Goal: Task Accomplishment & Management: Use online tool/utility

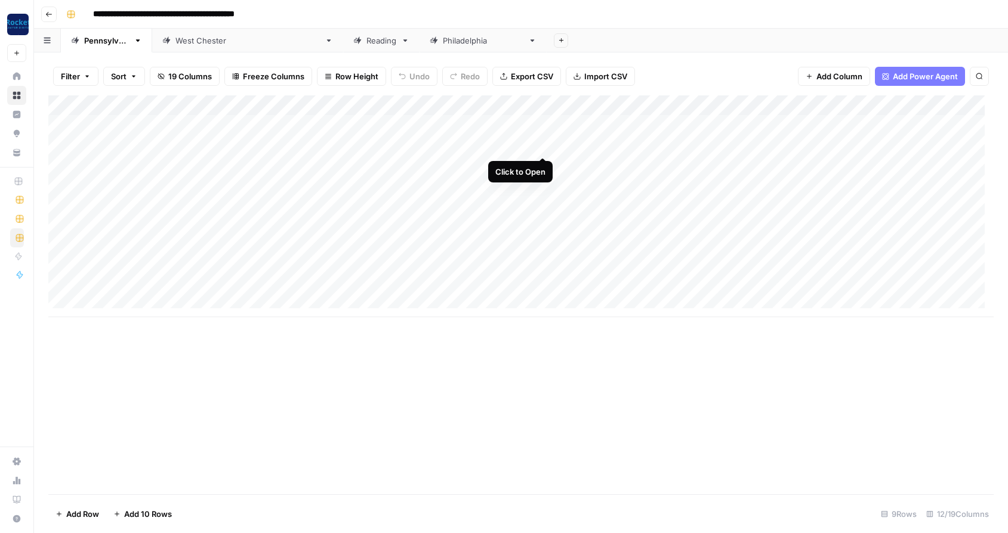
click at [542, 145] on div "Add Column" at bounding box center [520, 206] width 945 height 222
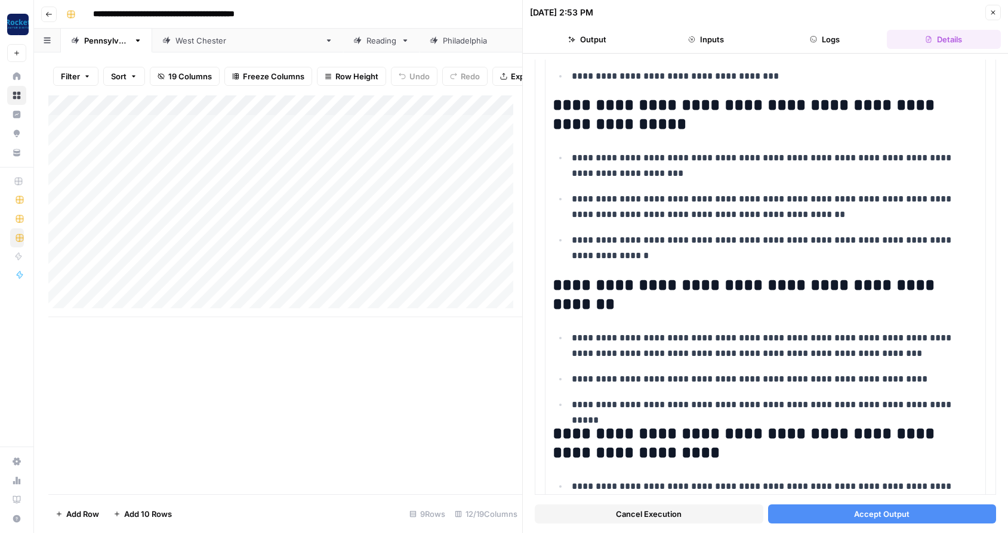
scroll to position [1778, 0]
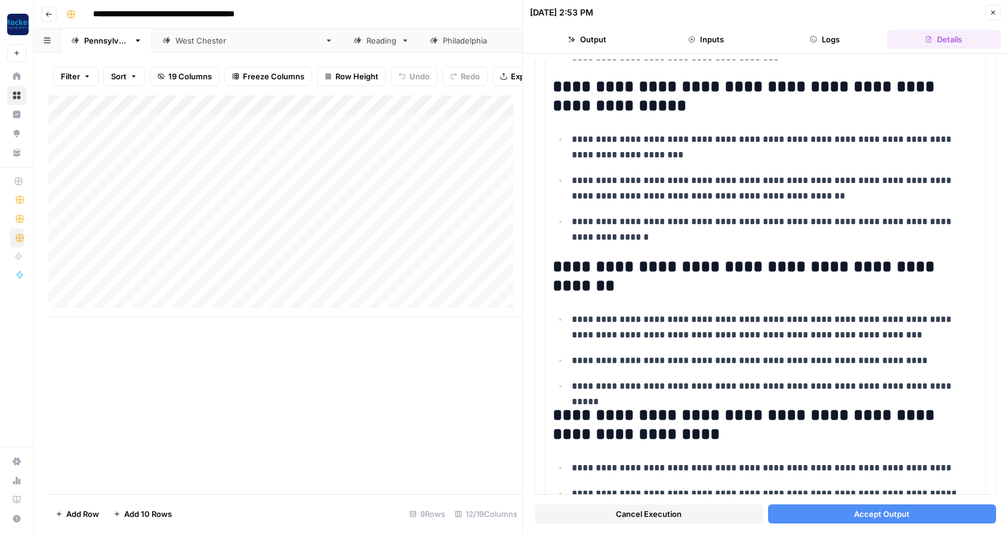
click at [909, 518] on button "Accept Output" at bounding box center [882, 514] width 228 height 19
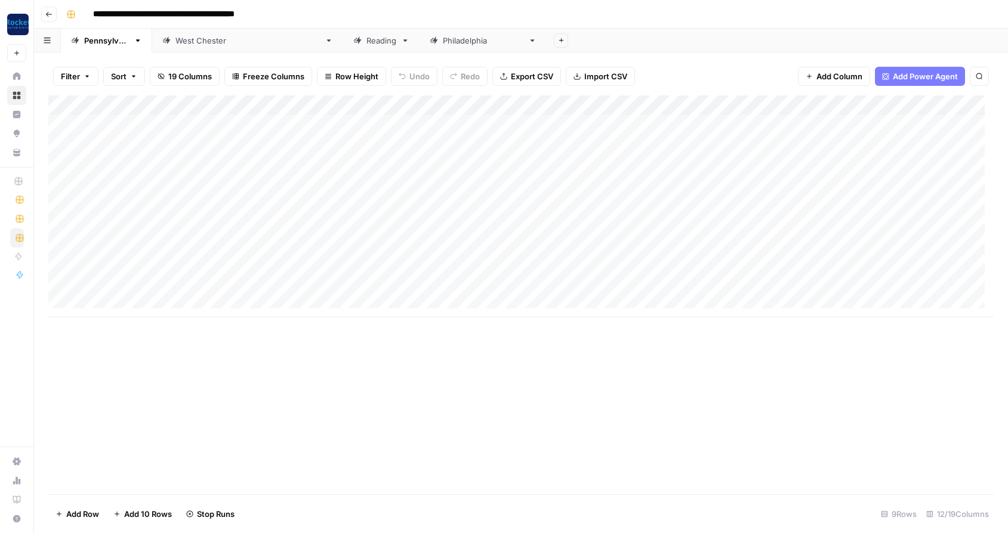
click at [821, 122] on div "Add Column" at bounding box center [520, 206] width 945 height 222
click at [542, 165] on div "Add Column" at bounding box center [520, 206] width 945 height 222
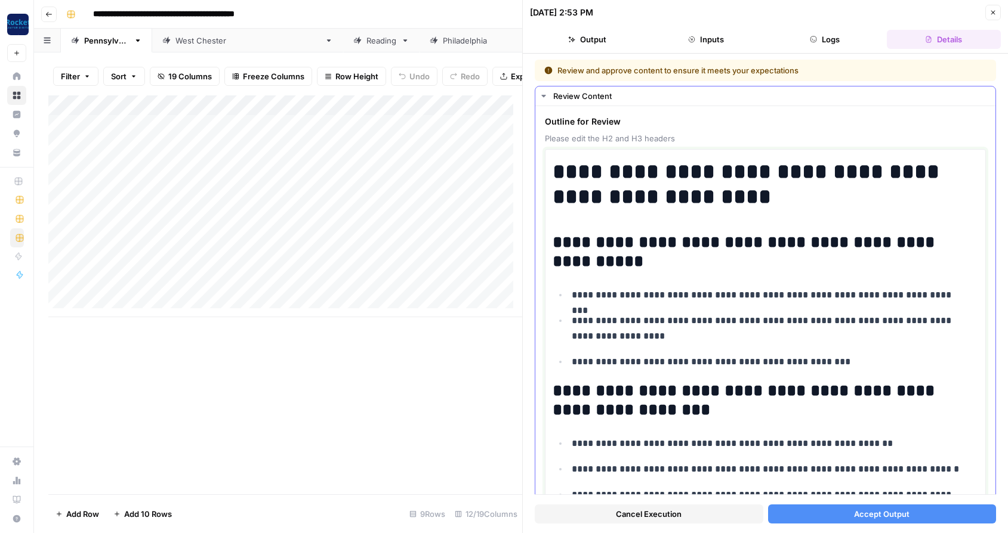
click at [826, 363] on p "**********" at bounding box center [769, 362] width 397 height 16
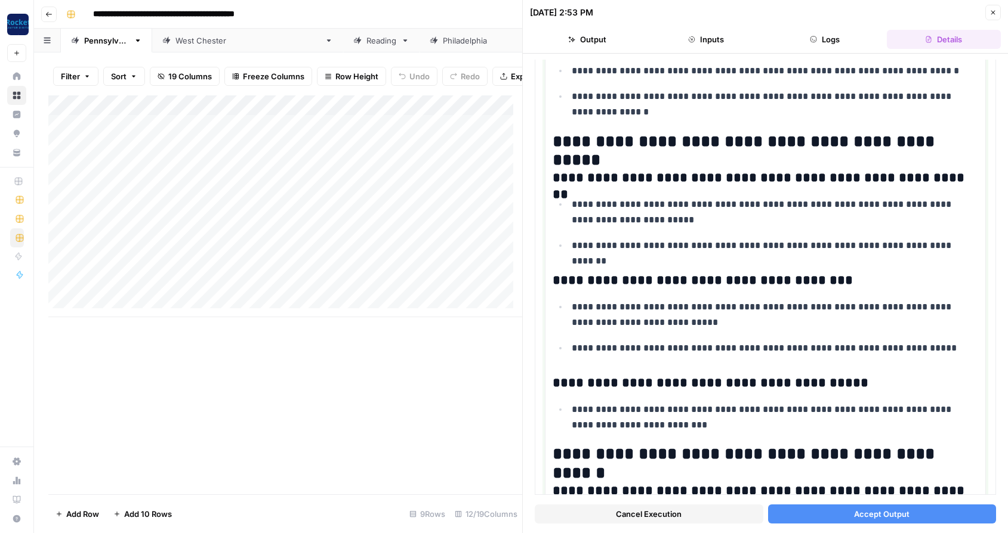
scroll to position [683, 0]
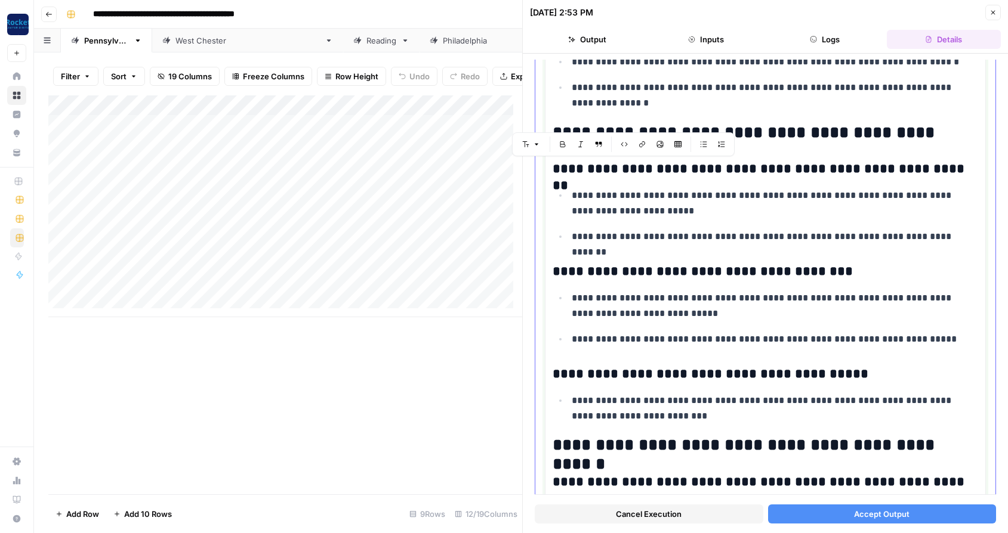
drag, startPoint x: 554, startPoint y: 167, endPoint x: 731, endPoint y: 410, distance: 300.6
copy div "**********"
drag, startPoint x: 966, startPoint y: 132, endPoint x: 557, endPoint y: 126, distance: 409.3
click at [557, 126] on h2 "**********" at bounding box center [760, 132] width 416 height 19
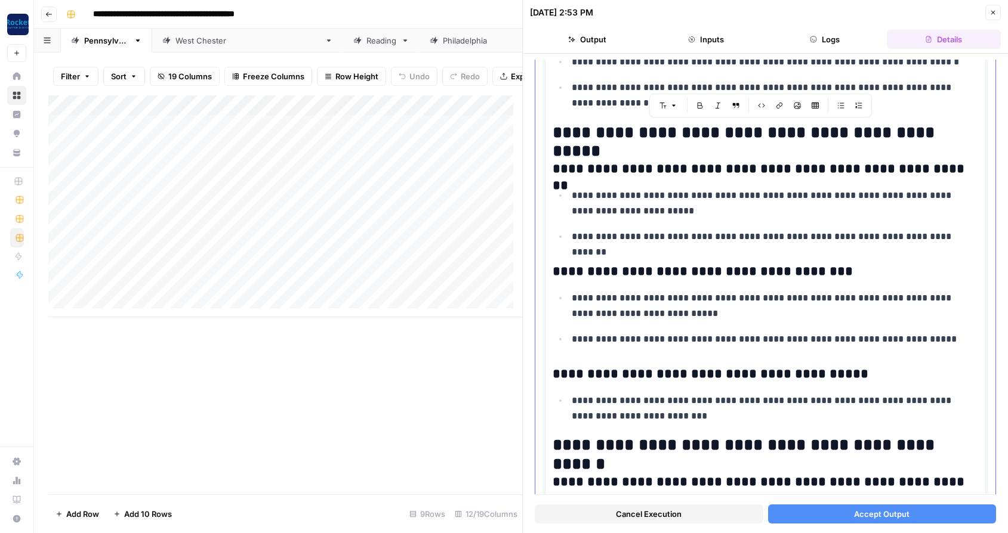
copy h2 "**********"
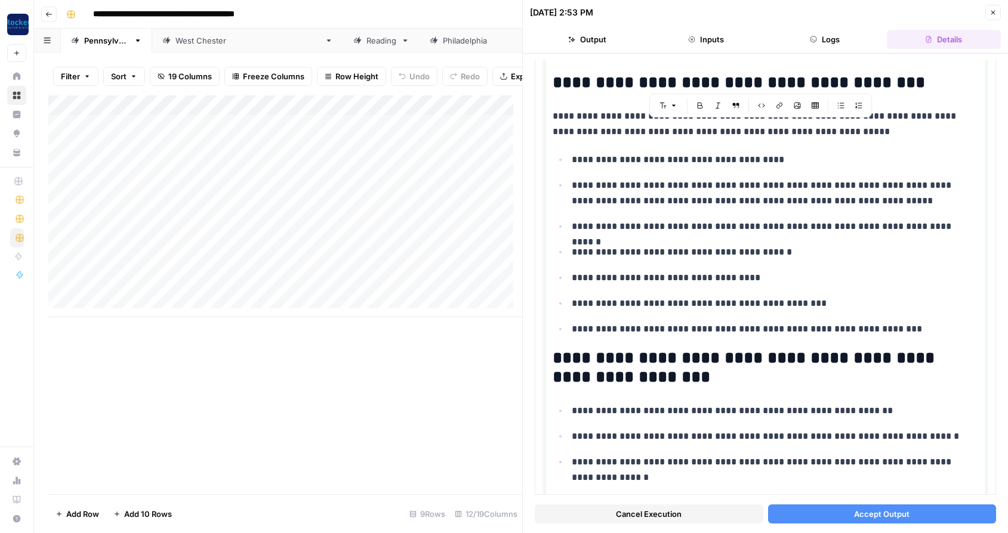
scroll to position [304, 0]
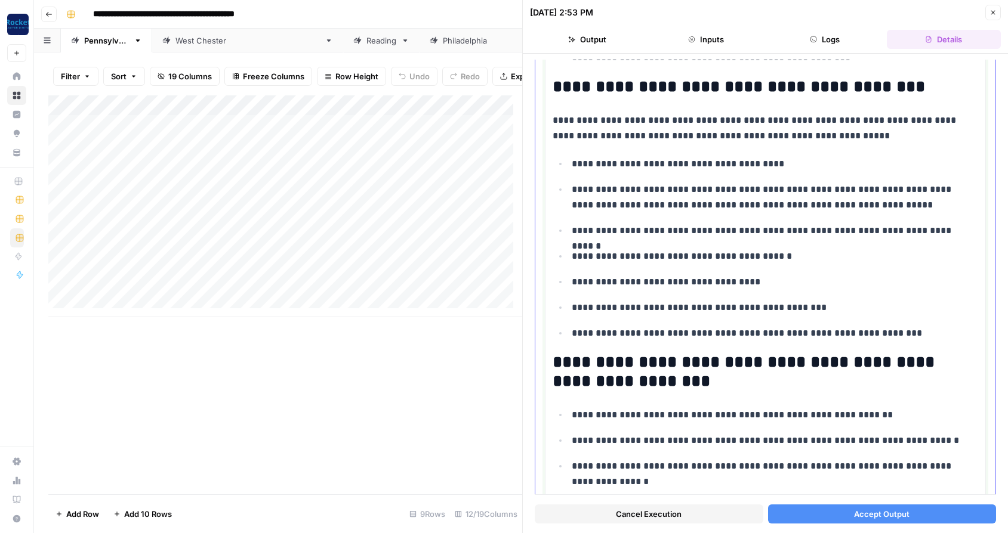
drag, startPoint x: 771, startPoint y: 164, endPoint x: 562, endPoint y: 162, distance: 208.8
click at [562, 162] on ul "**********" at bounding box center [764, 249] width 425 height 186
copy p "**********"
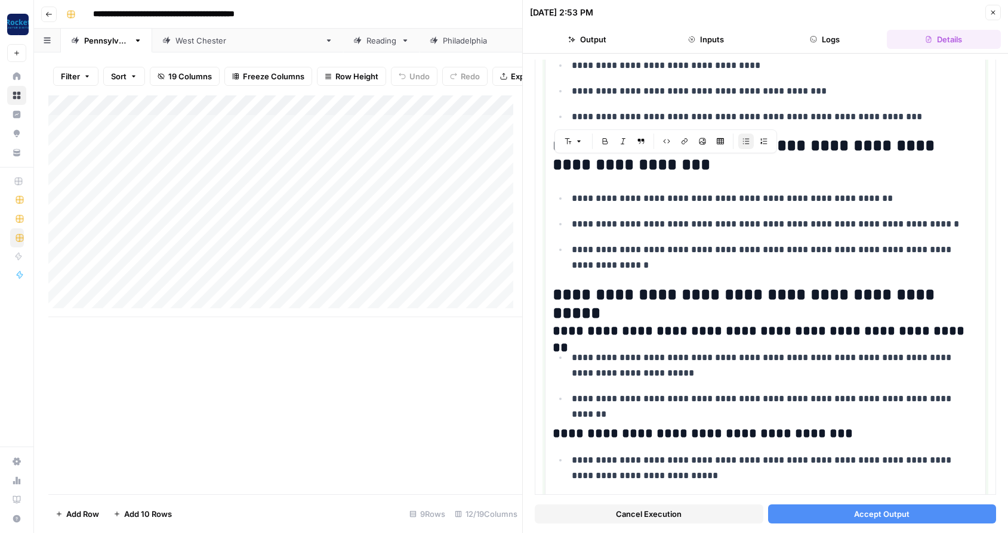
scroll to position [525, 0]
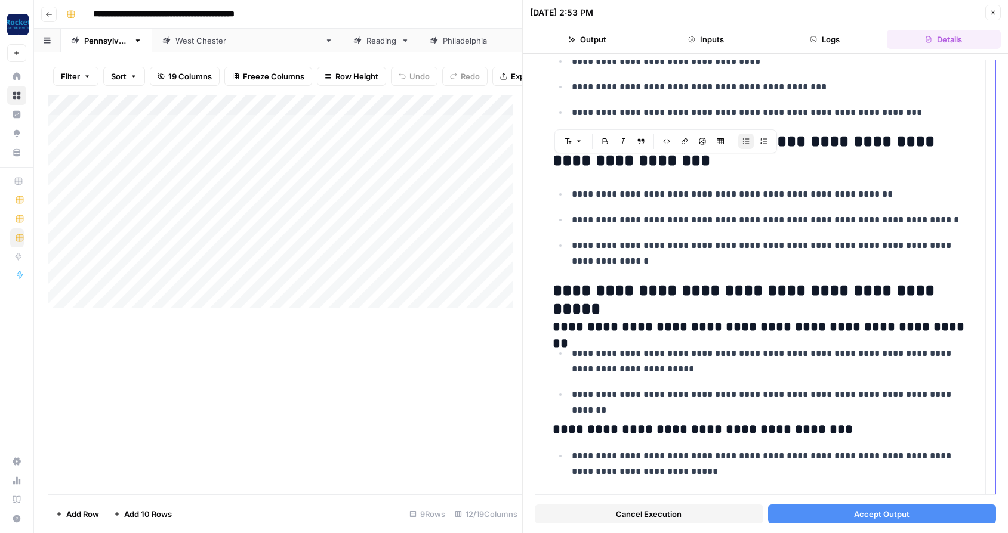
click at [966, 295] on h2 "**********" at bounding box center [760, 291] width 416 height 19
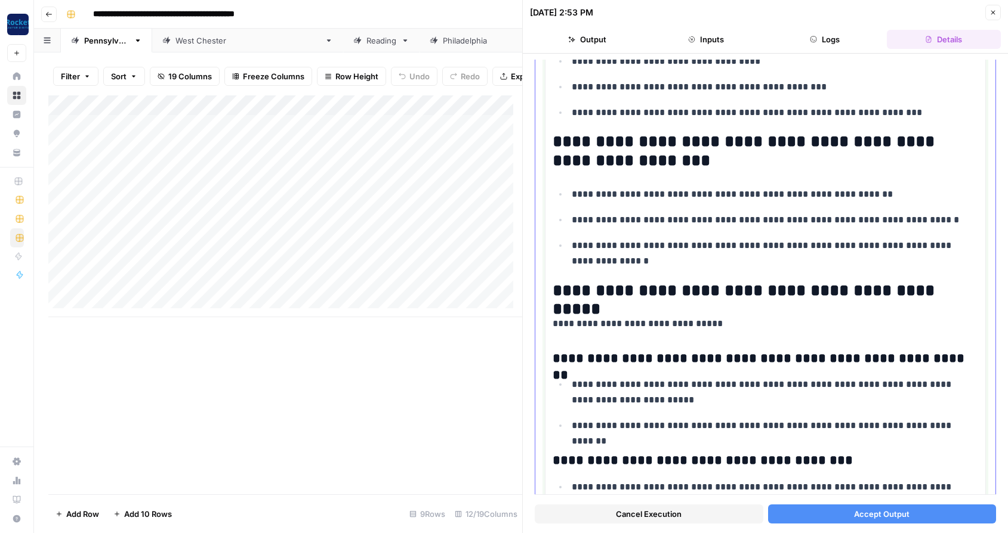
click at [724, 326] on p "**********" at bounding box center [760, 324] width 416 height 16
click at [570, 325] on p "**********" at bounding box center [760, 324] width 416 height 16
click at [613, 360] on h3 "**********" at bounding box center [760, 359] width 416 height 17
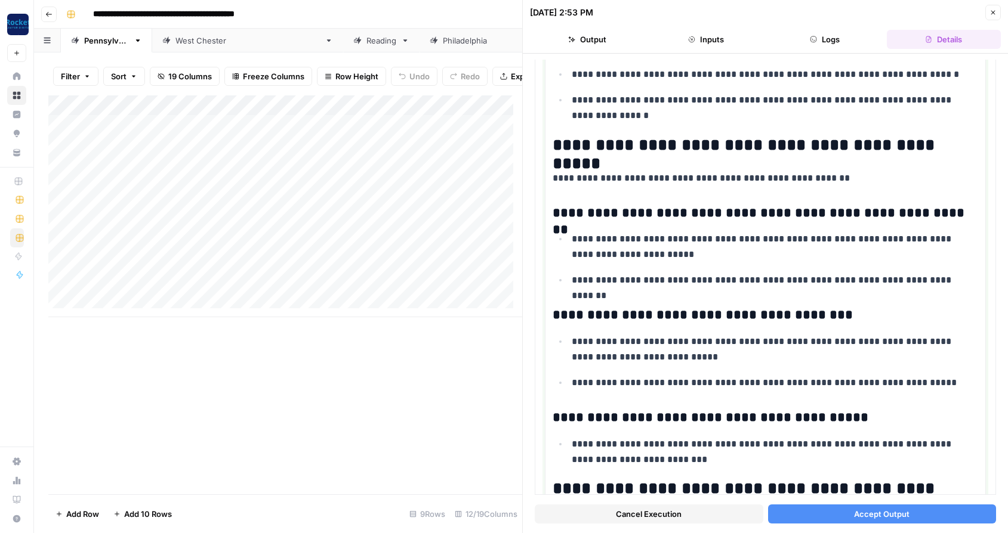
scroll to position [694, 0]
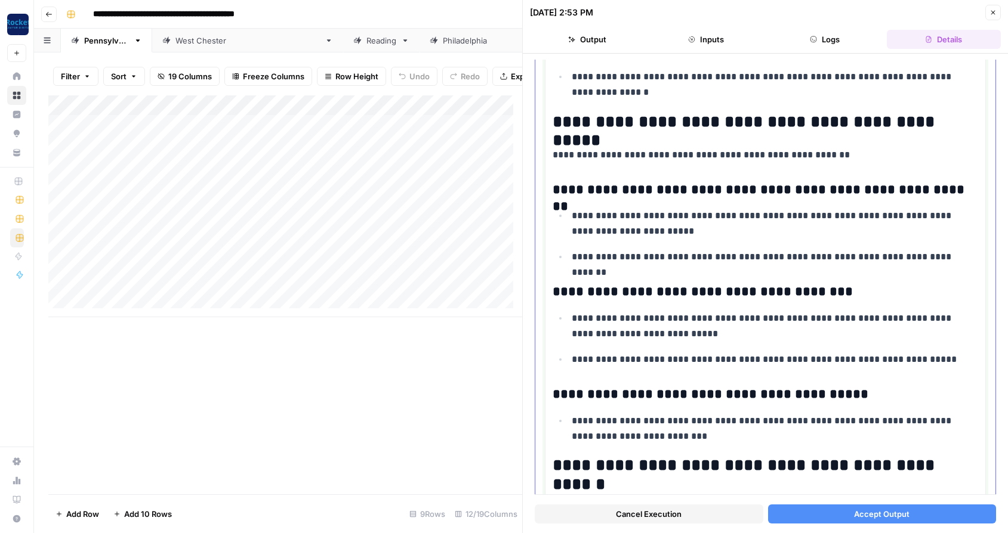
click at [710, 434] on p "**********" at bounding box center [769, 428] width 397 height 31
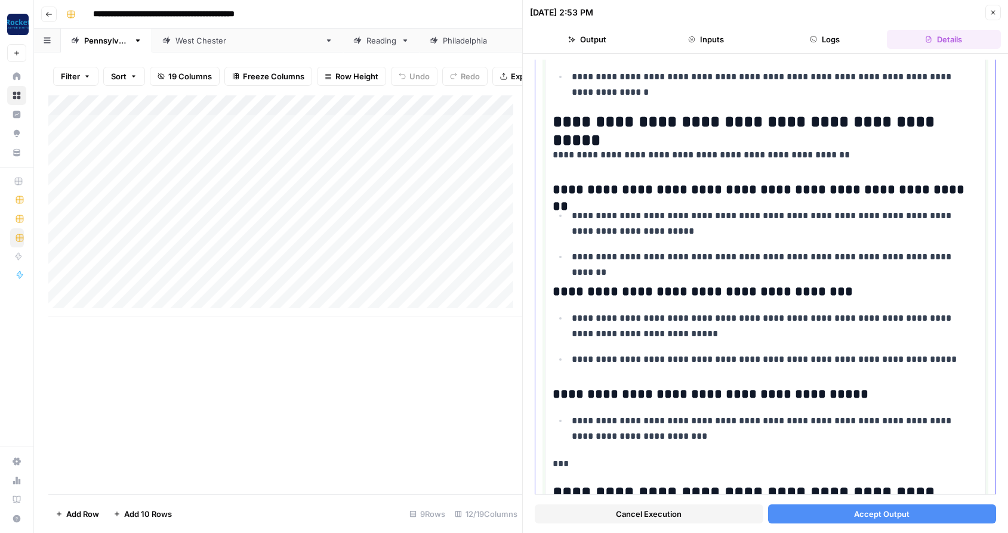
click at [580, 461] on p "***" at bounding box center [760, 464] width 416 height 16
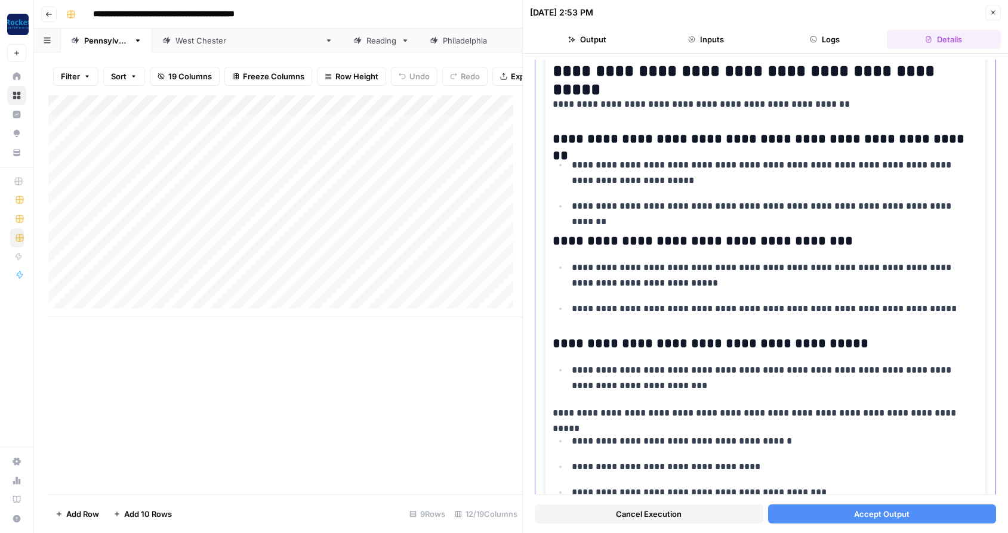
drag, startPoint x: 570, startPoint y: 414, endPoint x: 545, endPoint y: 412, distance: 25.8
copy p "****"
click at [573, 444] on p "**********" at bounding box center [769, 442] width 397 height 16
click at [574, 469] on p "**********" at bounding box center [769, 467] width 397 height 16
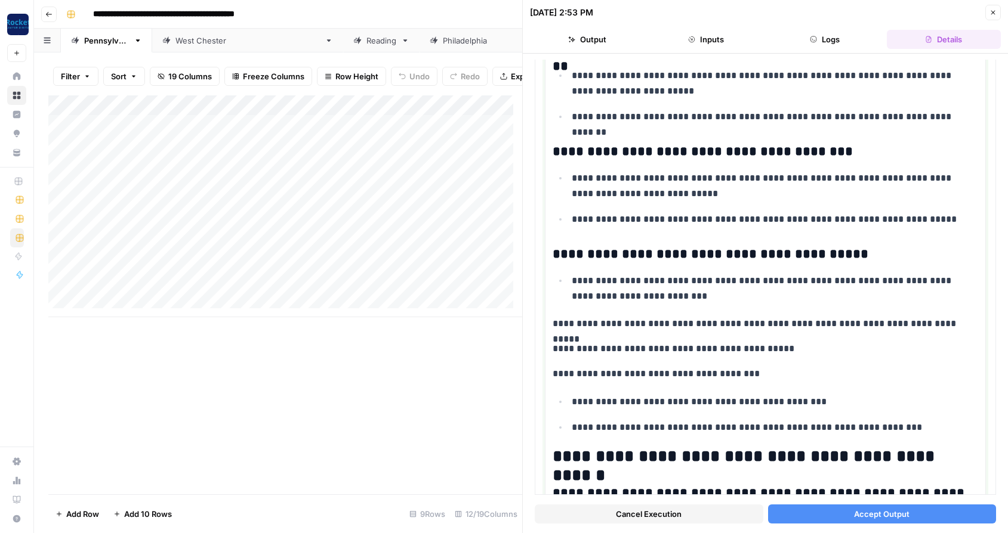
scroll to position [863, 0]
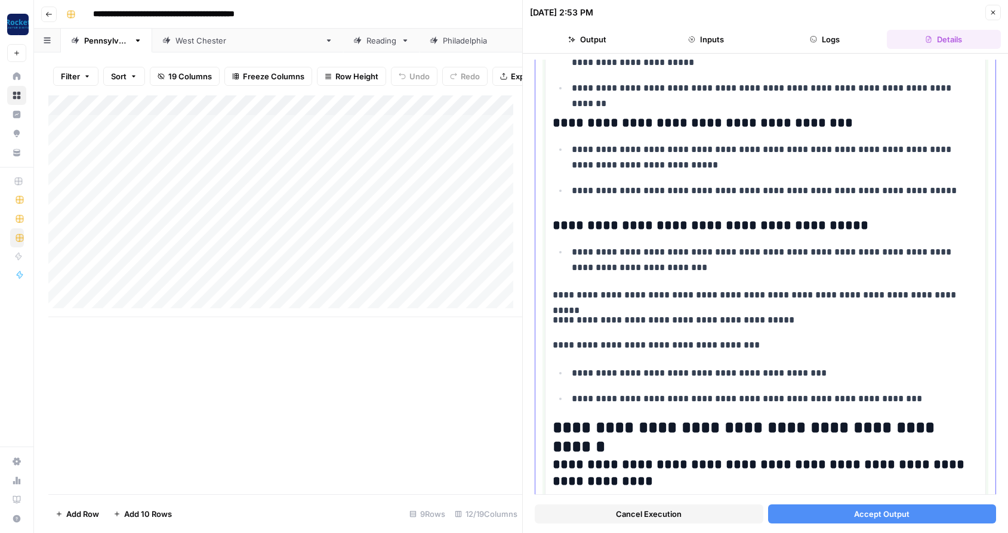
click at [573, 374] on p "**********" at bounding box center [769, 374] width 397 height 16
click at [573, 397] on p "**********" at bounding box center [769, 399] width 397 height 16
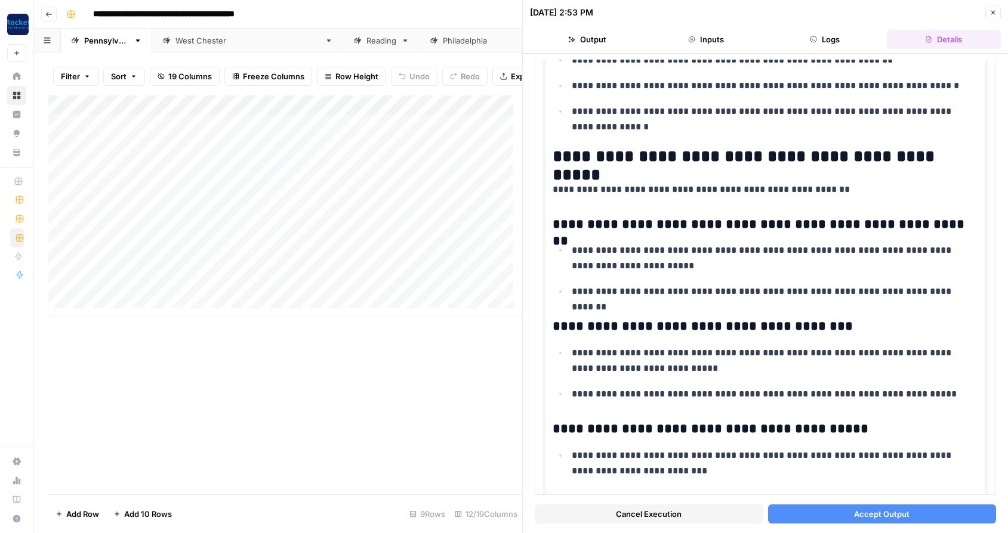
scroll to position [607, 0]
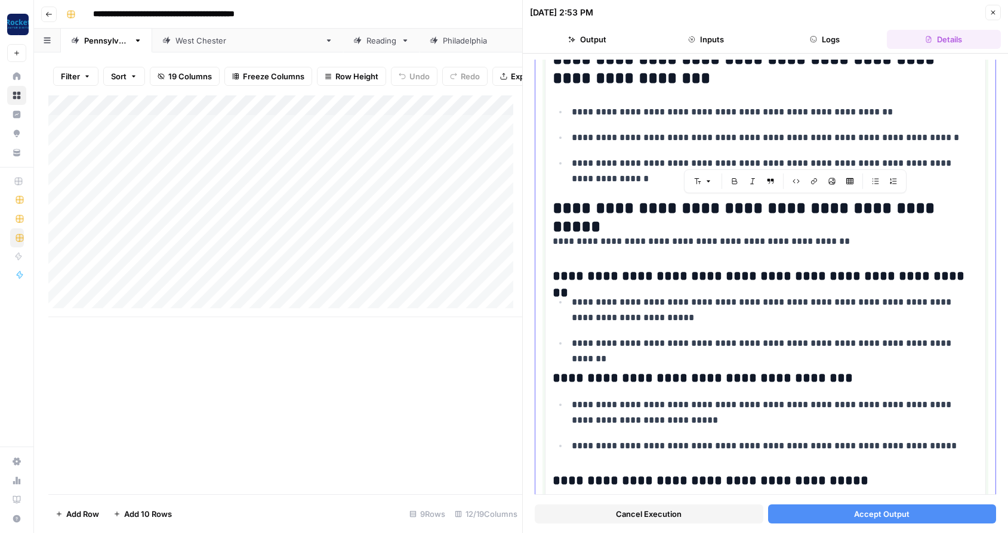
drag, startPoint x: 967, startPoint y: 209, endPoint x: 625, endPoint y: 198, distance: 342.0
click at [625, 199] on h2 "**********" at bounding box center [760, 208] width 416 height 19
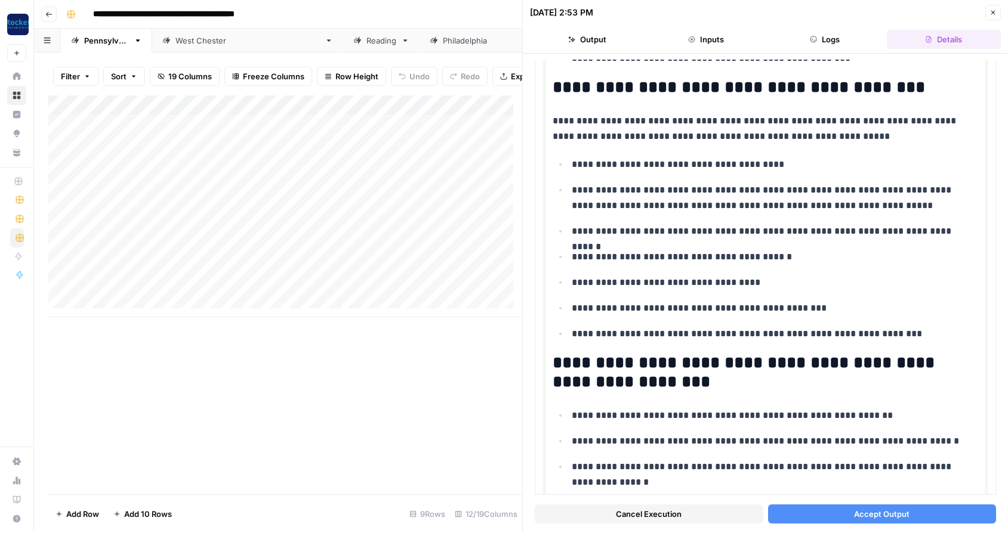
scroll to position [318, 0]
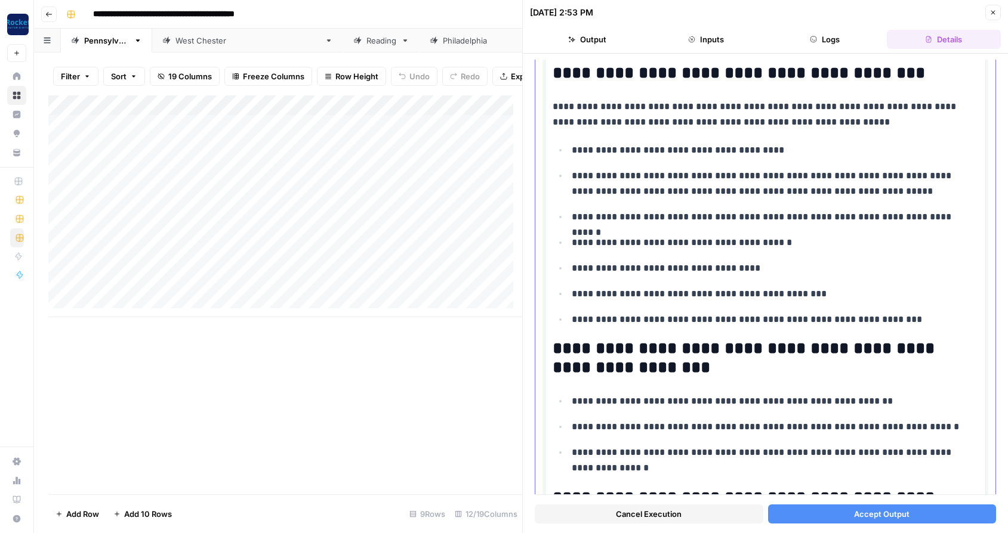
drag, startPoint x: 885, startPoint y: 317, endPoint x: 554, endPoint y: 76, distance: 409.5
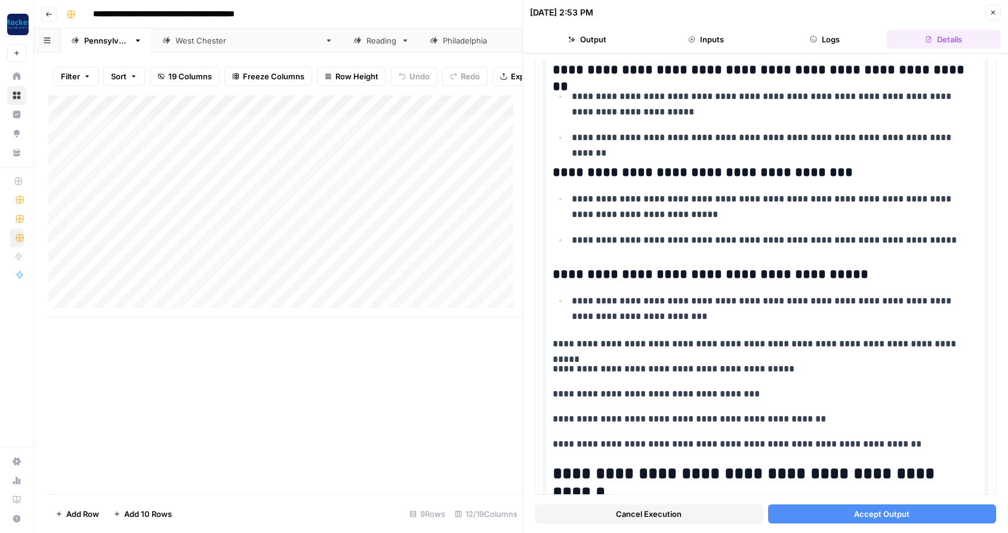
scroll to position [591, 0]
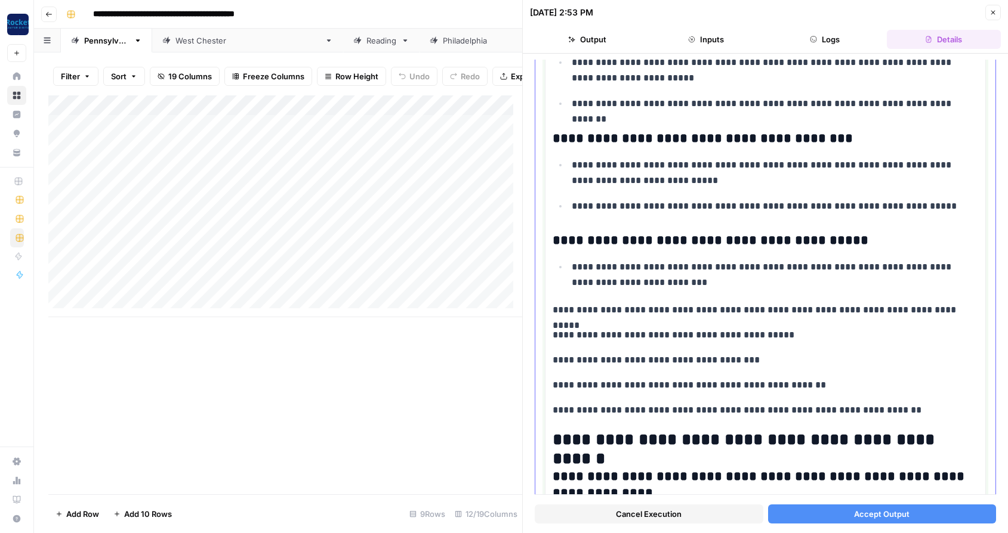
drag, startPoint x: 555, startPoint y: 89, endPoint x: 905, endPoint y: 407, distance: 473.0
copy div "**********"
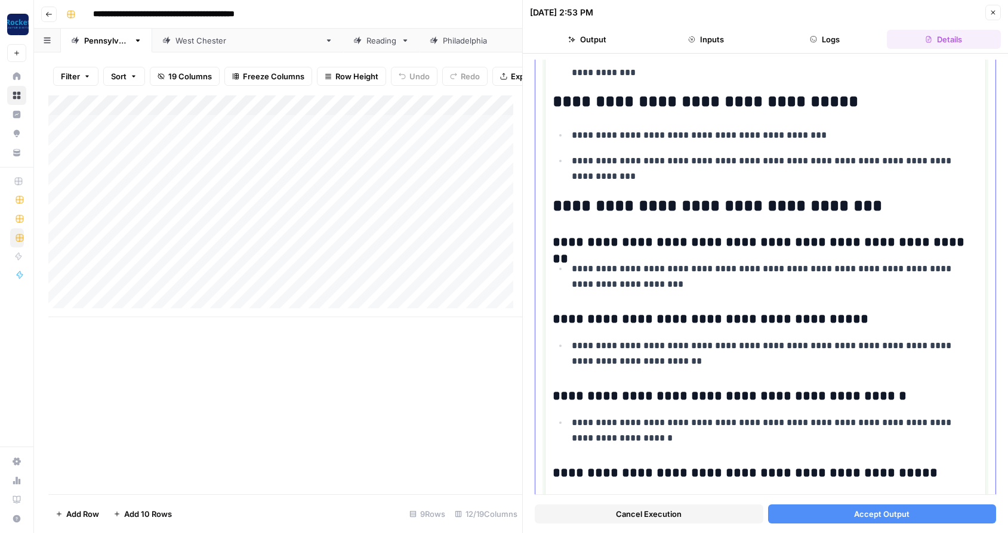
scroll to position [2434, 0]
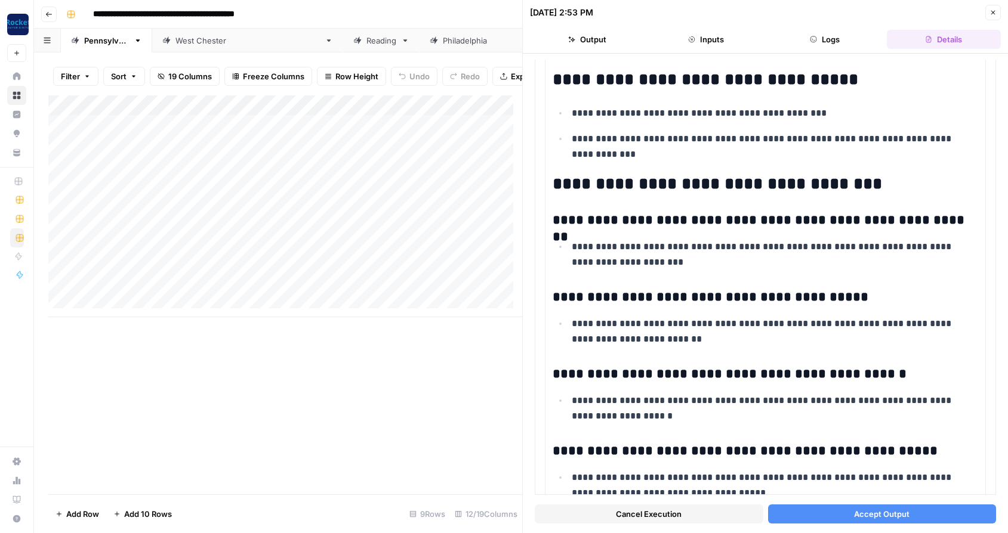
click at [873, 518] on span "Accept Output" at bounding box center [881, 514] width 55 height 12
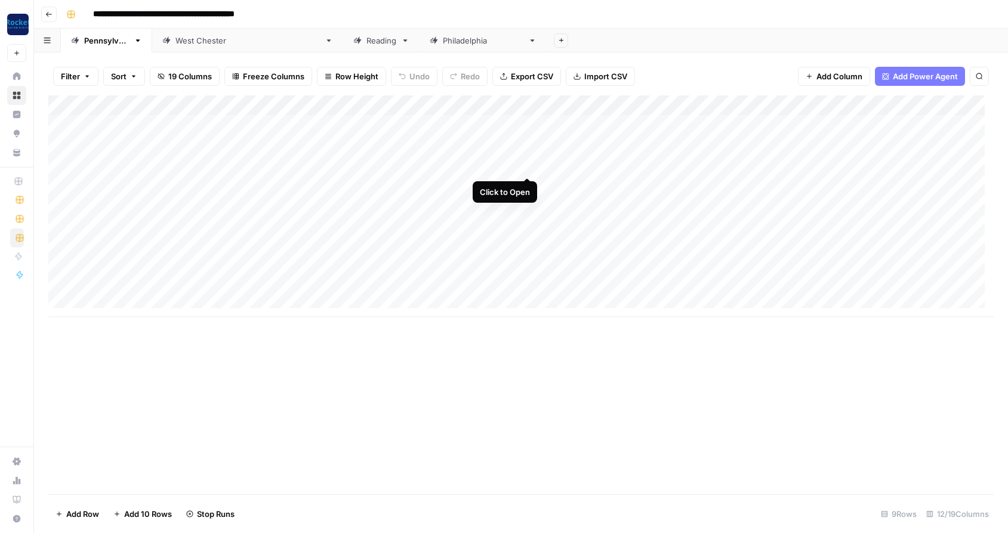
click at [524, 164] on div "Add Column" at bounding box center [520, 206] width 945 height 222
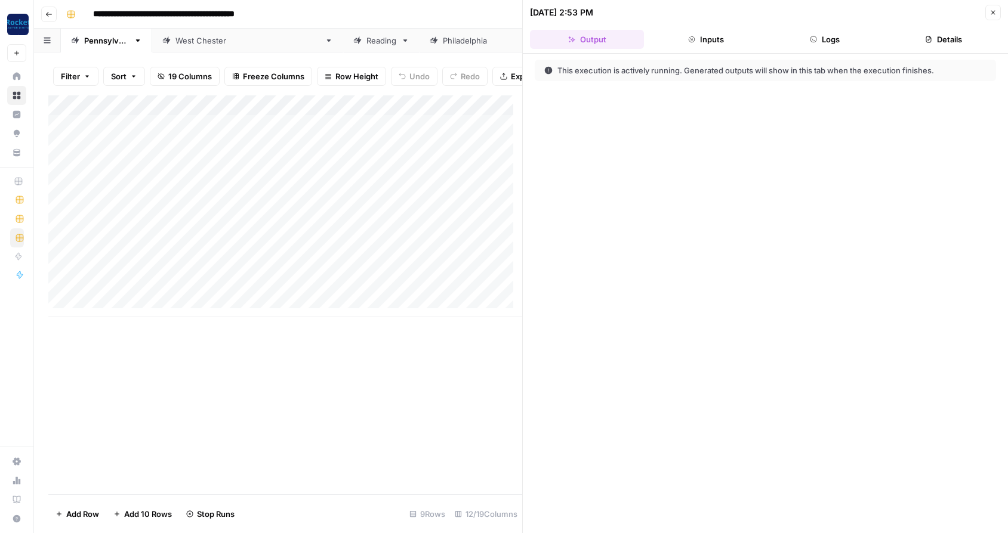
click at [988, 11] on button "Close" at bounding box center [993, 13] width 16 height 16
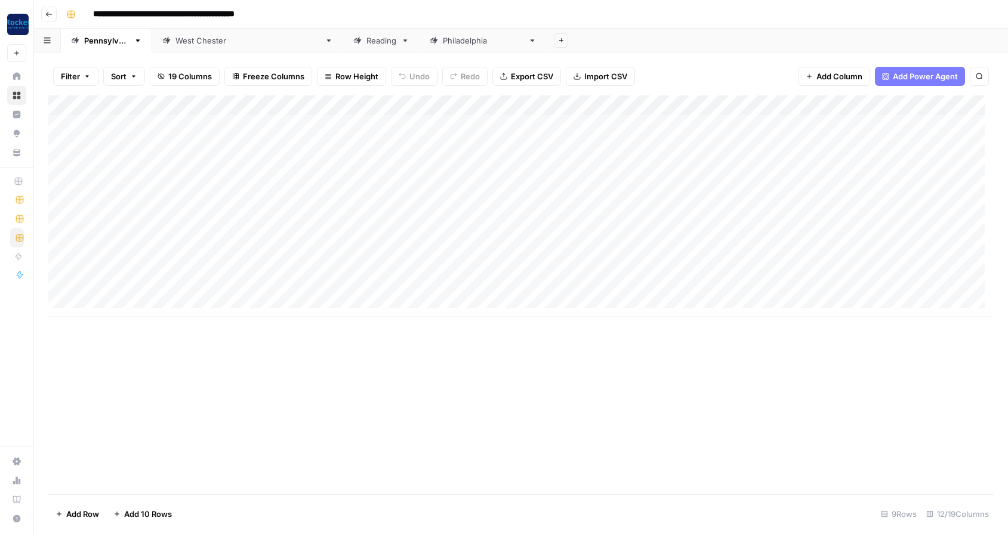
click at [498, 183] on div "Add Column" at bounding box center [520, 206] width 945 height 222
click at [496, 205] on div "Add Column" at bounding box center [520, 206] width 945 height 222
click at [499, 225] on div "Add Column" at bounding box center [520, 206] width 945 height 222
click at [494, 245] on div "Add Column" at bounding box center [520, 206] width 945 height 222
click at [489, 269] on div "Add Column" at bounding box center [520, 206] width 945 height 222
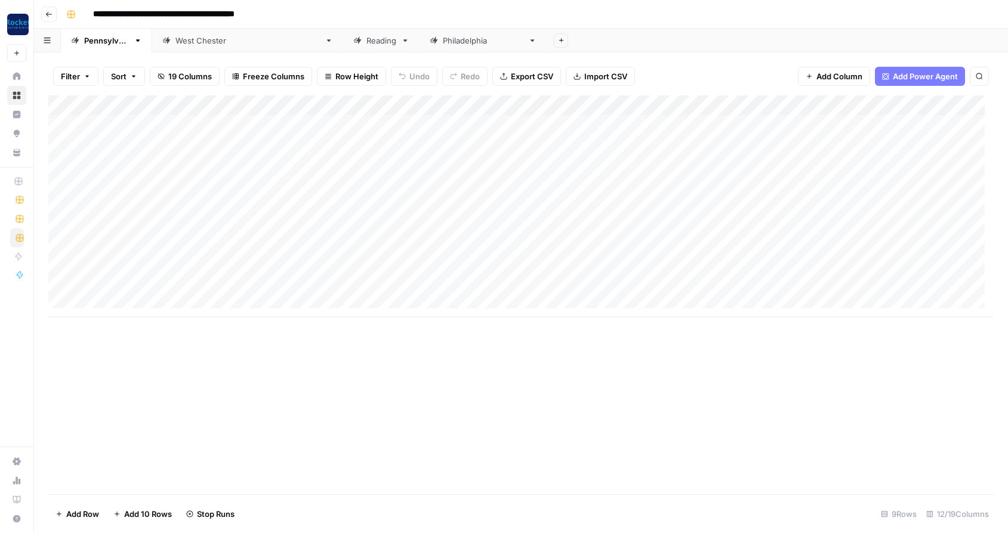
click at [494, 284] on div "Add Column" at bounding box center [520, 206] width 945 height 222
click at [157, 126] on div "Add Column" at bounding box center [520, 206] width 945 height 222
click at [157, 126] on textarea "**********" at bounding box center [184, 126] width 191 height 17
click at [173, 150] on div "Add Column" at bounding box center [520, 206] width 945 height 222
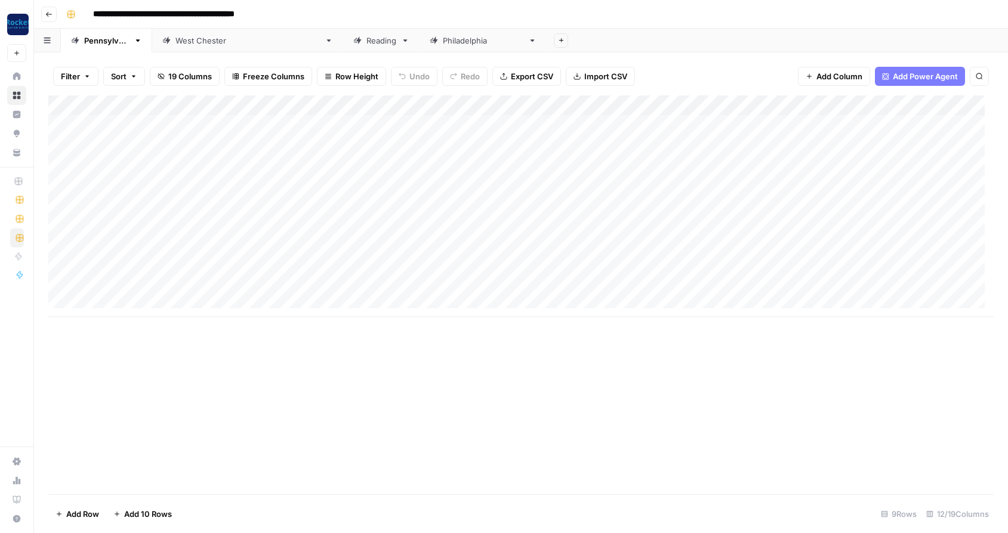
click at [173, 147] on div "Add Column" at bounding box center [520, 206] width 945 height 222
click at [173, 147] on textarea "**********" at bounding box center [188, 146] width 199 height 17
click at [152, 168] on div "Add Column" at bounding box center [520, 206] width 945 height 222
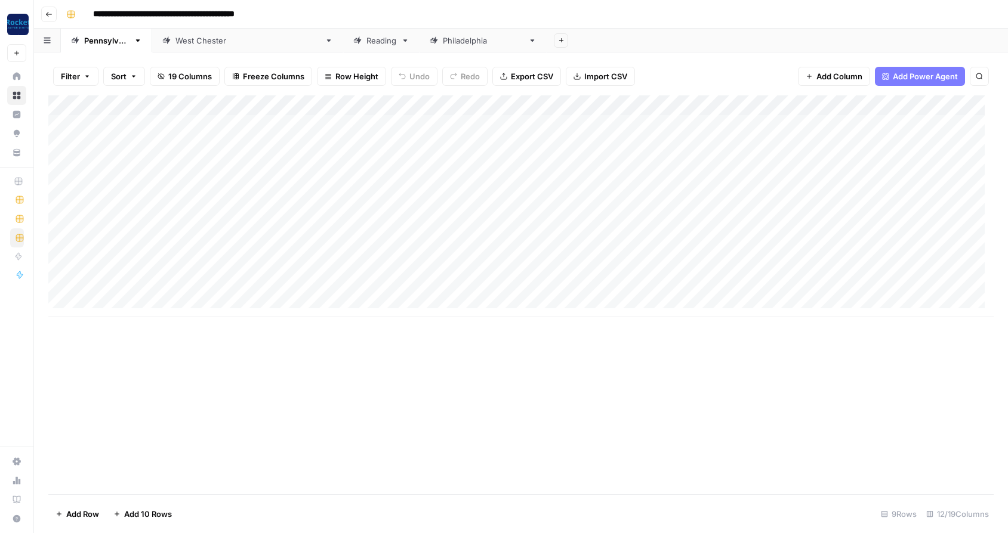
click at [152, 168] on div "Add Column" at bounding box center [520, 206] width 945 height 222
click at [152, 168] on textarea "**********" at bounding box center [191, 166] width 204 height 17
click at [127, 183] on div "Add Column" at bounding box center [520, 206] width 945 height 222
click at [145, 205] on div "Add Column" at bounding box center [520, 206] width 945 height 222
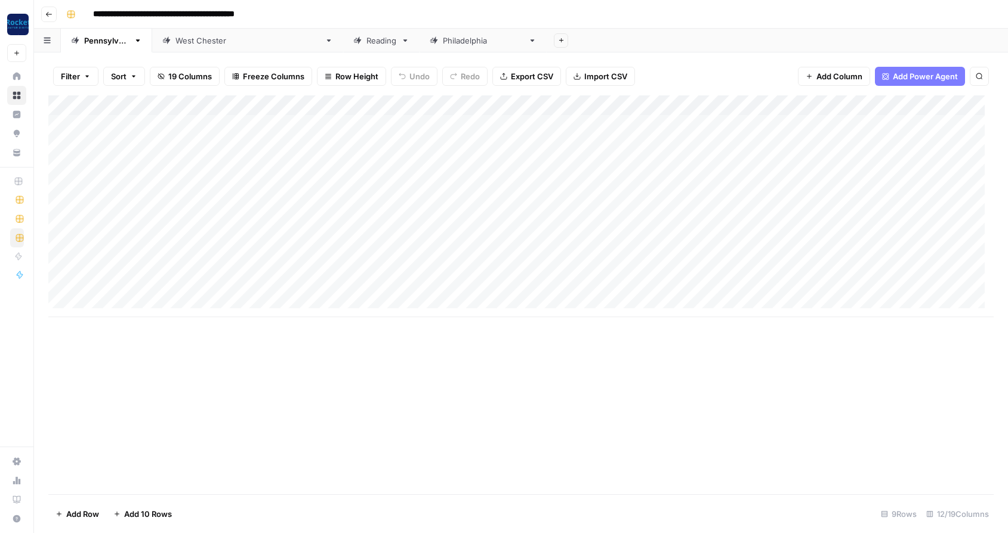
click at [145, 205] on div "Add Column" at bounding box center [520, 206] width 945 height 222
click at [143, 226] on div "Add Column" at bounding box center [520, 206] width 945 height 222
click at [144, 242] on div "Add Column" at bounding box center [520, 206] width 945 height 222
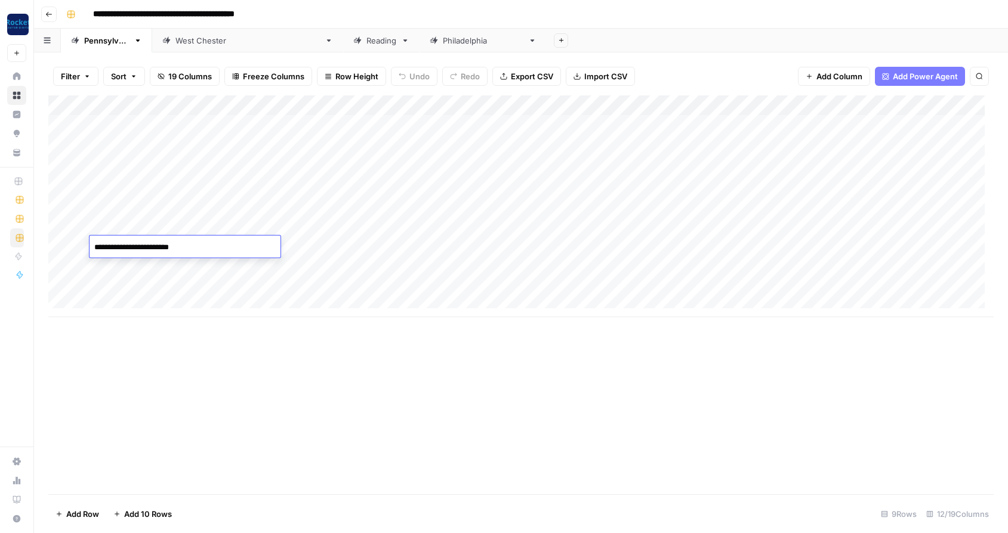
drag, startPoint x: 196, startPoint y: 248, endPoint x: 74, endPoint y: 237, distance: 122.7
click at [74, 237] on body "**********" at bounding box center [504, 266] width 1008 height 533
click at [186, 267] on div "Add Column" at bounding box center [520, 206] width 945 height 222
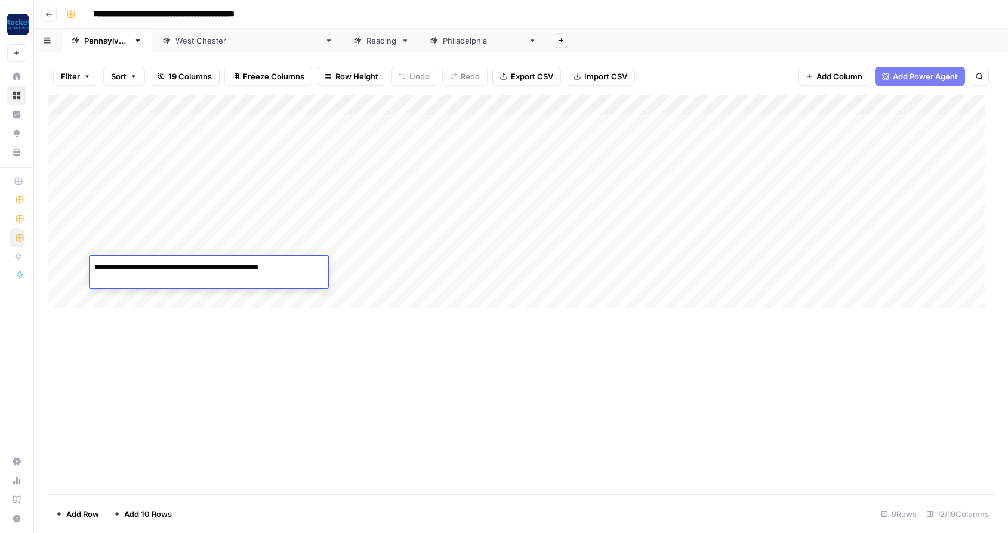
click at [167, 289] on div "Add Column" at bounding box center [520, 206] width 945 height 222
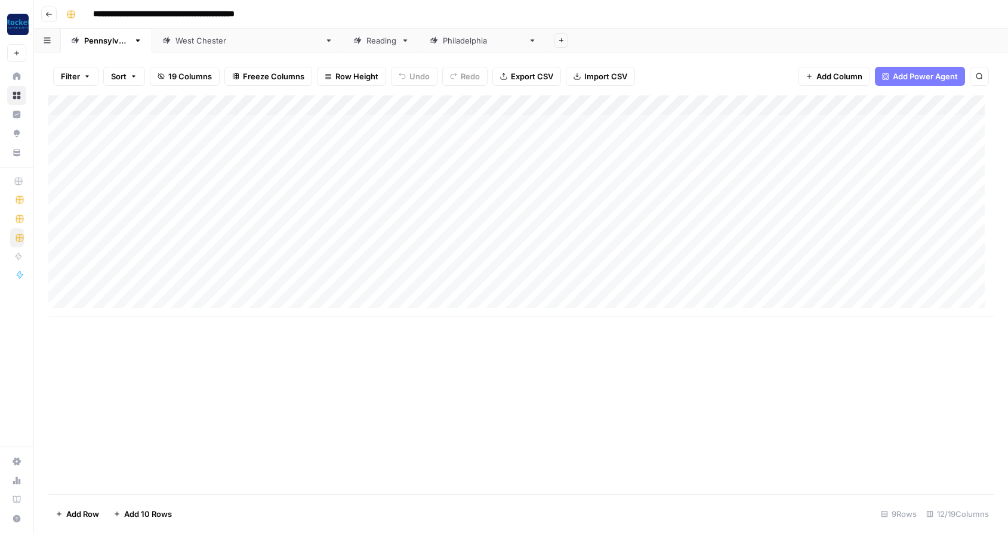
click at [167, 289] on div "Add Column" at bounding box center [520, 206] width 945 height 222
click at [144, 304] on div "Add Column" at bounding box center [520, 206] width 945 height 222
click at [157, 257] on div "Add Column" at bounding box center [520, 216] width 945 height 242
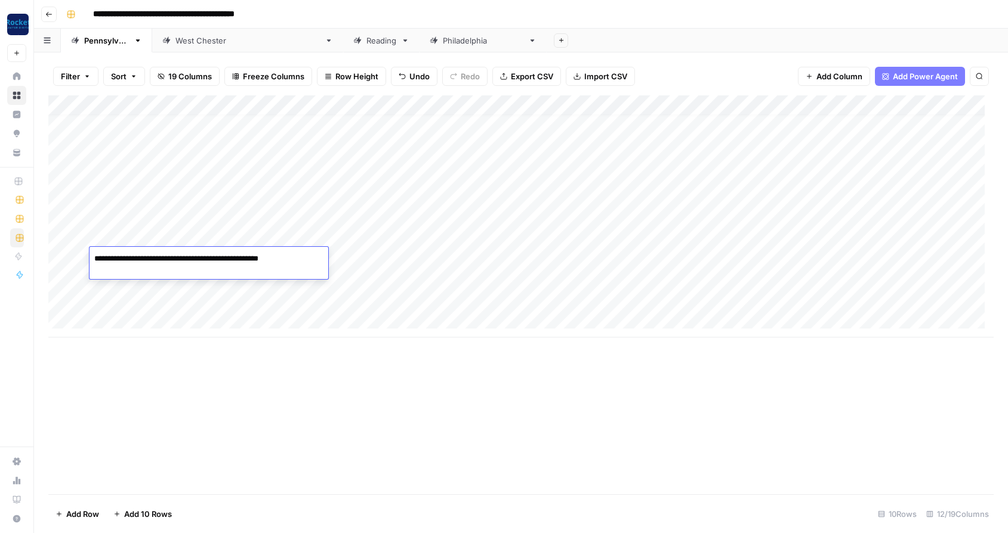
click at [160, 276] on div "Add Column" at bounding box center [520, 216] width 945 height 242
click at [159, 276] on div "Add Column" at bounding box center [520, 216] width 945 height 242
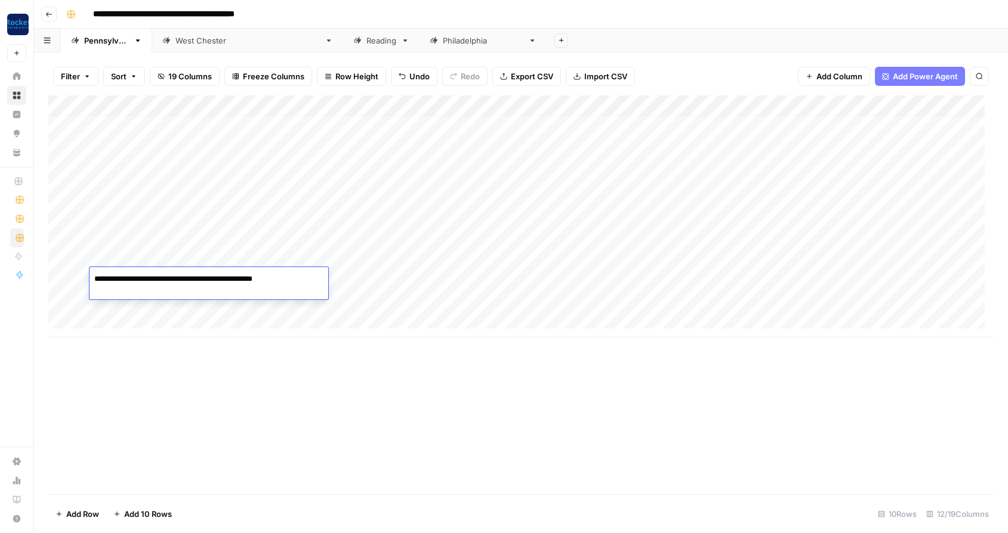
click at [166, 217] on div "Add Column" at bounding box center [520, 216] width 945 height 242
click at [163, 239] on div "Add Column" at bounding box center [520, 216] width 945 height 242
click at [155, 197] on div "Add Column" at bounding box center [520, 216] width 945 height 242
click at [140, 294] on div "Add Column" at bounding box center [520, 216] width 945 height 242
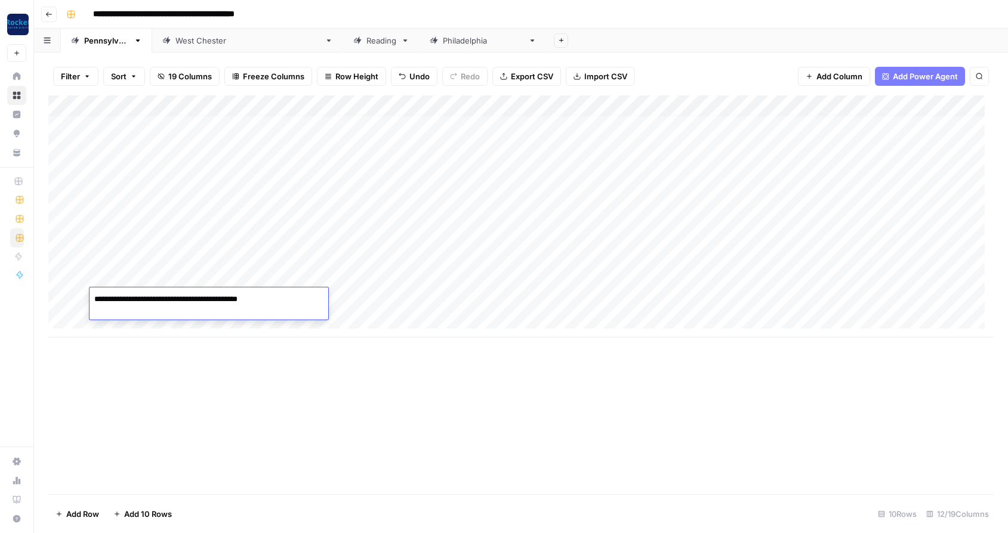
type textarea "**********"
click at [404, 298] on div "Add Column" at bounding box center [520, 216] width 945 height 242
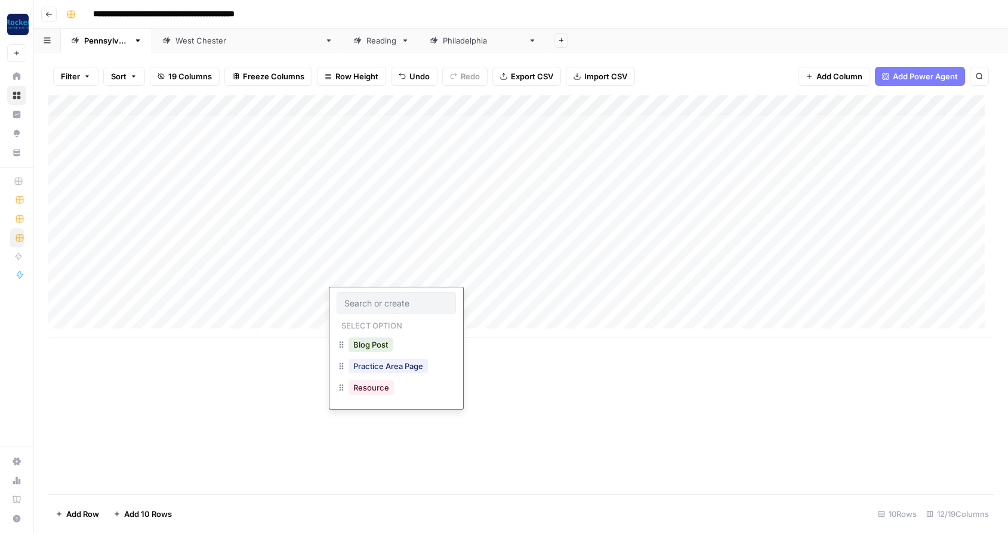
click at [404, 298] on input "text" at bounding box center [396, 303] width 104 height 11
click at [400, 367] on button "Practice Area Page" at bounding box center [387, 366] width 79 height 14
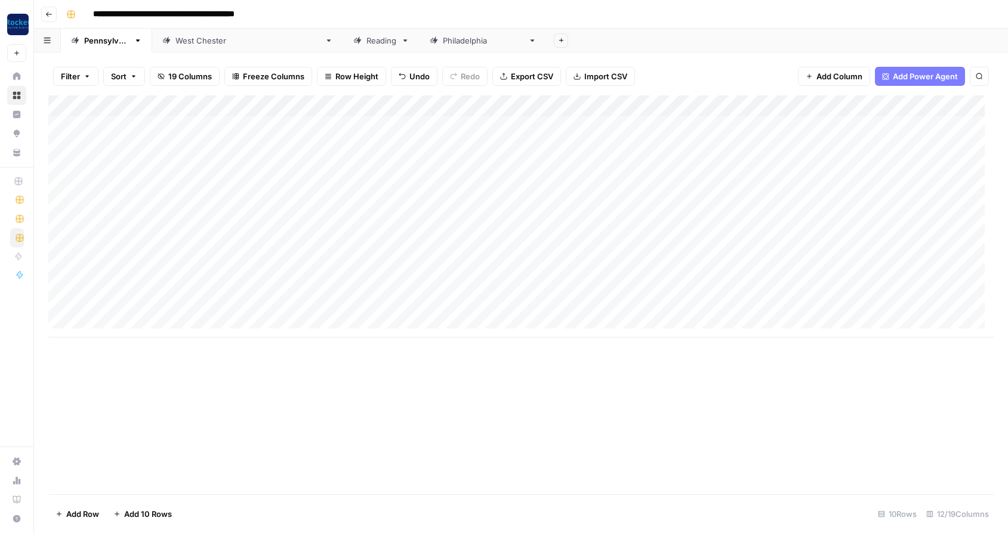
click at [151, 321] on div "Add Column" at bounding box center [520, 216] width 945 height 242
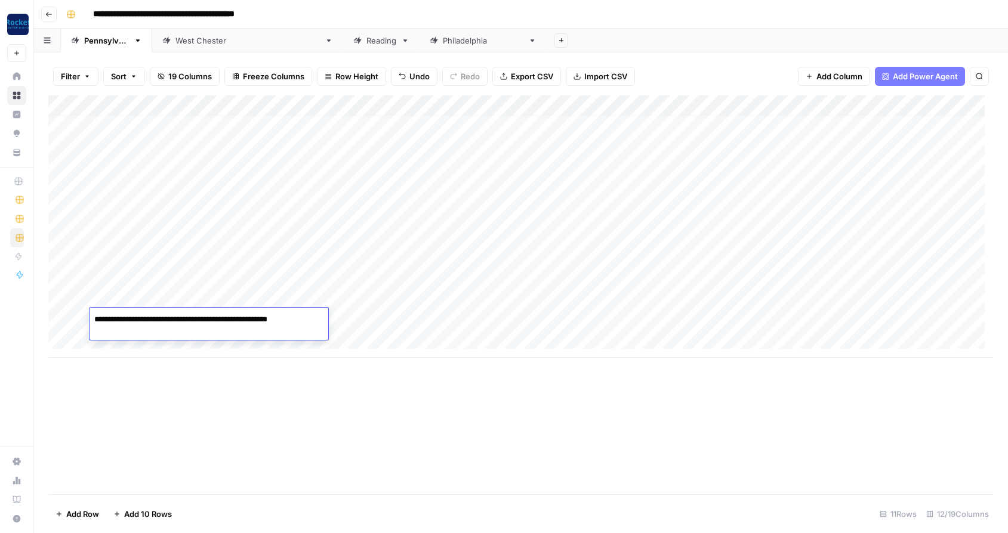
type textarea "**********"
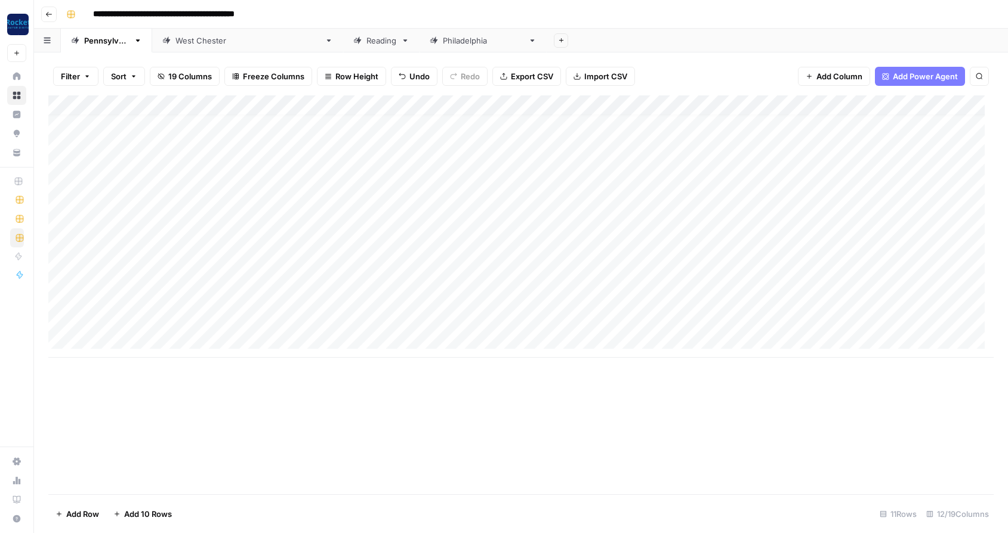
click at [372, 317] on div "Add Column" at bounding box center [520, 226] width 945 height 262
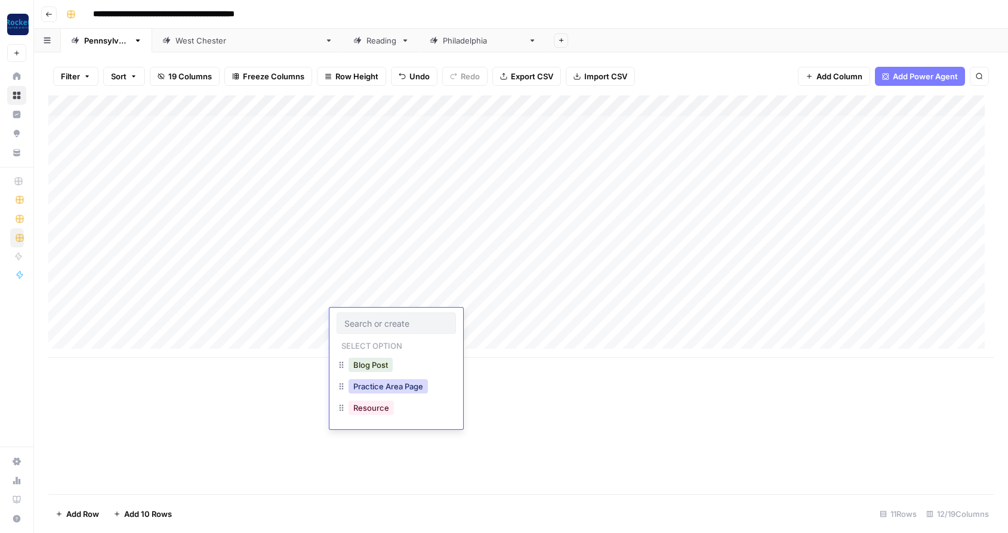
click at [393, 387] on button "Practice Area Page" at bounding box center [387, 386] width 79 height 14
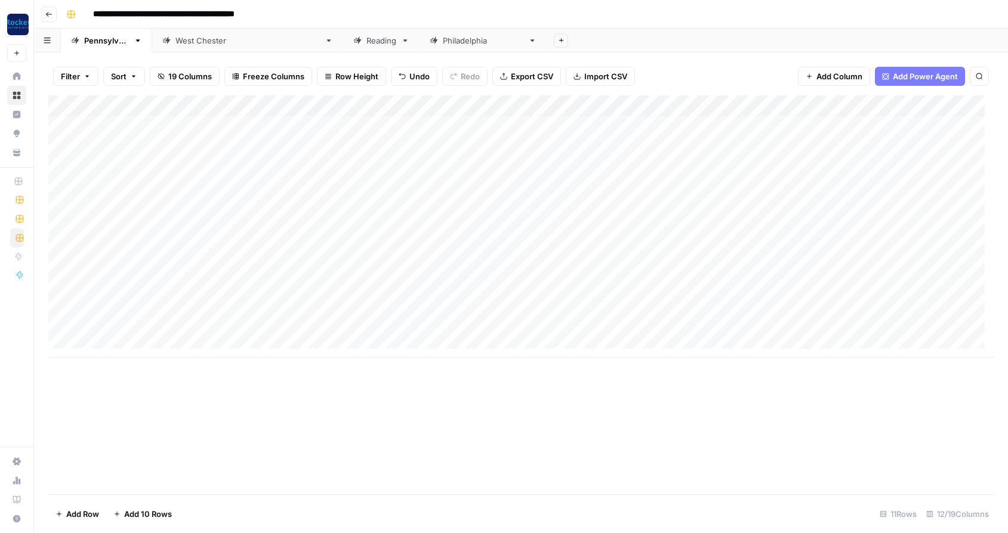
click at [496, 256] on div "Add Column" at bounding box center [520, 226] width 945 height 262
click at [496, 296] on div "Add Column" at bounding box center [520, 226] width 945 height 262
click at [497, 319] on div "Add Column" at bounding box center [520, 226] width 945 height 262
click at [152, 295] on div "Add Column" at bounding box center [520, 226] width 945 height 262
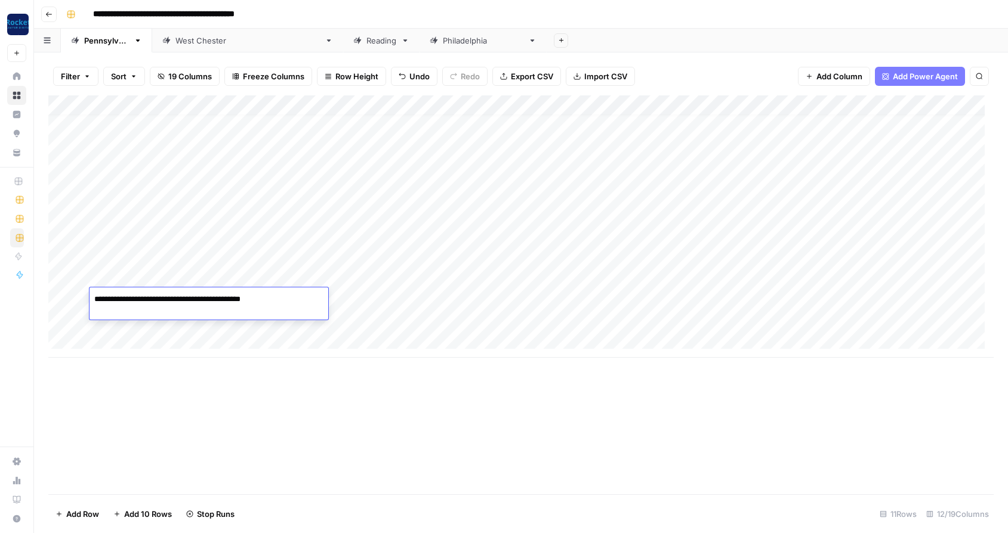
click at [155, 295] on textarea "**********" at bounding box center [187, 299] width 197 height 17
click at [144, 315] on div "Add Column" at bounding box center [520, 226] width 945 height 262
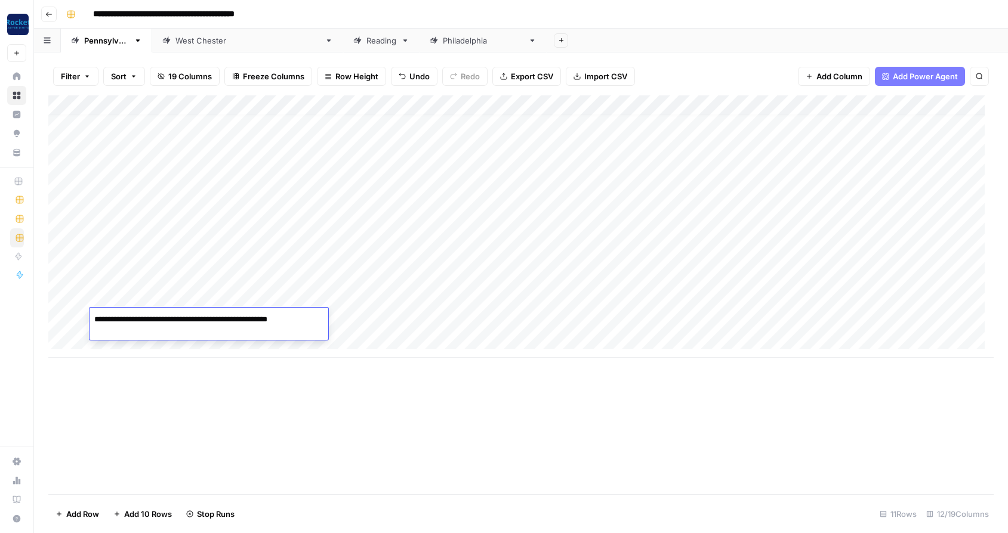
click at [542, 277] on div "Add Column" at bounding box center [520, 226] width 945 height 262
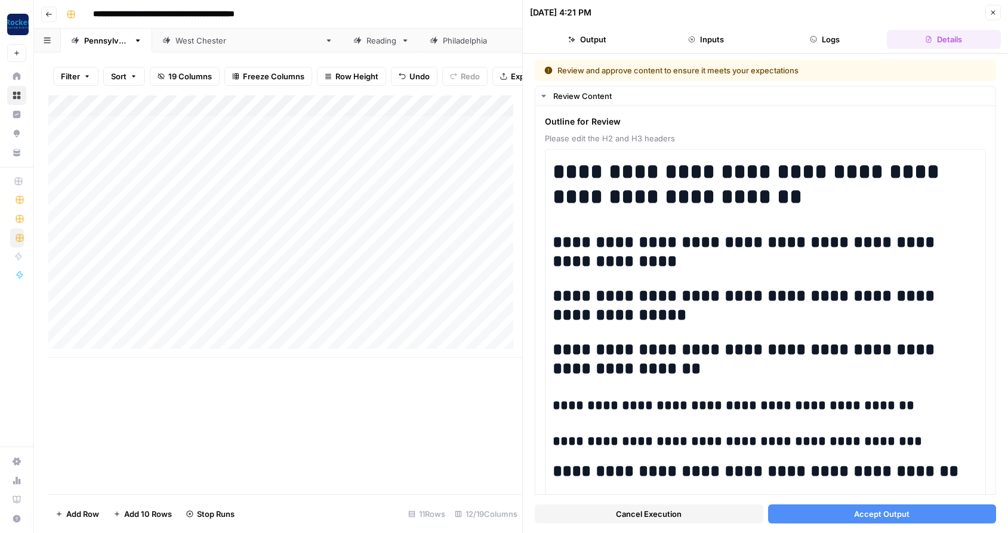
scroll to position [36, 0]
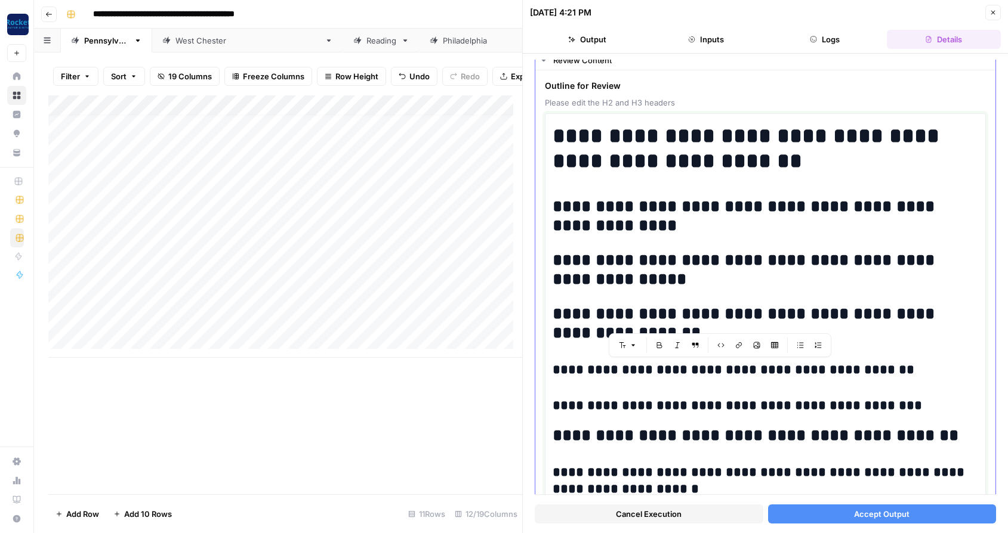
drag, startPoint x: 895, startPoint y: 405, endPoint x: 552, endPoint y: 363, distance: 346.1
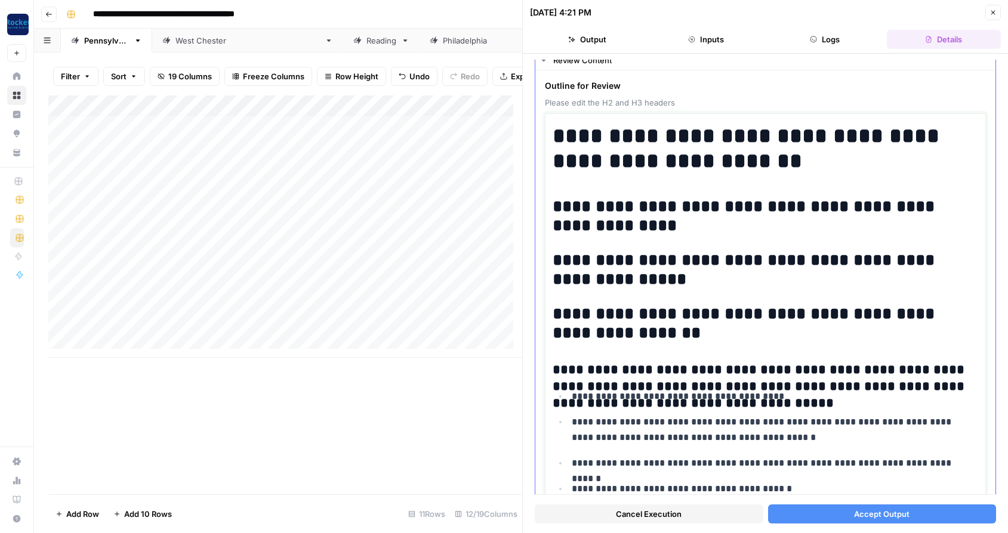
scroll to position [117, 0]
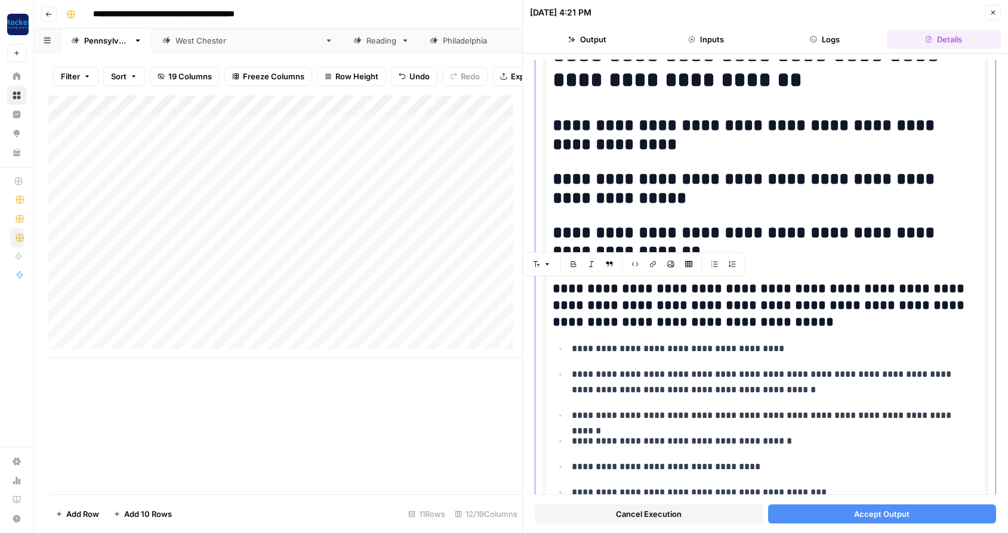
drag, startPoint x: 726, startPoint y: 319, endPoint x: 549, endPoint y: 289, distance: 179.7
click at [573, 261] on icon "button" at bounding box center [573, 264] width 7 height 7
click at [573, 261] on icon "button" at bounding box center [573, 264] width 5 height 6
click at [722, 319] on h3 "**********" at bounding box center [760, 306] width 416 height 50
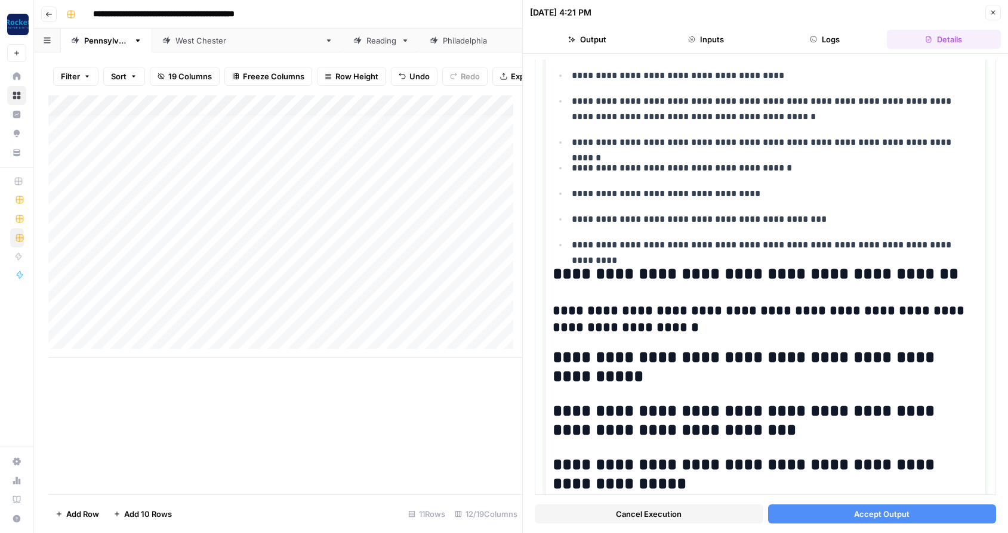
scroll to position [397, 0]
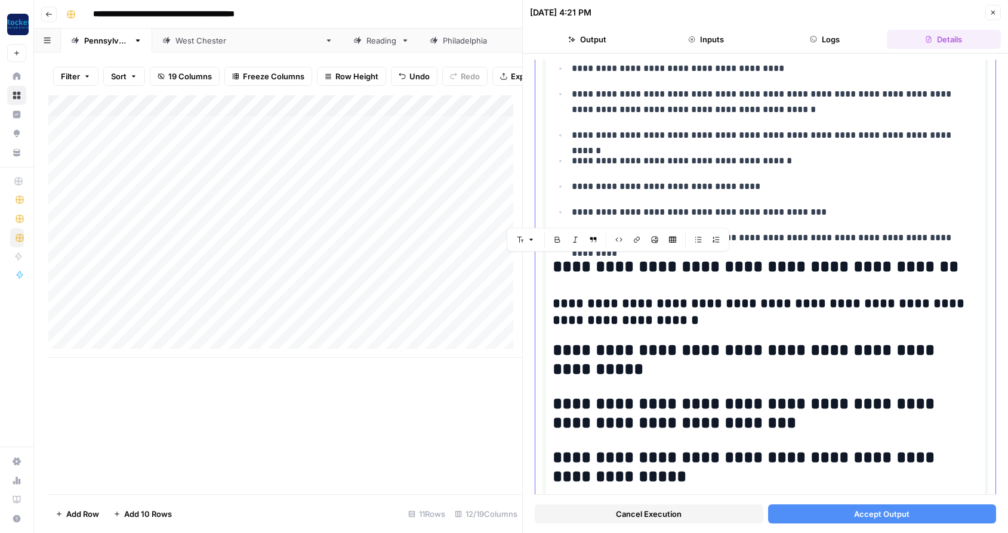
drag, startPoint x: 691, startPoint y: 319, endPoint x: 552, endPoint y: 269, distance: 147.5
click at [552, 269] on div "**********" at bounding box center [764, 517] width 425 height 1520
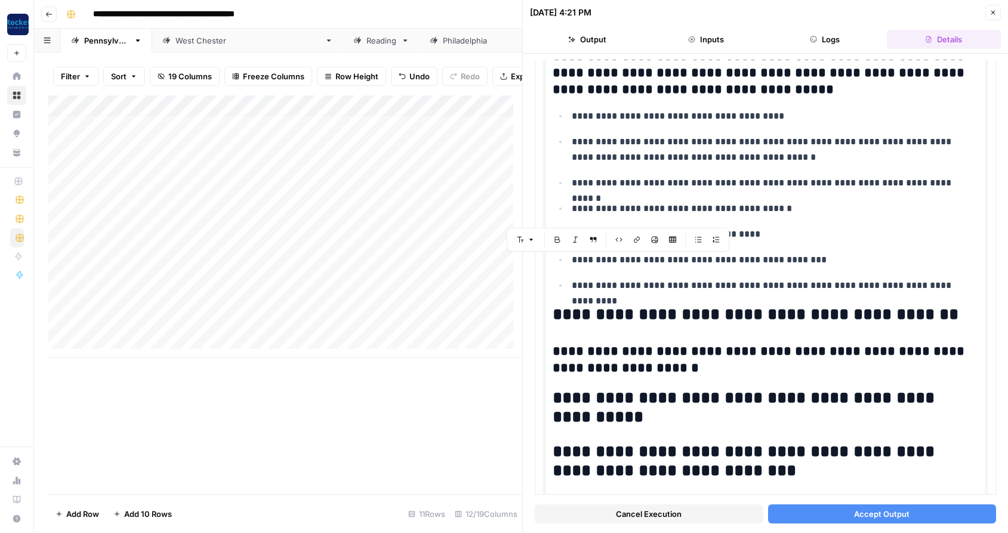
scroll to position [348, 0]
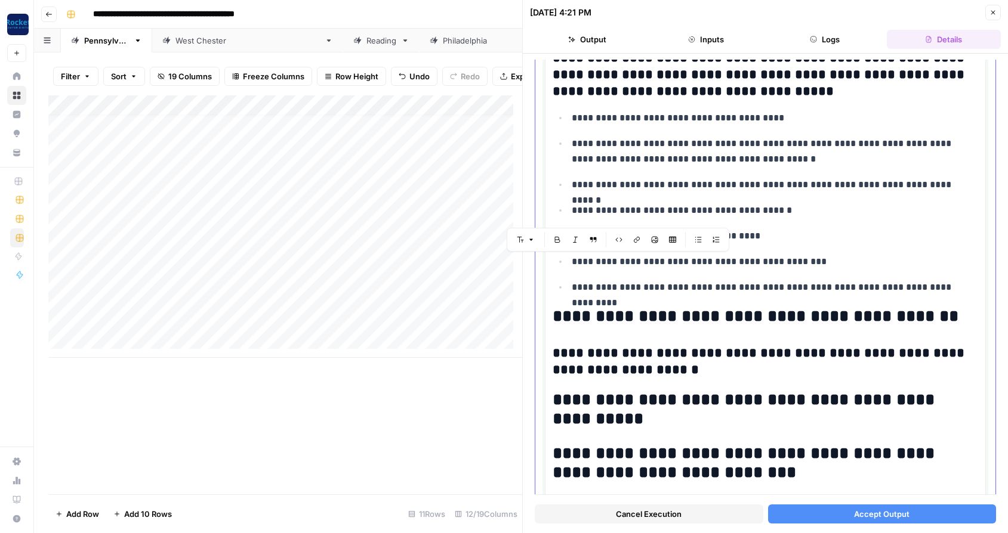
click at [817, 310] on h2 "**********" at bounding box center [760, 316] width 416 height 19
drag, startPoint x: 943, startPoint y: 314, endPoint x: 586, endPoint y: 316, distance: 356.7
click at [586, 316] on h2 "**********" at bounding box center [760, 316] width 416 height 19
drag, startPoint x: 705, startPoint y: 367, endPoint x: 552, endPoint y: 353, distance: 152.8
click at [552, 353] on h3 "**********" at bounding box center [760, 361] width 416 height 33
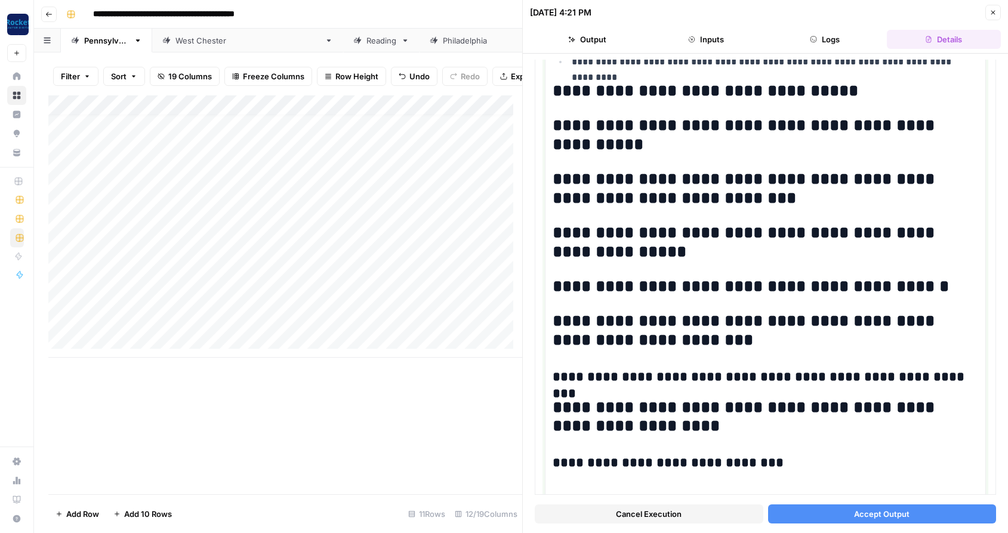
scroll to position [591, 0]
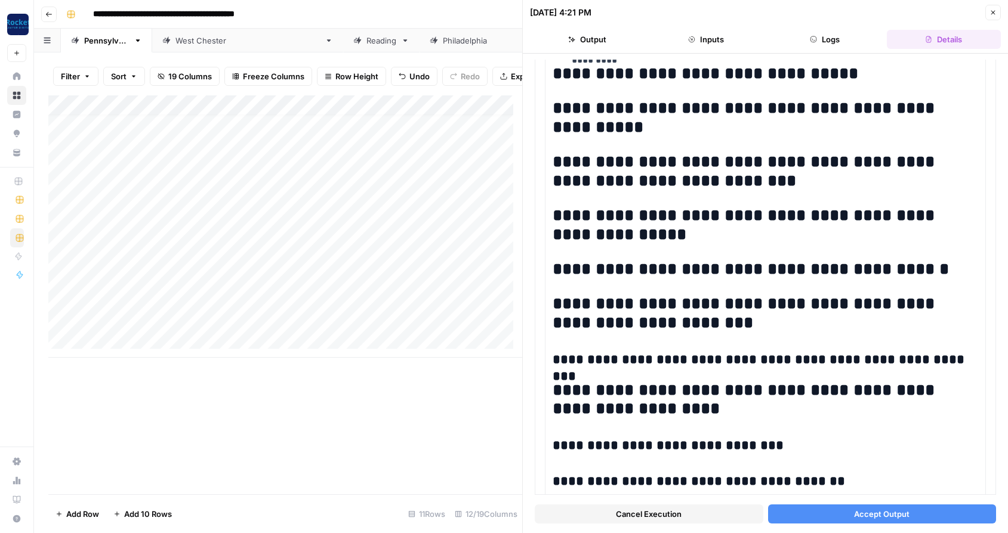
click at [862, 511] on span "Accept Output" at bounding box center [881, 514] width 55 height 12
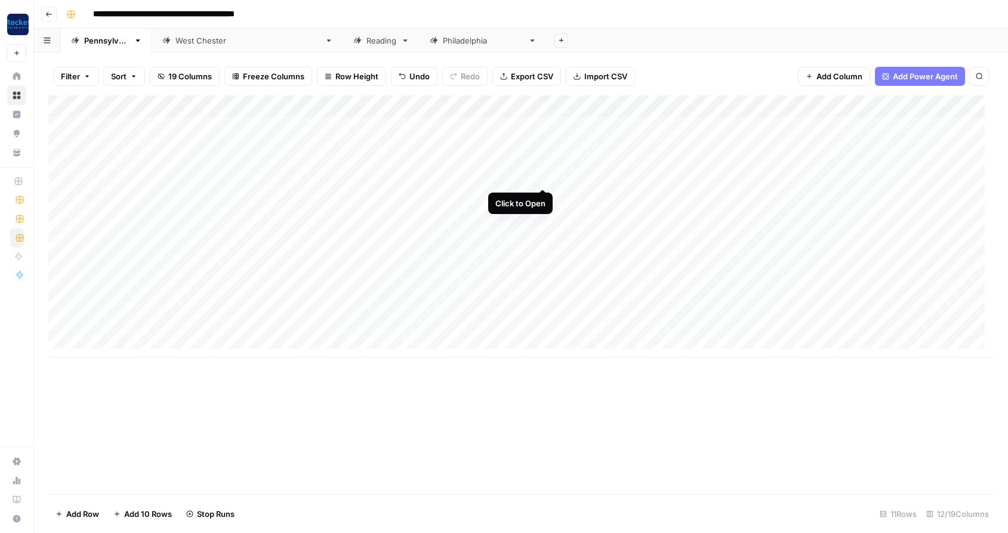
click at [543, 175] on div "Add Column" at bounding box center [520, 226] width 945 height 262
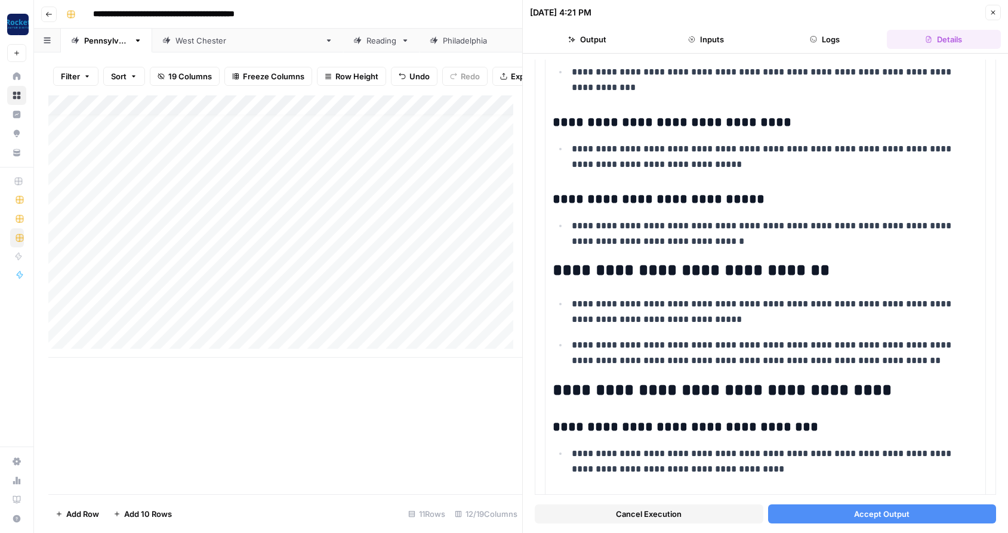
scroll to position [1697, 0]
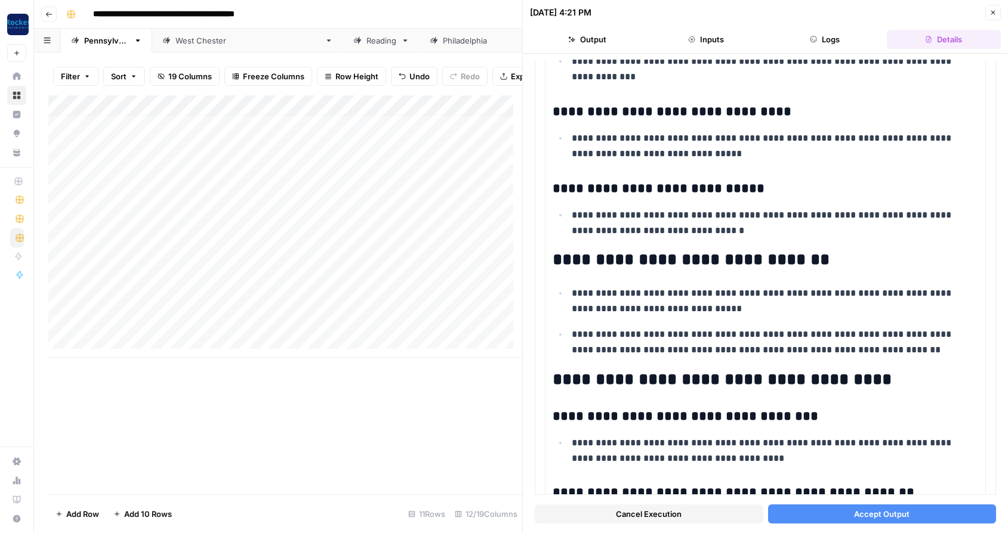
click at [885, 516] on span "Accept Output" at bounding box center [881, 514] width 55 height 12
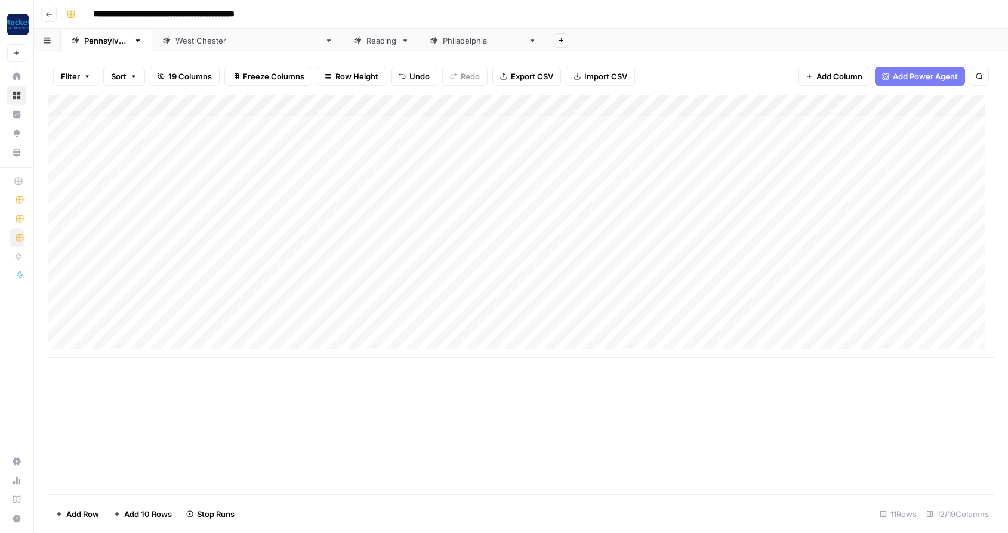
click at [540, 195] on div "Add Column" at bounding box center [520, 226] width 945 height 262
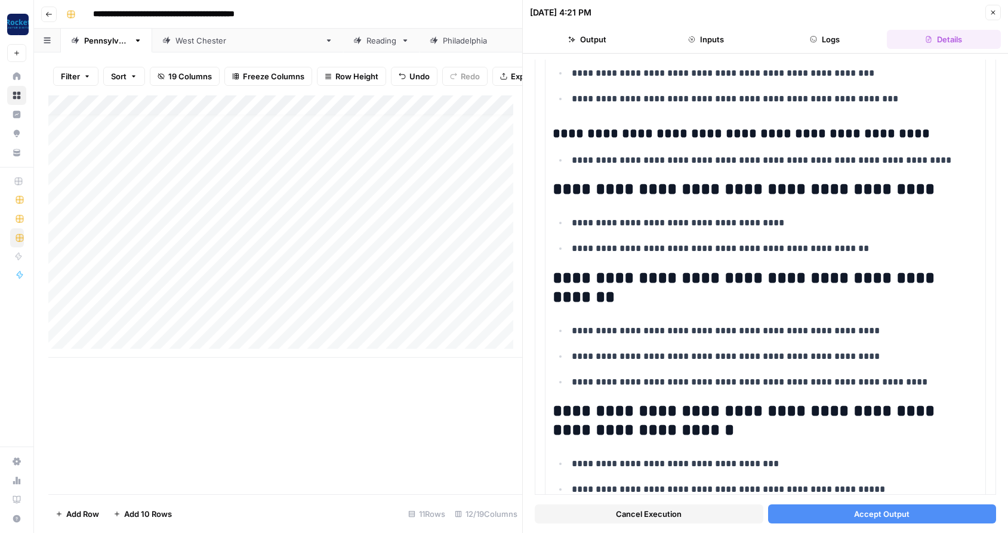
scroll to position [1253, 0]
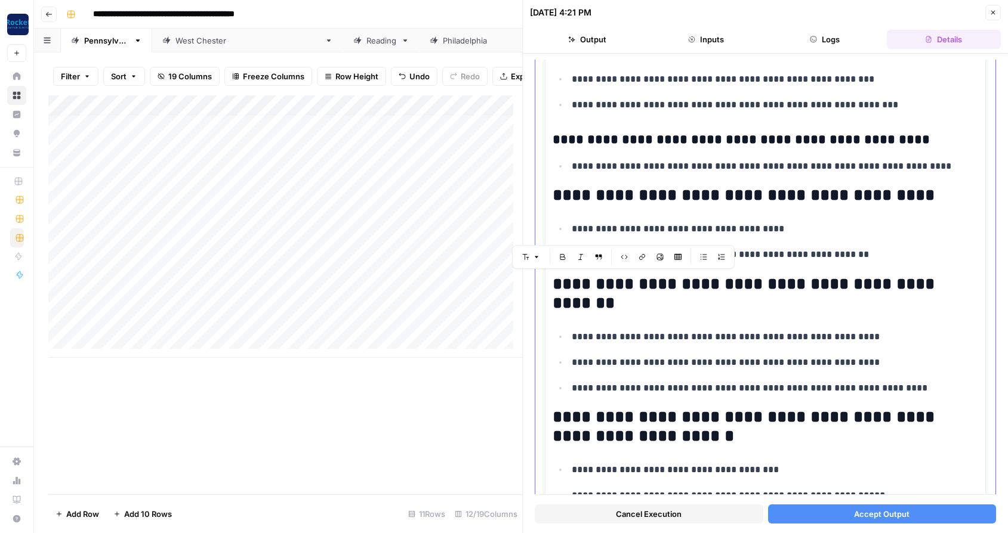
drag, startPoint x: 623, startPoint y: 300, endPoint x: 623, endPoint y: 285, distance: 15.5
click at [623, 285] on h2 "**********" at bounding box center [760, 294] width 416 height 38
click at [571, 340] on li "**********" at bounding box center [773, 337] width 410 height 16
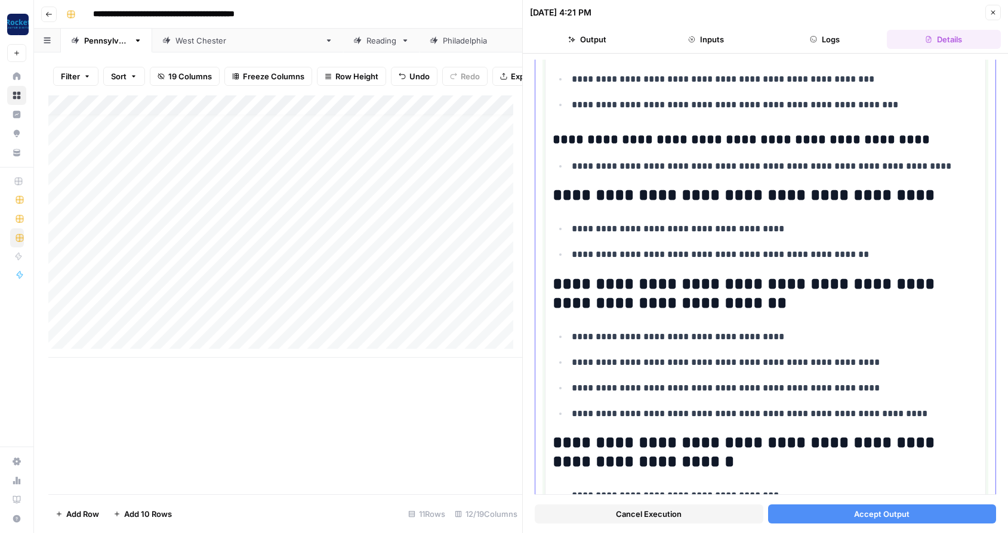
click at [572, 362] on p "**********" at bounding box center [769, 363] width 397 height 16
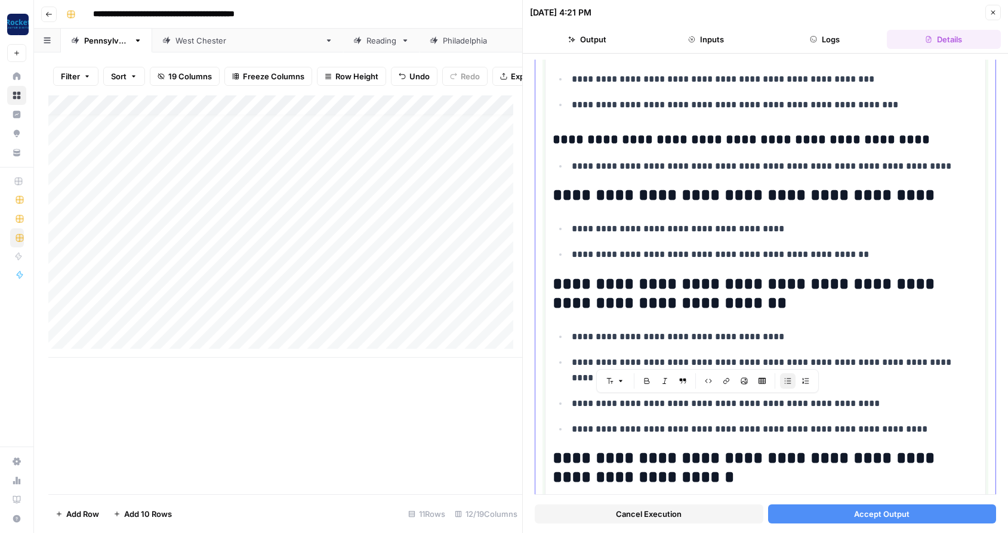
drag, startPoint x: 848, startPoint y: 405, endPoint x: 558, endPoint y: 404, distance: 290.5
click at [568, 404] on li "**********" at bounding box center [773, 404] width 410 height 16
copy p "**********"
click at [920, 427] on p "**********" at bounding box center [769, 430] width 397 height 16
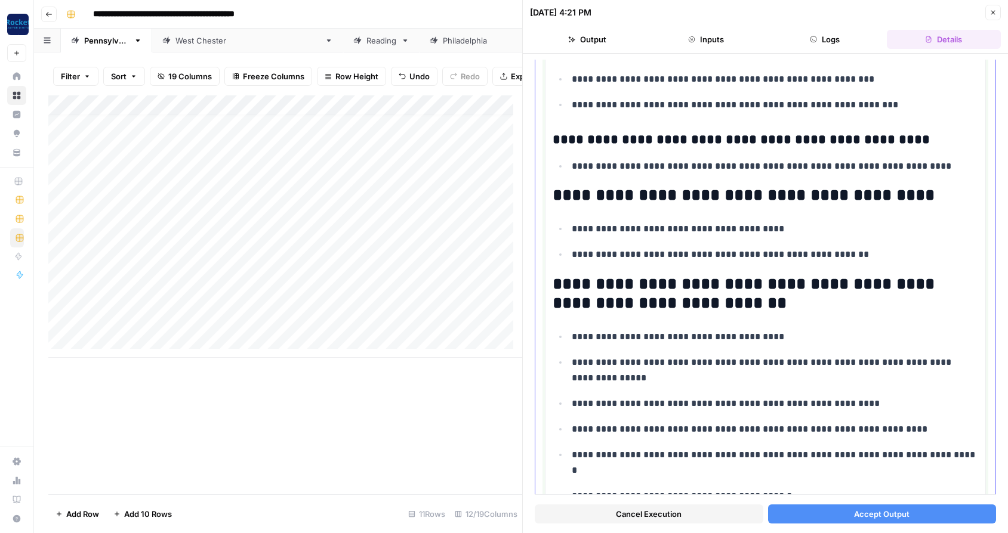
scroll to position [1292, 0]
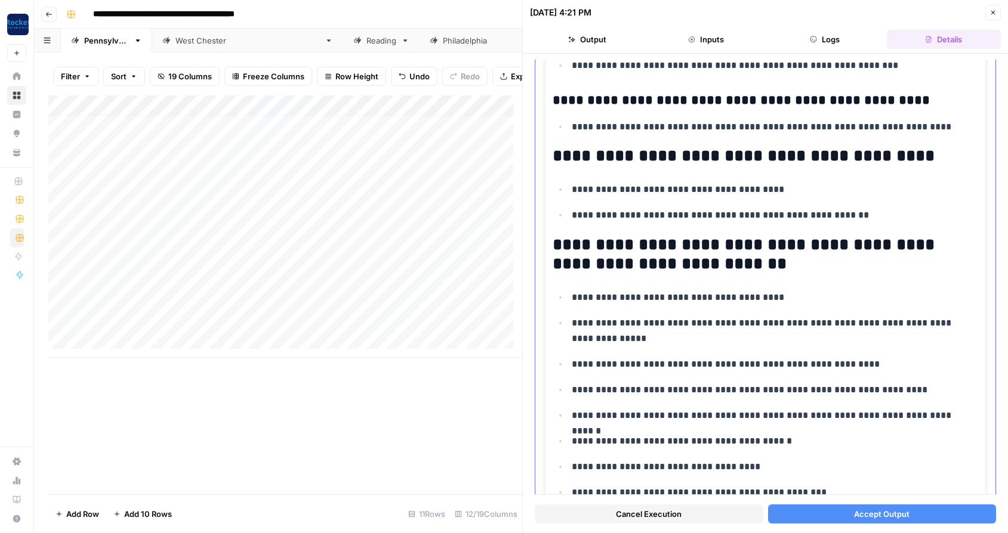
drag, startPoint x: 919, startPoint y: 391, endPoint x: 574, endPoint y: 388, distance: 344.2
click at [574, 388] on p "**********" at bounding box center [769, 390] width 397 height 16
copy p "**********"
click at [614, 337] on p "**********" at bounding box center [769, 331] width 397 height 31
click at [854, 367] on p "**********" at bounding box center [769, 365] width 397 height 16
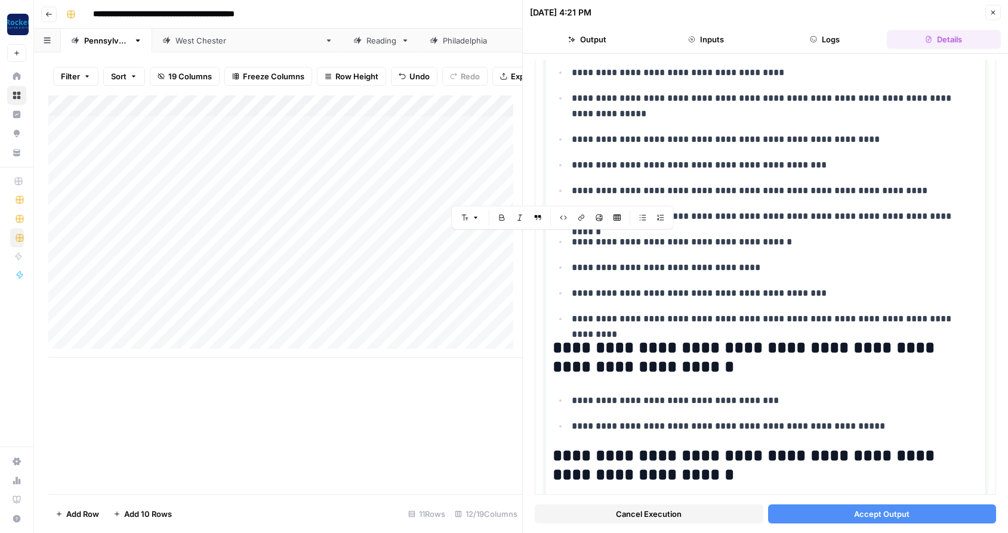
scroll to position [1528, 0]
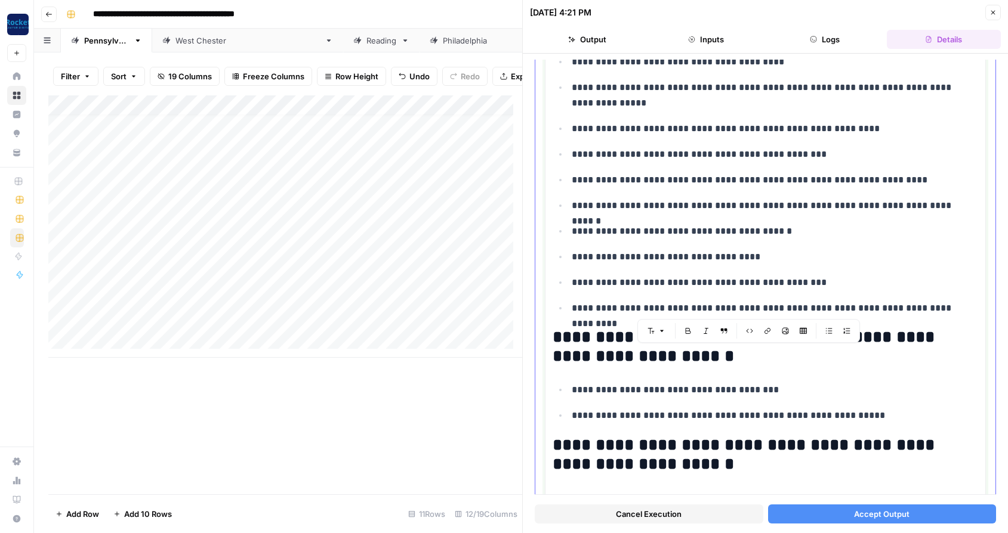
drag, startPoint x: 554, startPoint y: 245, endPoint x: 965, endPoint y: 312, distance: 415.9
copy div "**********"
click at [879, 195] on ul "**********" at bounding box center [764, 185] width 425 height 262
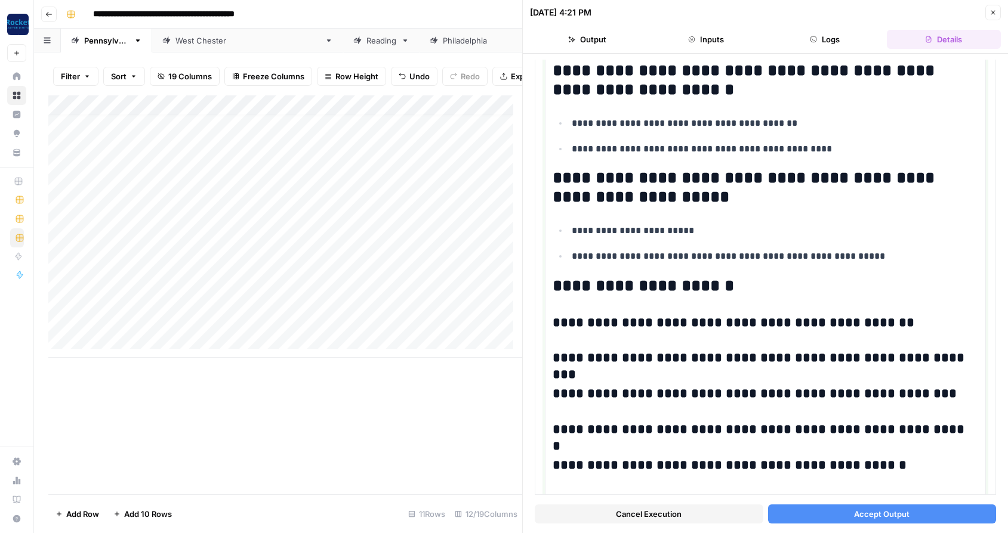
scroll to position [1909, 0]
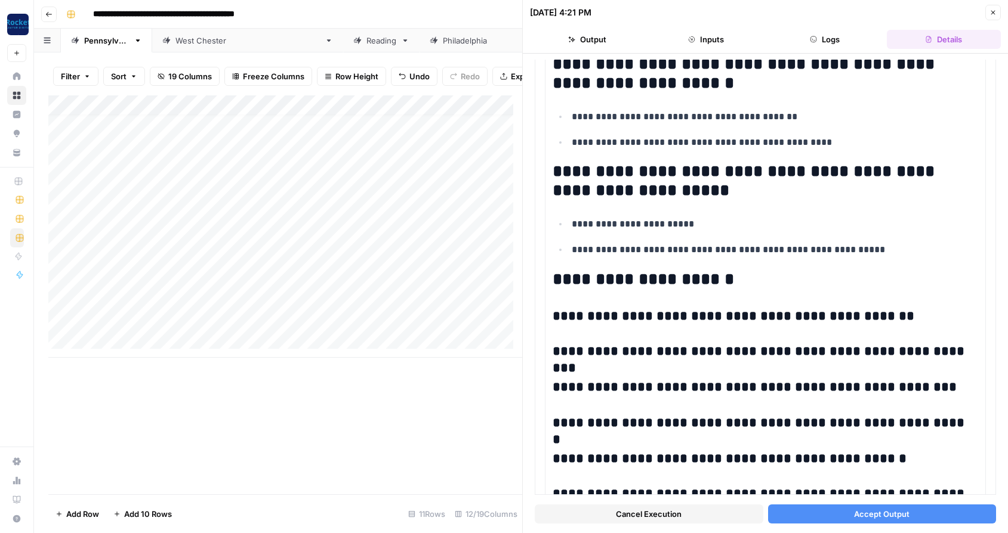
click at [888, 517] on span "Accept Output" at bounding box center [881, 514] width 55 height 12
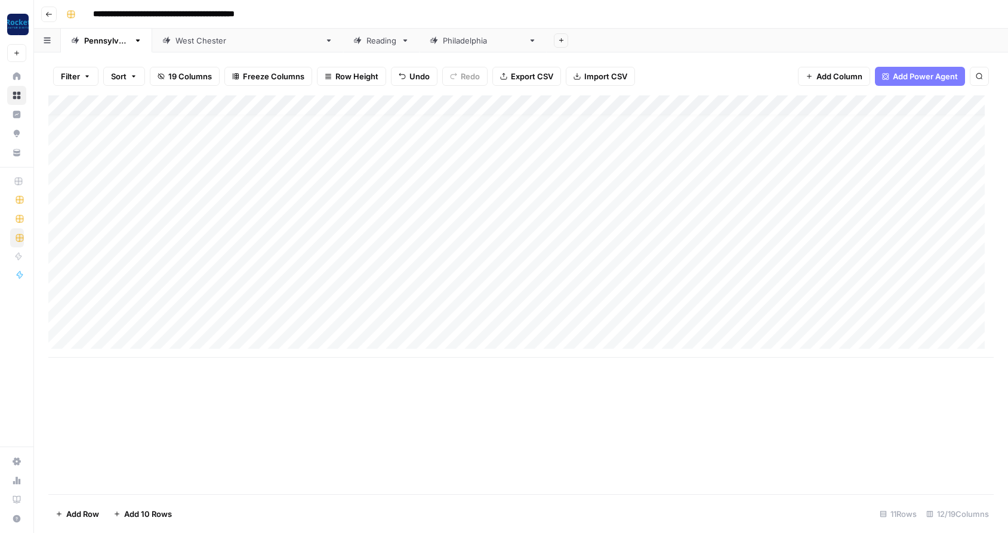
click at [821, 134] on div "Add Column" at bounding box center [520, 226] width 945 height 262
click at [821, 156] on div "Add Column" at bounding box center [520, 226] width 945 height 262
click at [823, 177] on div "Add Column" at bounding box center [520, 226] width 945 height 262
click at [540, 215] on div "Add Column" at bounding box center [520, 226] width 945 height 262
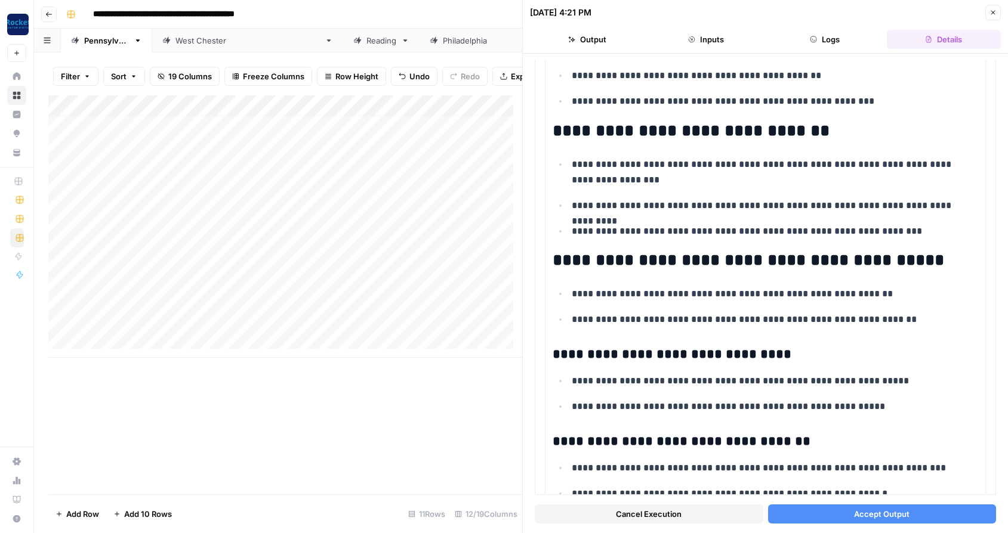
scroll to position [1914, 0]
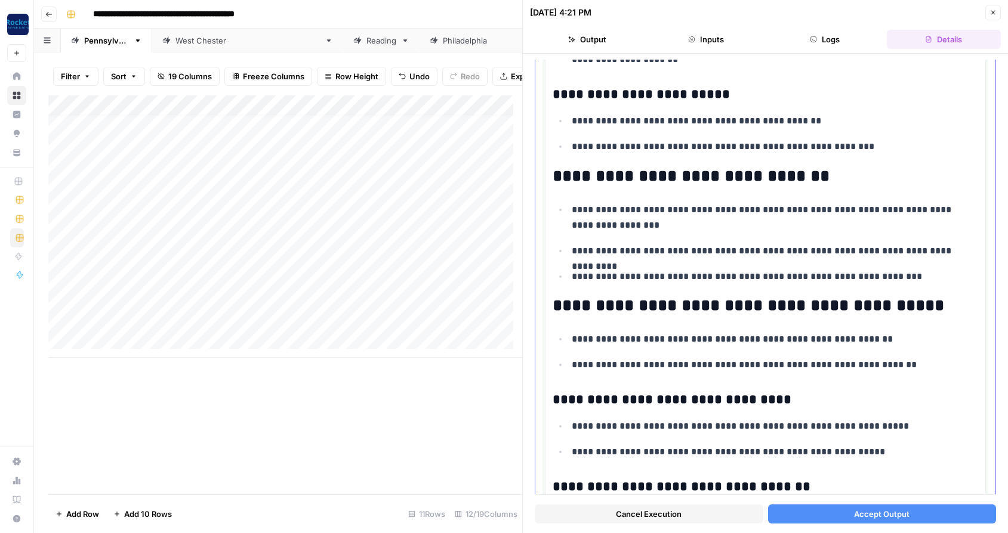
drag, startPoint x: 883, startPoint y: 277, endPoint x: 552, endPoint y: 177, distance: 346.1
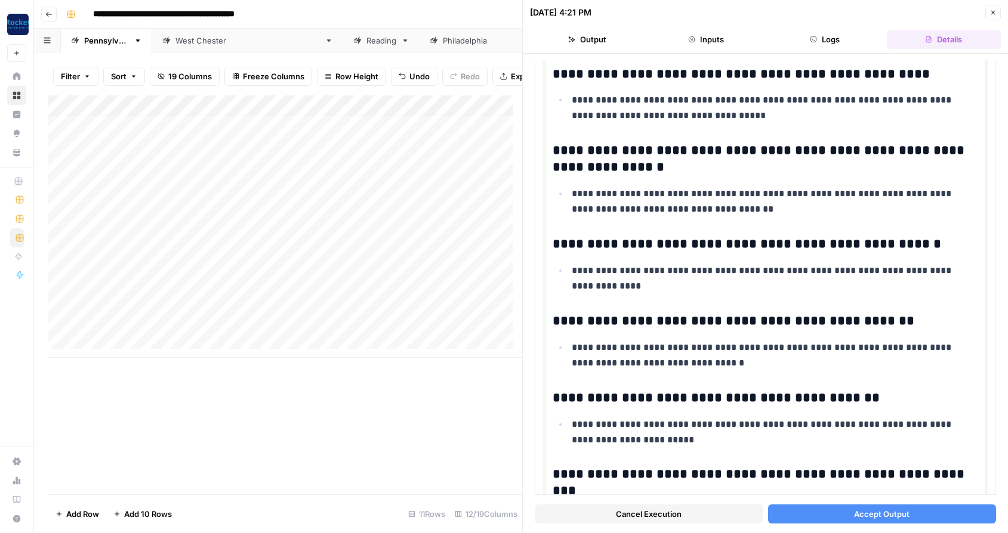
scroll to position [2625, 0]
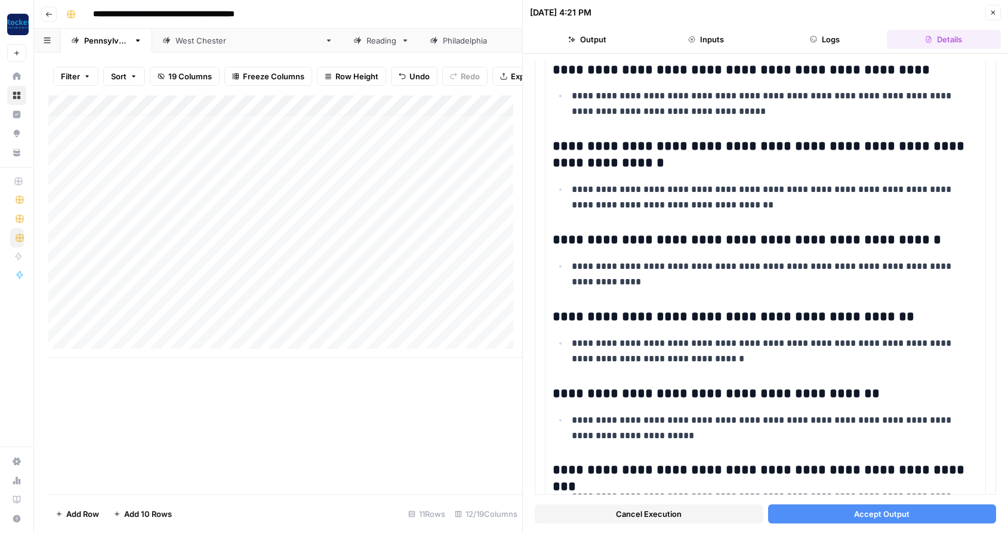
click at [892, 515] on span "Accept Output" at bounding box center [881, 514] width 55 height 12
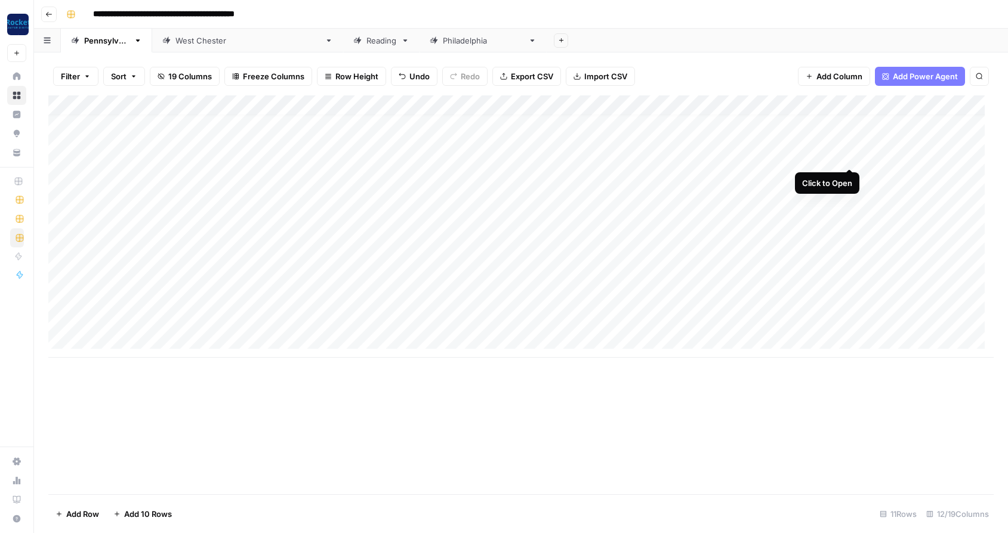
click at [847, 155] on div "Add Column" at bounding box center [520, 226] width 945 height 262
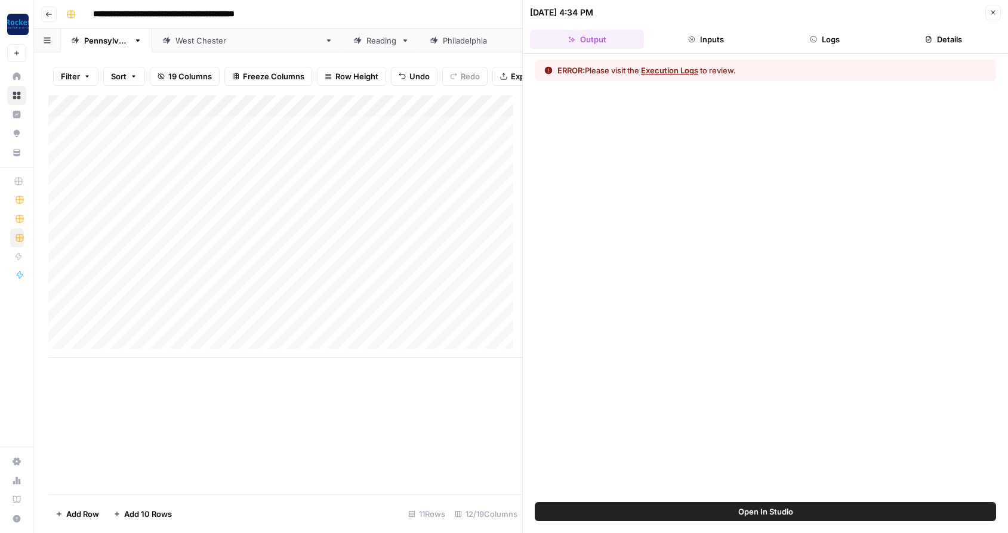
click at [684, 67] on button "Execution Logs" at bounding box center [669, 70] width 57 height 12
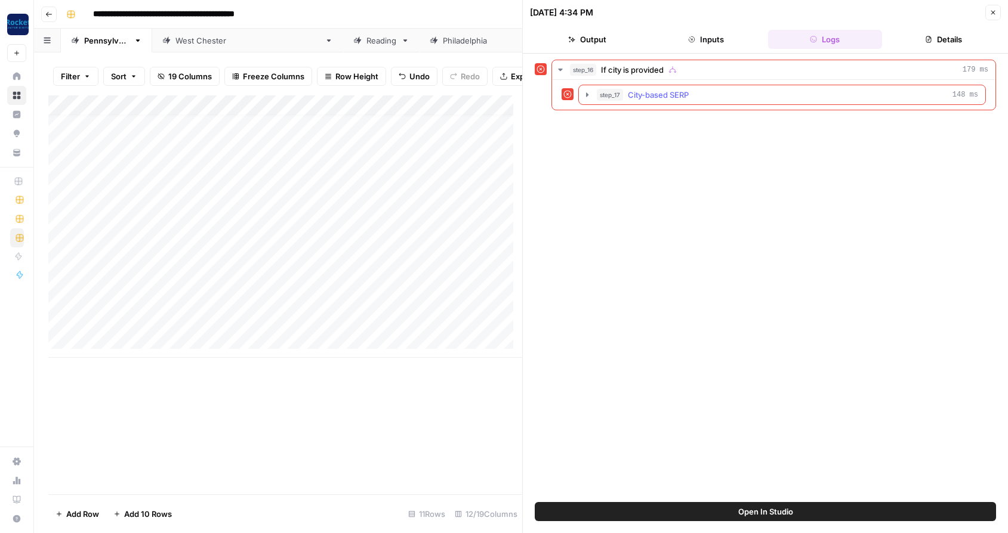
click at [688, 96] on span "City-based SERP" at bounding box center [658, 95] width 61 height 12
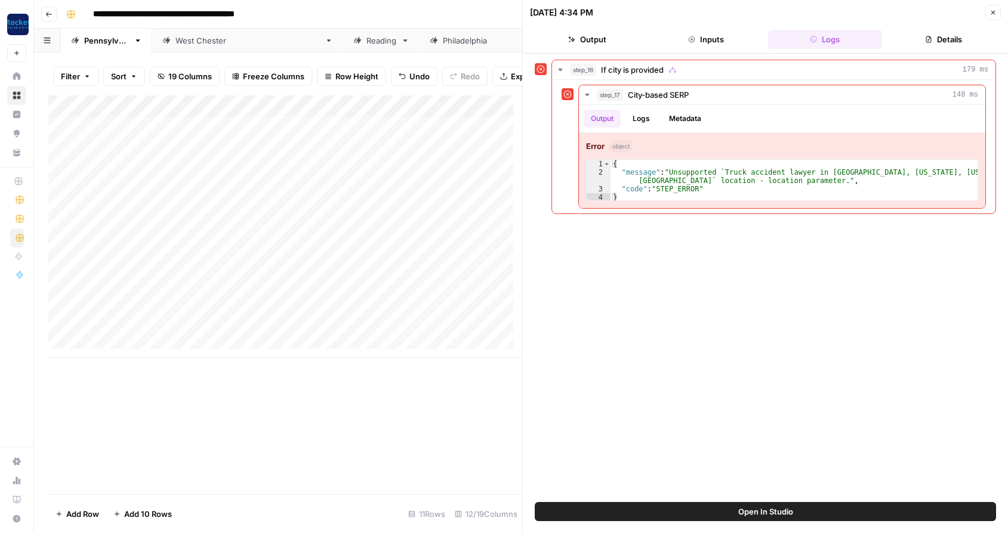
click at [993, 16] on icon "button" at bounding box center [992, 12] width 7 height 7
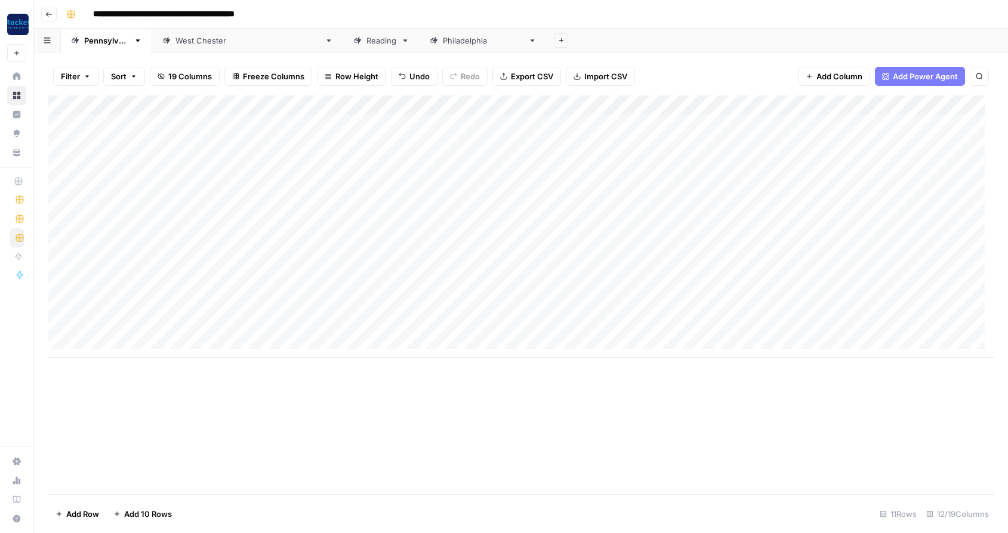
click at [820, 143] on div "Add Column" at bounding box center [520, 226] width 945 height 262
click at [851, 103] on div "Add Column" at bounding box center [520, 226] width 945 height 262
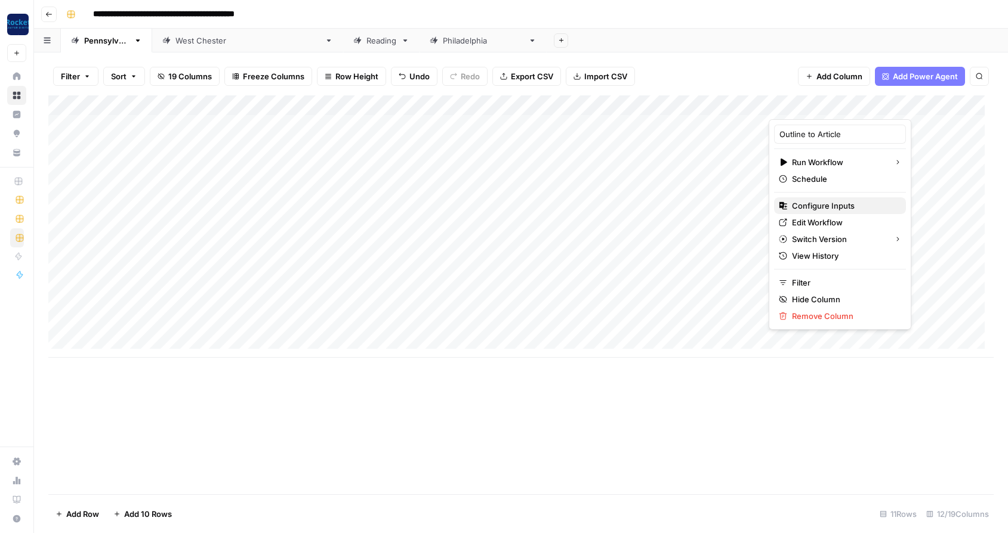
click at [817, 205] on span "Configure Inputs" at bounding box center [844, 206] width 104 height 12
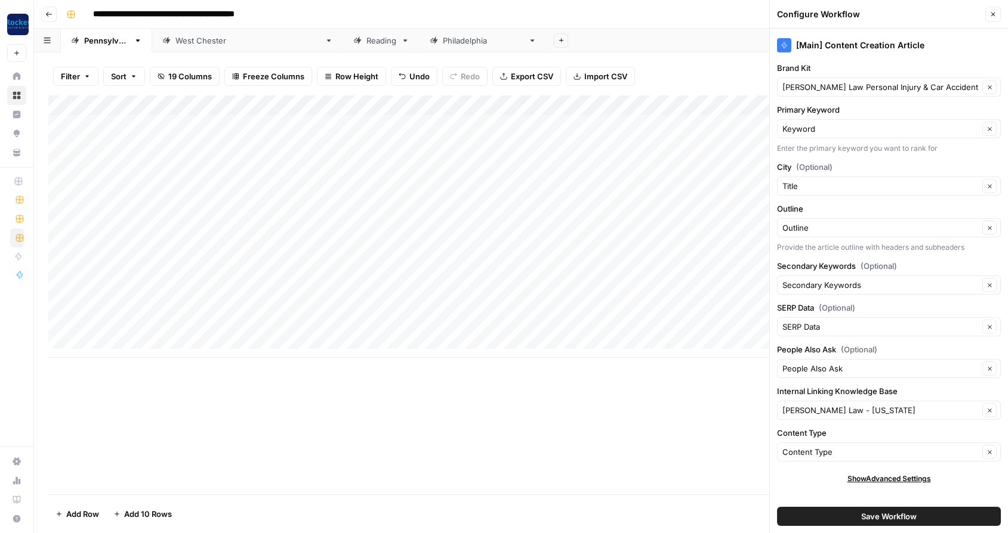
click at [749, 428] on div "Add Column" at bounding box center [520, 294] width 945 height 399
click at [991, 12] on icon "button" at bounding box center [992, 14] width 7 height 7
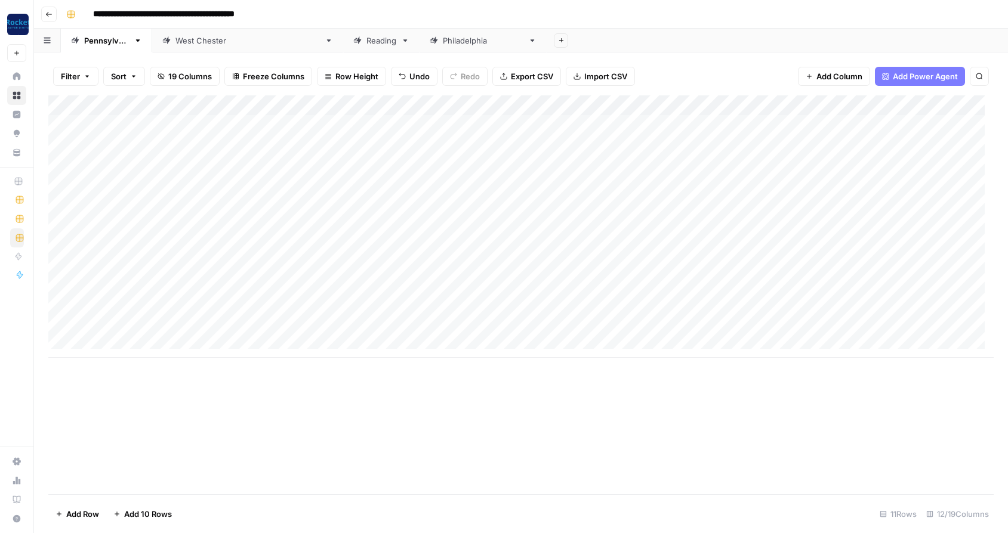
click at [529, 102] on div "Add Column" at bounding box center [520, 226] width 945 height 262
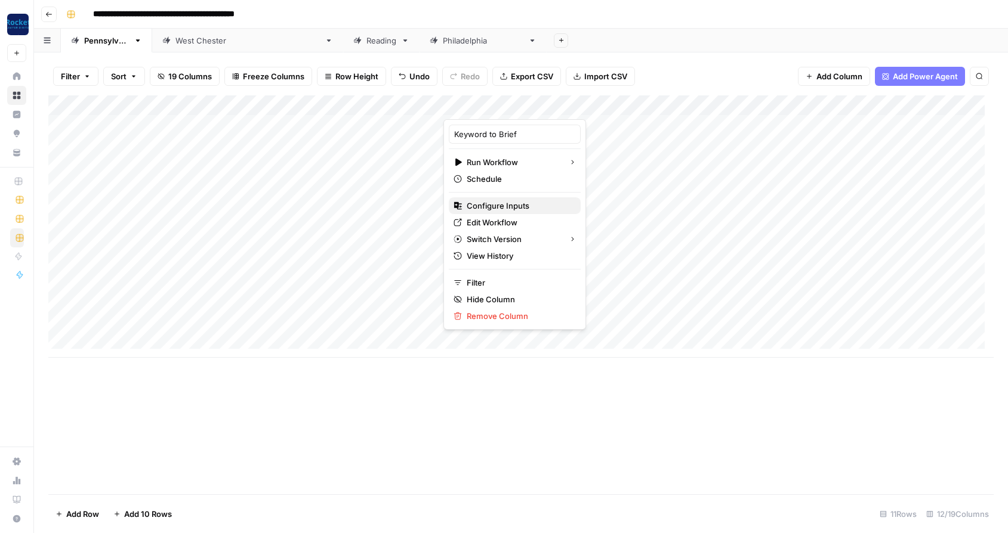
click at [503, 204] on span "Configure Inputs" at bounding box center [518, 206] width 104 height 12
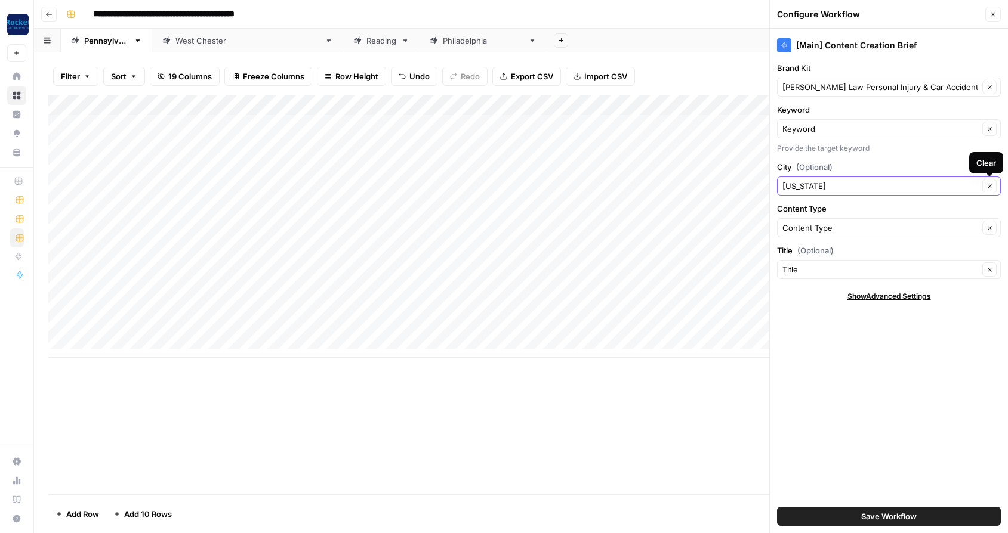
click at [988, 186] on icon "button" at bounding box center [989, 186] width 7 height 7
click at [813, 517] on button "Save Workflow" at bounding box center [889, 516] width 224 height 19
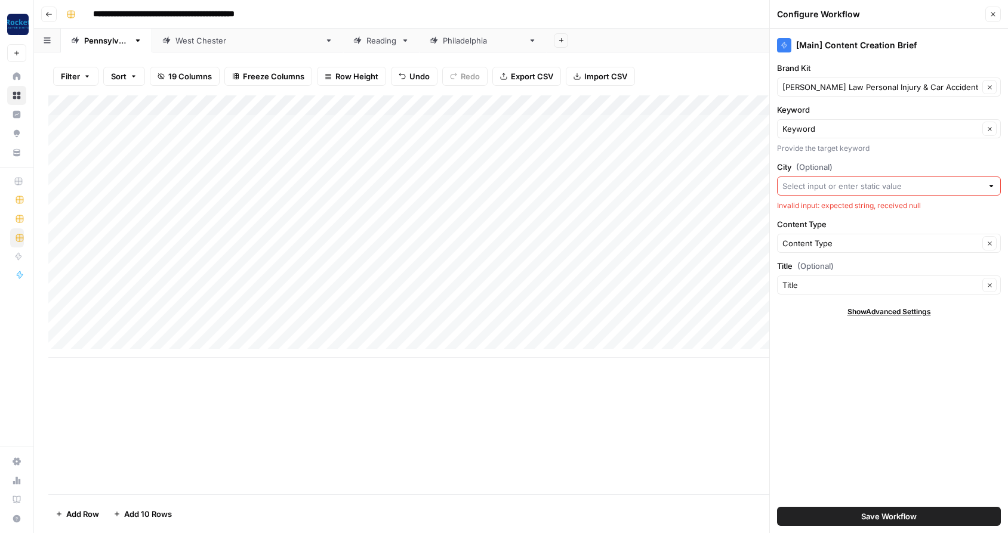
click at [991, 186] on div at bounding box center [991, 186] width 8 height 12
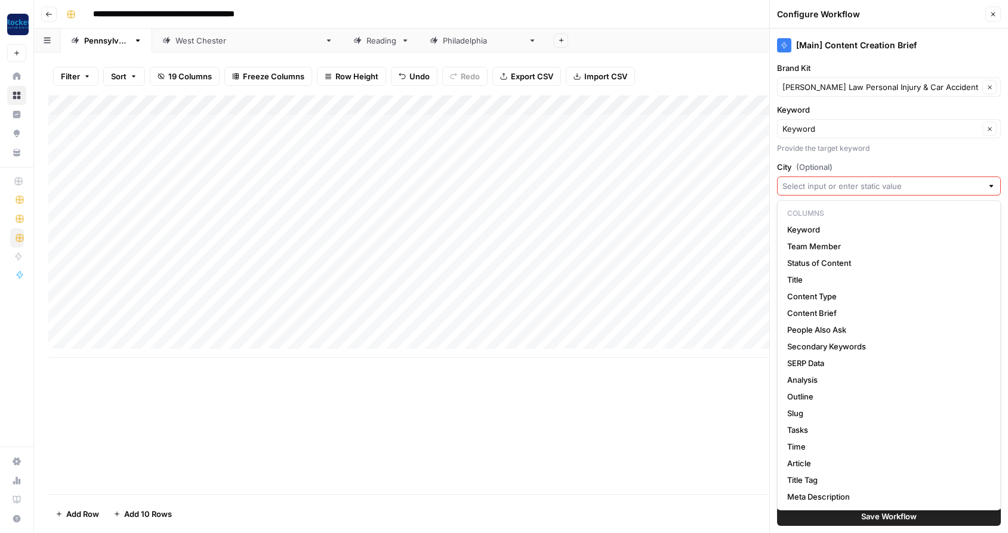
click at [819, 211] on p "Columns" at bounding box center [888, 214] width 213 height 16
click at [797, 186] on input "City (Optional)" at bounding box center [882, 186] width 200 height 12
click at [877, 167] on label "City (Optional)" at bounding box center [889, 167] width 224 height 12
click at [877, 180] on input "City (Optional)" at bounding box center [882, 186] width 200 height 12
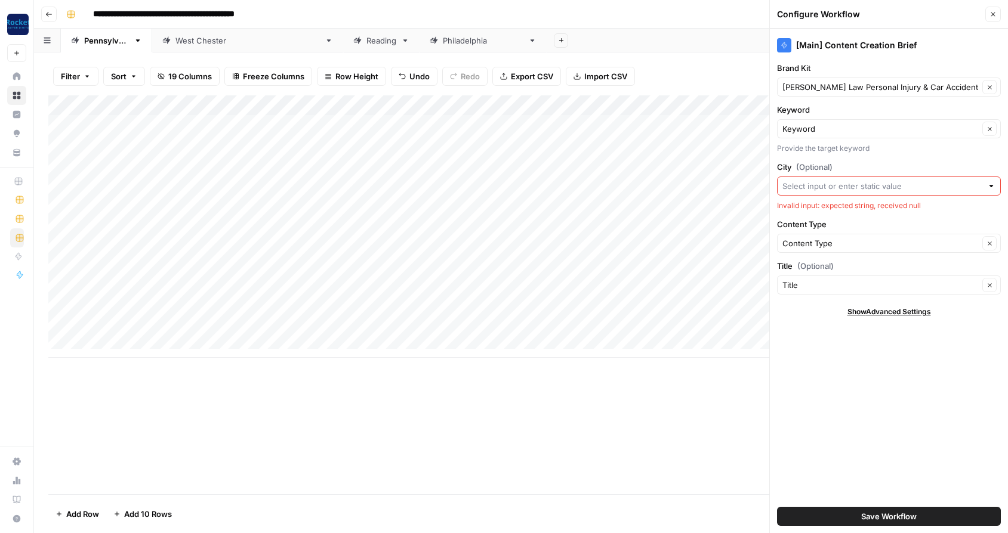
click at [807, 514] on button "Save Workflow" at bounding box center [889, 516] width 224 height 19
click at [816, 182] on input "City (Optional)" at bounding box center [882, 186] width 200 height 12
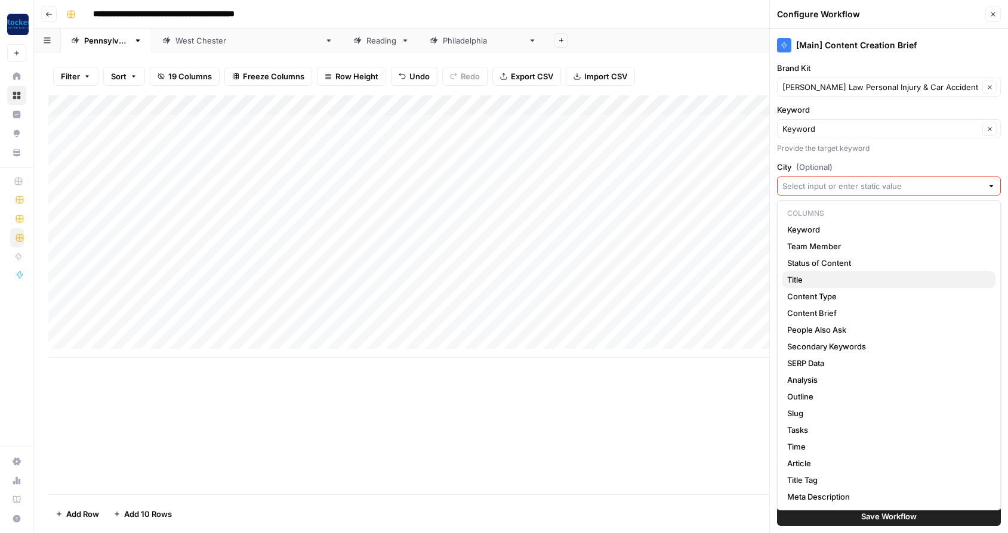
click at [798, 280] on span "Title" at bounding box center [886, 280] width 199 height 12
type input "Title"
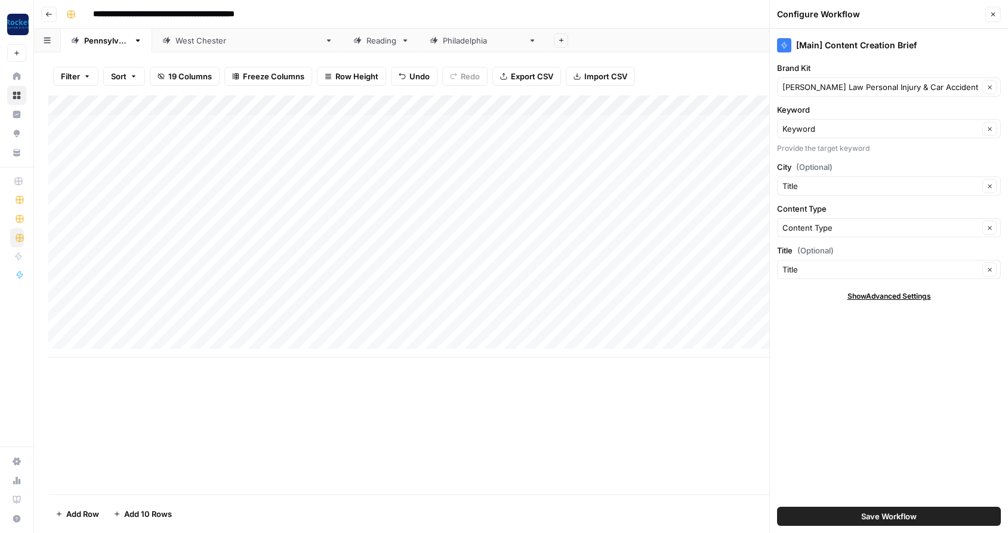
click at [809, 512] on button "Save Workflow" at bounding box center [889, 516] width 224 height 19
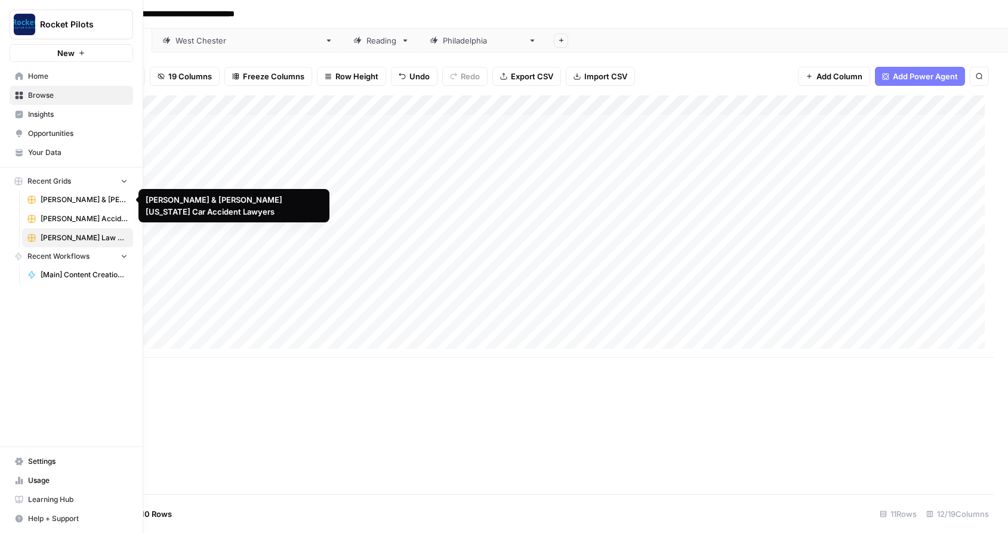
click at [57, 197] on span "[PERSON_NAME] & [PERSON_NAME] [US_STATE] Car Accident Lawyers" at bounding box center [84, 199] width 87 height 11
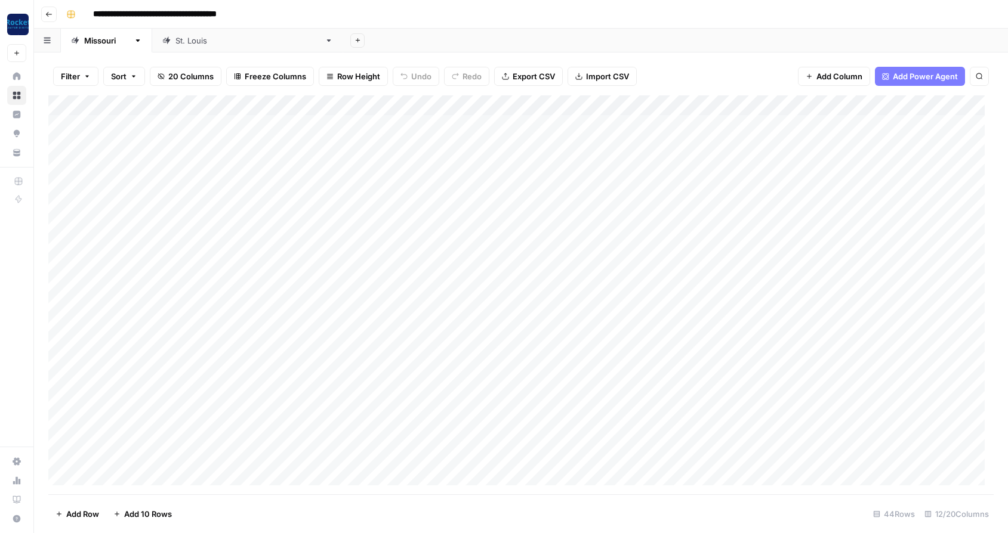
click at [622, 106] on div "Add Column" at bounding box center [520, 294] width 945 height 399
click at [624, 104] on div at bounding box center [578, 107] width 108 height 24
click at [622, 107] on div at bounding box center [578, 107] width 108 height 24
click at [663, 66] on div "Filter Sort 20 Columns Freeze Columns Row Height Undo Redo Export CSV Import CS…" at bounding box center [520, 76] width 945 height 38
click at [500, 105] on div "Add Column" at bounding box center [520, 294] width 945 height 399
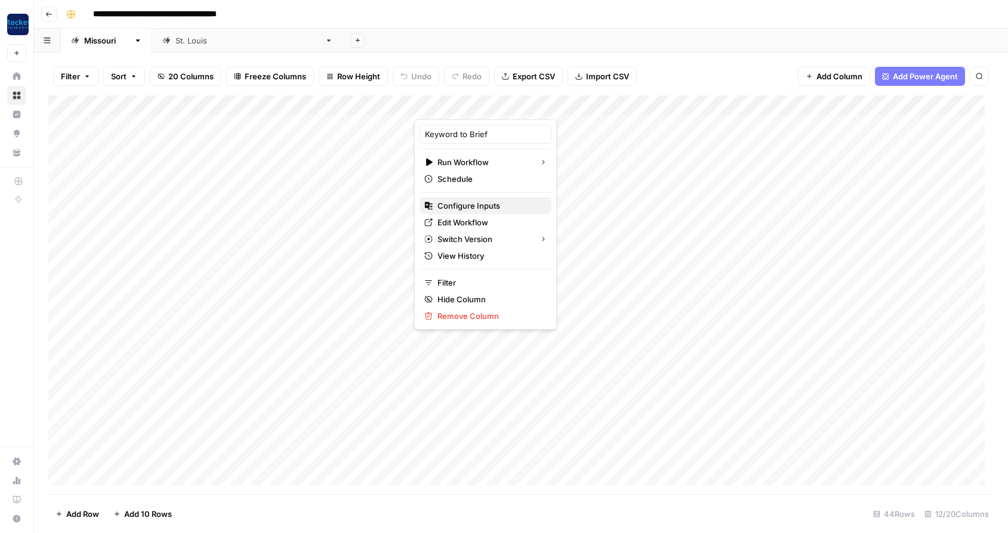
click at [469, 205] on span "Configure Inputs" at bounding box center [489, 206] width 104 height 12
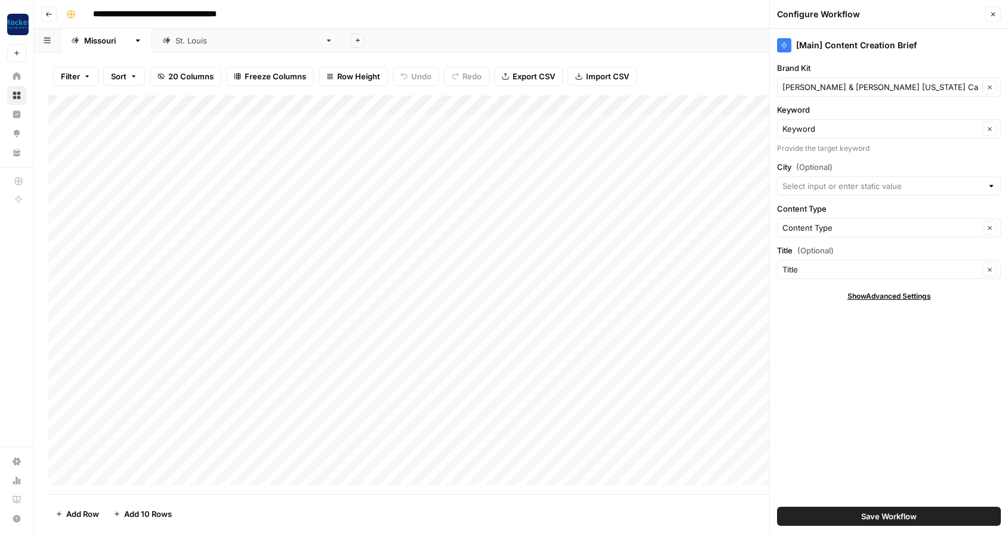
click at [721, 10] on div "**********" at bounding box center [528, 14] width 934 height 19
click at [994, 13] on icon "button" at bounding box center [992, 14] width 7 height 7
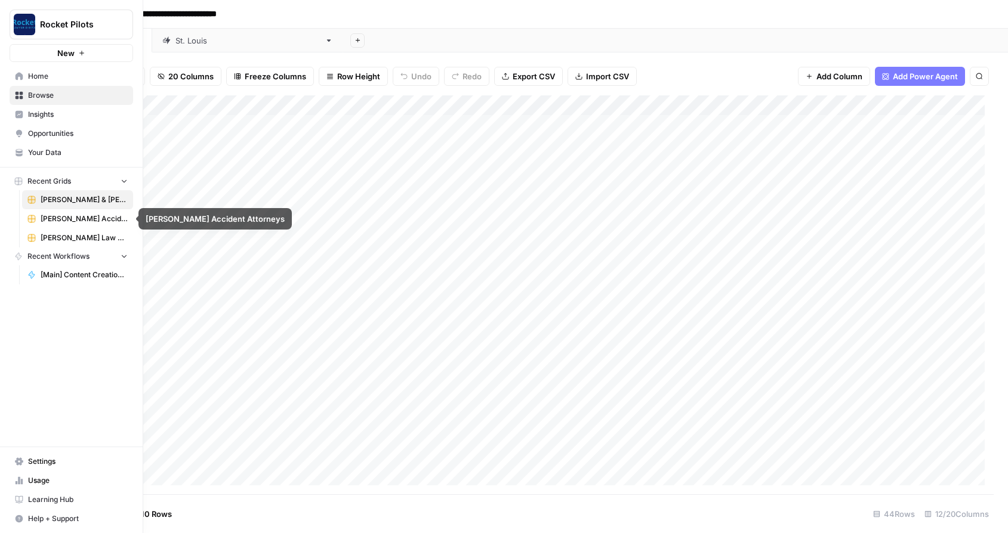
click at [62, 236] on span "[PERSON_NAME] Law Personal Injury & Car Accident Lawyers" at bounding box center [84, 238] width 87 height 11
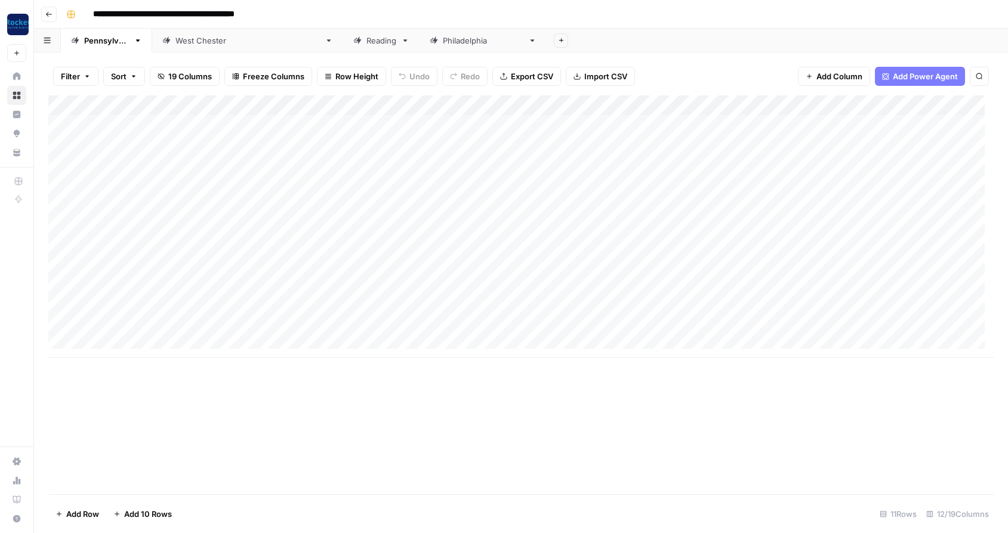
click at [851, 106] on div "Add Column" at bounding box center [520, 226] width 945 height 262
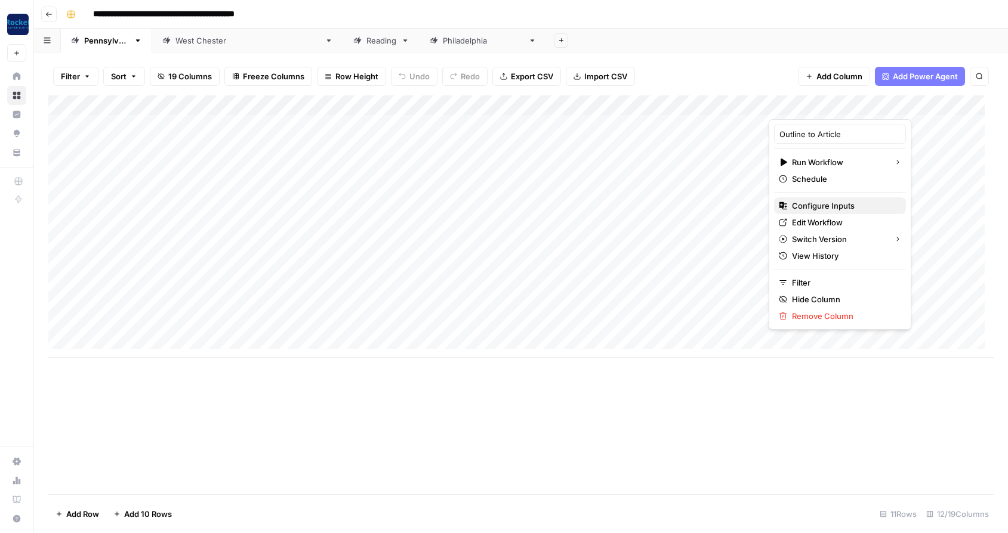
click at [825, 205] on span "Configure Inputs" at bounding box center [844, 206] width 104 height 12
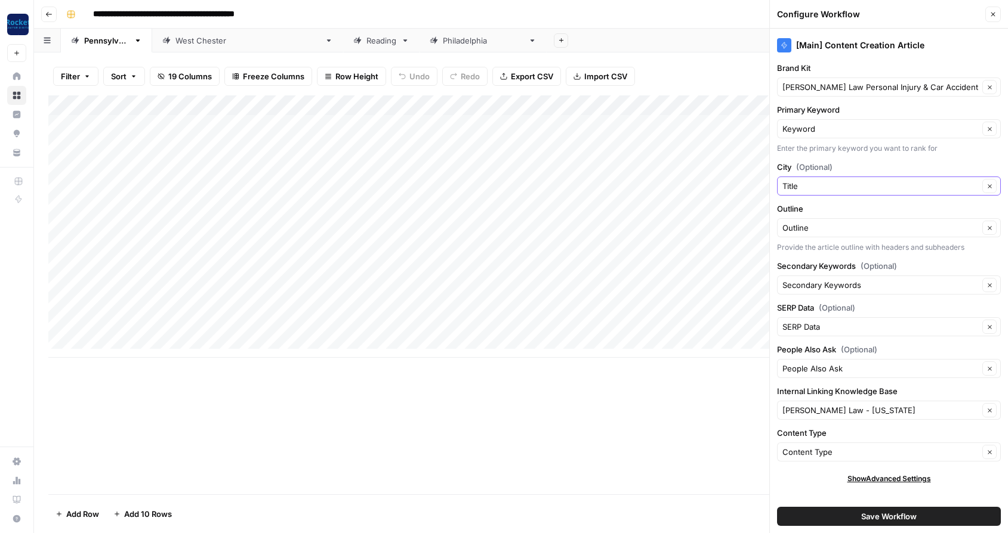
click at [989, 186] on icon "button" at bounding box center [989, 186] width 4 height 4
click at [812, 518] on button "Save Workflow" at bounding box center [889, 516] width 224 height 19
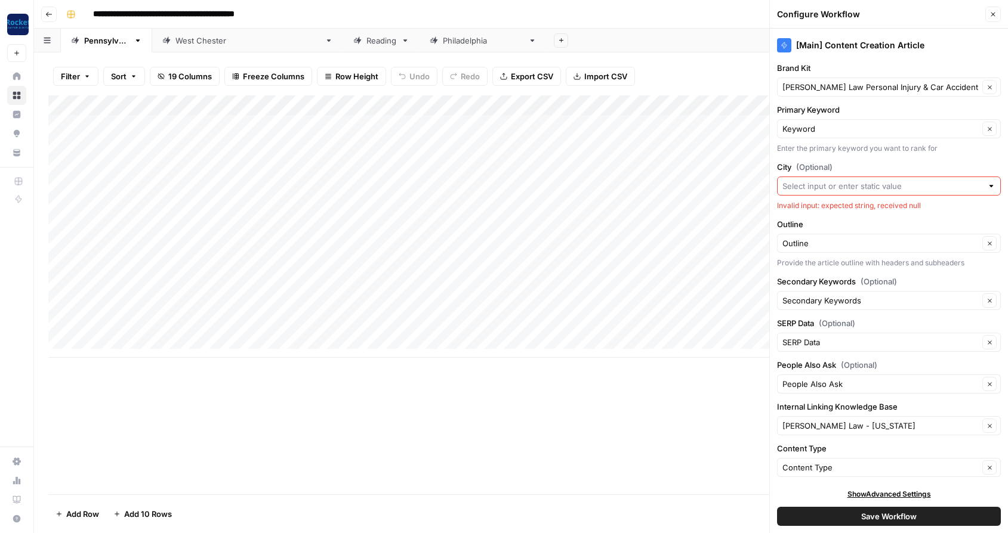
click at [835, 184] on input "City (Optional)" at bounding box center [882, 186] width 200 height 12
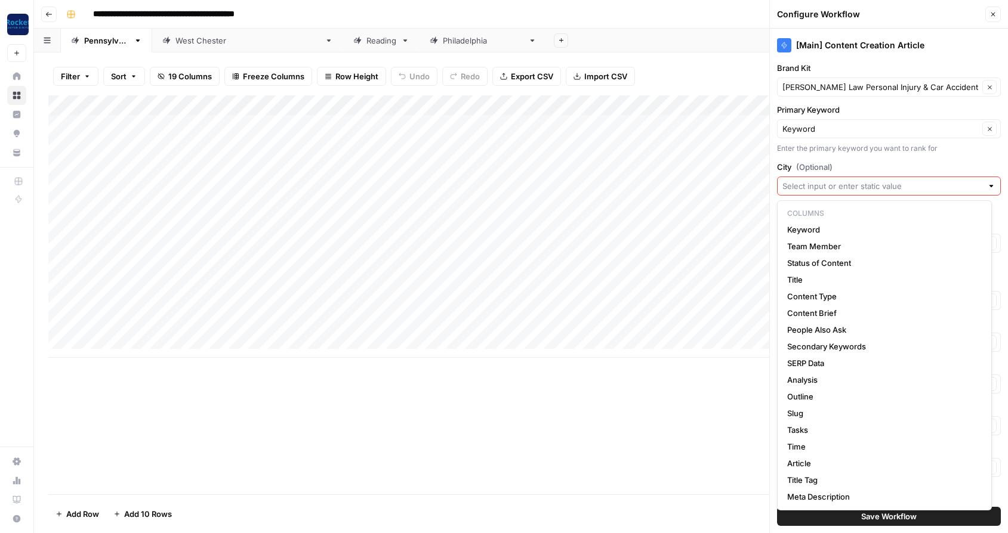
click at [816, 212] on p "Columns" at bounding box center [884, 214] width 204 height 16
click at [987, 185] on div at bounding box center [991, 186] width 8 height 12
click at [777, 507] on button "Save Workflow" at bounding box center [889, 516] width 224 height 19
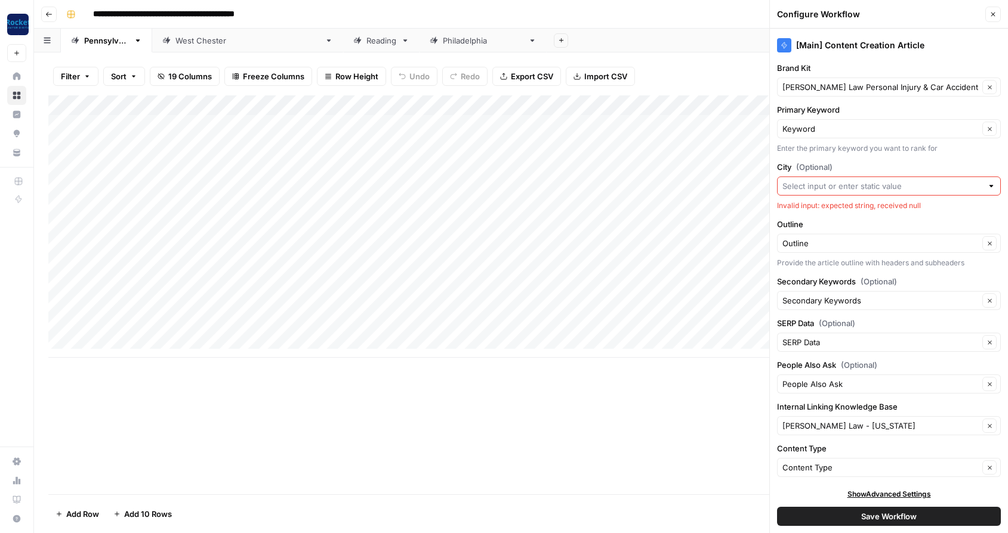
click at [949, 163] on label "City (Optional)" at bounding box center [889, 167] width 224 height 12
click at [949, 180] on input "City (Optional)" at bounding box center [882, 186] width 200 height 12
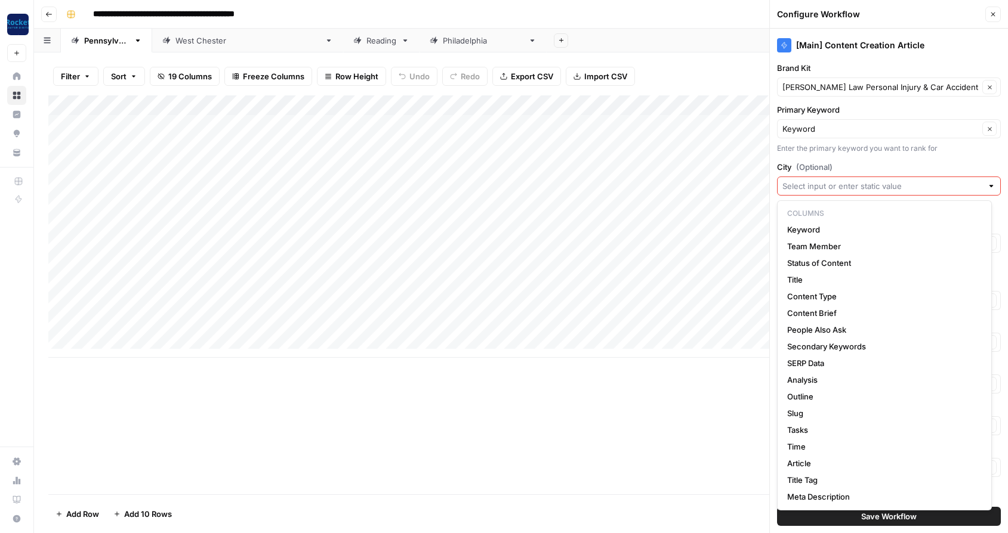
click at [878, 184] on input "City (Optional)" at bounding box center [882, 186] width 200 height 12
click at [777, 507] on button "Save Workflow" at bounding box center [889, 516] width 224 height 19
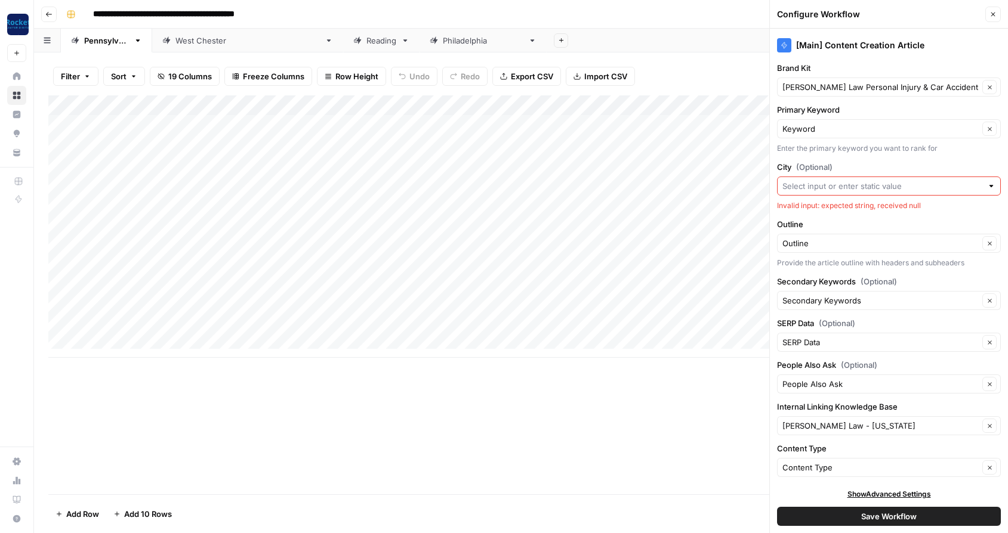
click at [857, 165] on label "City (Optional)" at bounding box center [889, 167] width 224 height 12
click at [857, 180] on input "City (Optional)" at bounding box center [882, 186] width 200 height 12
click at [809, 517] on button "Save Workflow" at bounding box center [889, 516] width 224 height 19
click at [354, 10] on div "**********" at bounding box center [528, 14] width 934 height 19
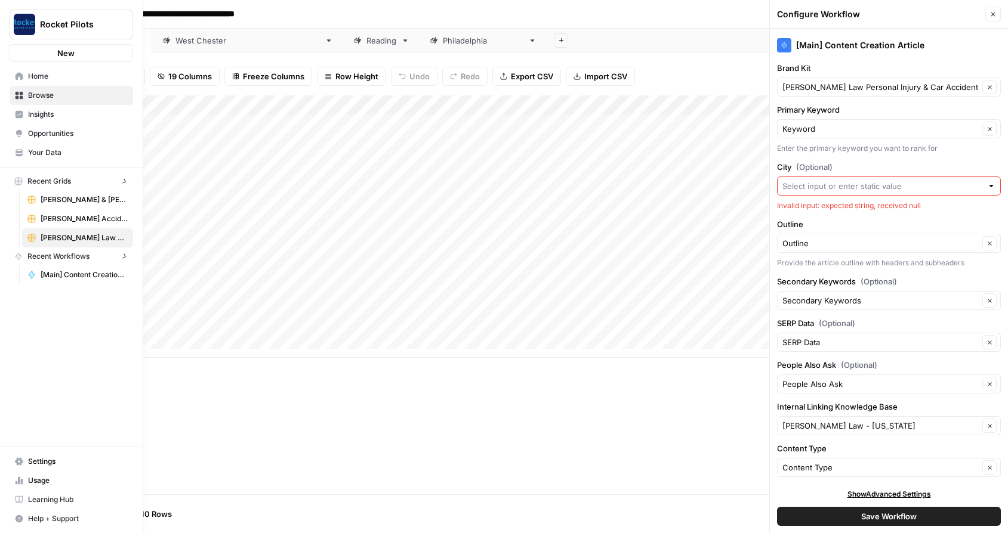
click at [20, 23] on img "Workspace: Rocket Pilots" at bounding box center [24, 24] width 21 height 21
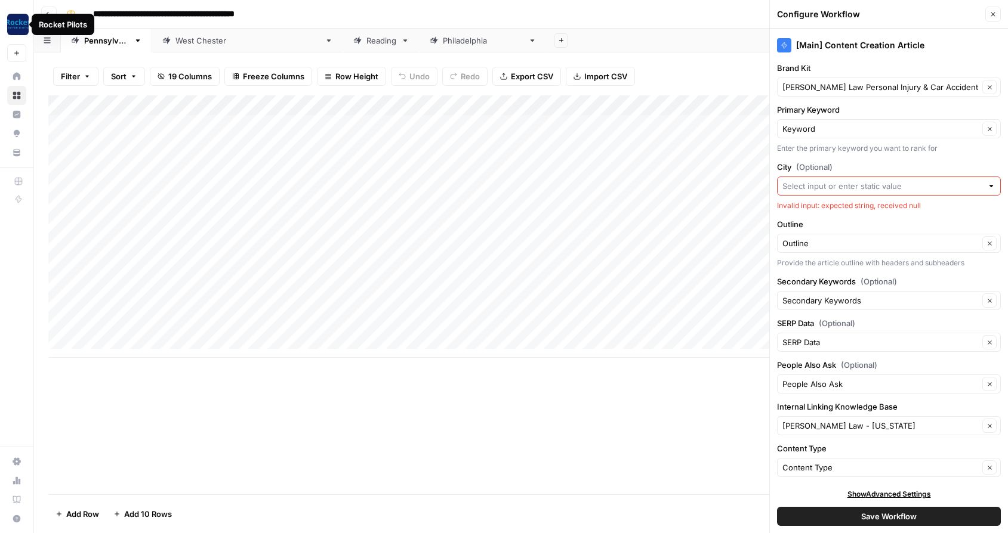
click at [379, 14] on div "**********" at bounding box center [528, 14] width 934 height 19
click at [926, 189] on input "City (Optional)" at bounding box center [882, 186] width 200 height 12
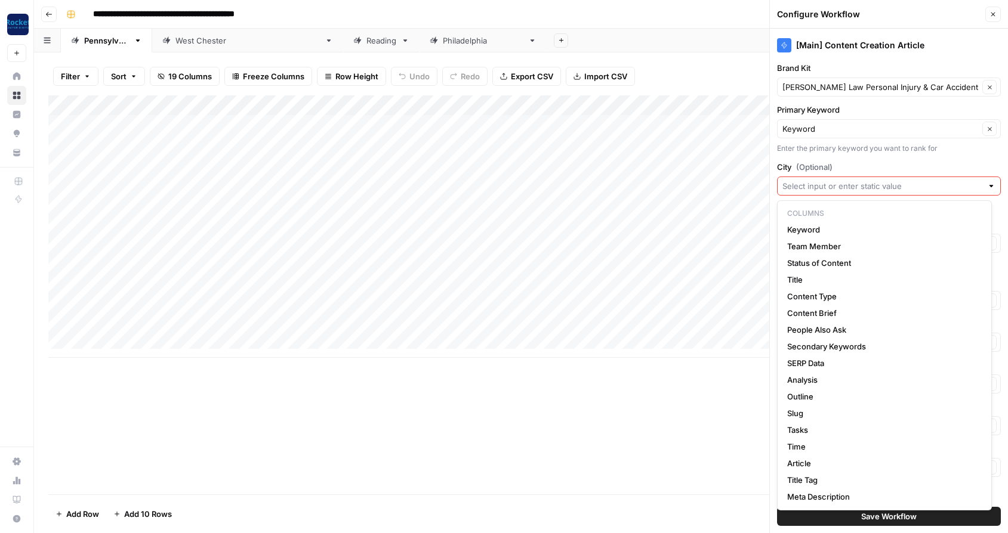
click at [758, 393] on div "Add Column" at bounding box center [520, 294] width 945 height 399
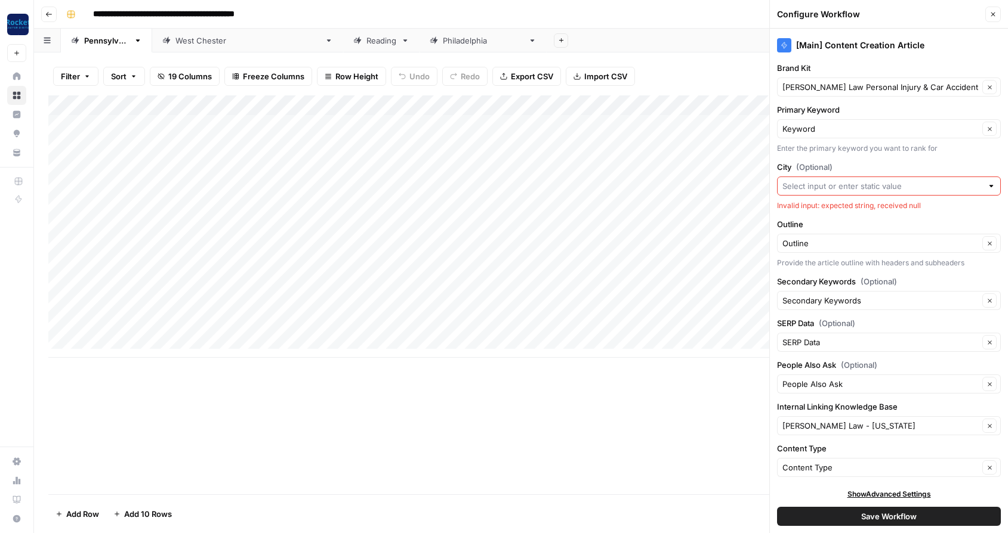
click at [994, 14] on icon "button" at bounding box center [992, 14] width 7 height 7
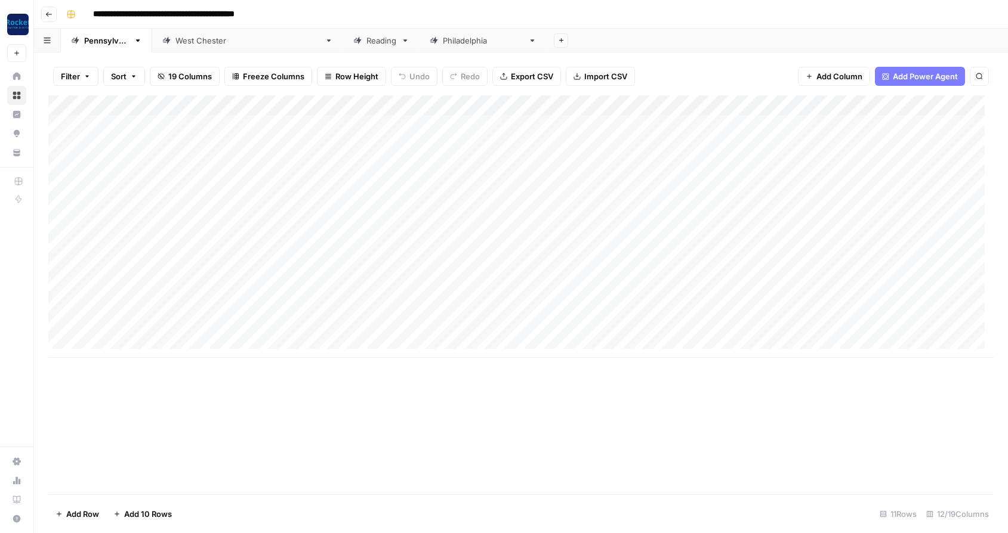
click at [851, 102] on div "Add Column" at bounding box center [520, 226] width 945 height 262
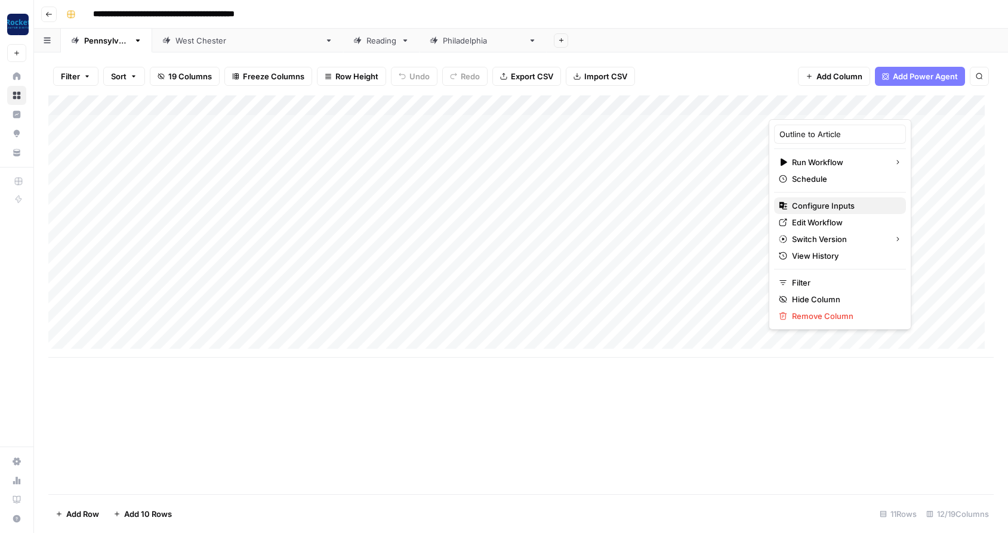
click at [817, 204] on span "Configure Inputs" at bounding box center [844, 206] width 104 height 12
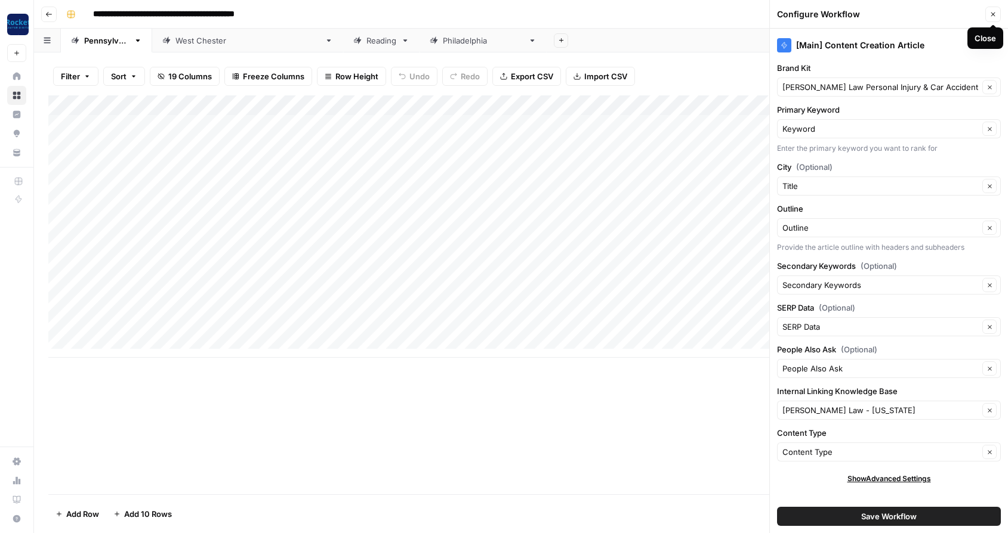
click at [992, 10] on button "Close" at bounding box center [993, 15] width 16 height 16
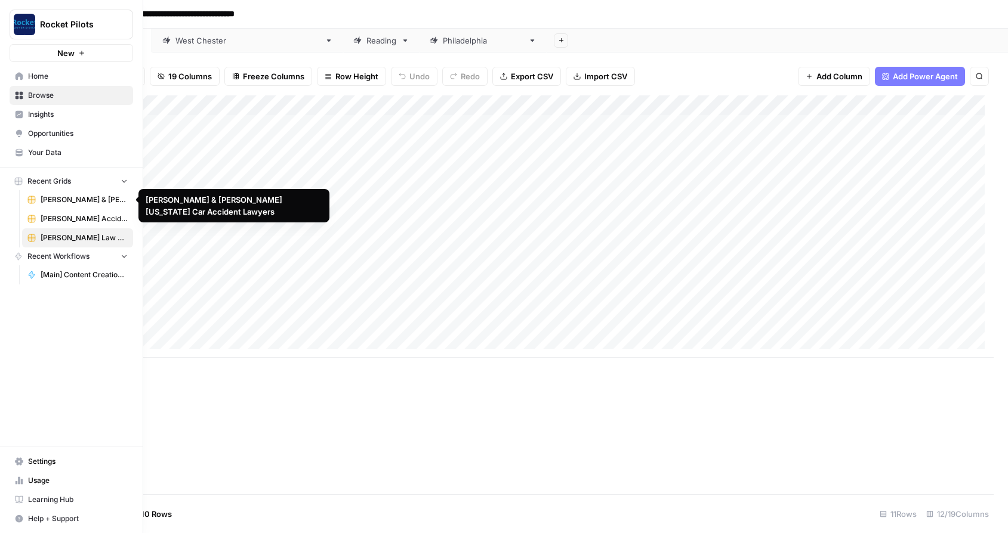
click at [70, 198] on span "[PERSON_NAME] & [PERSON_NAME] [US_STATE] Car Accident Lawyers" at bounding box center [84, 199] width 87 height 11
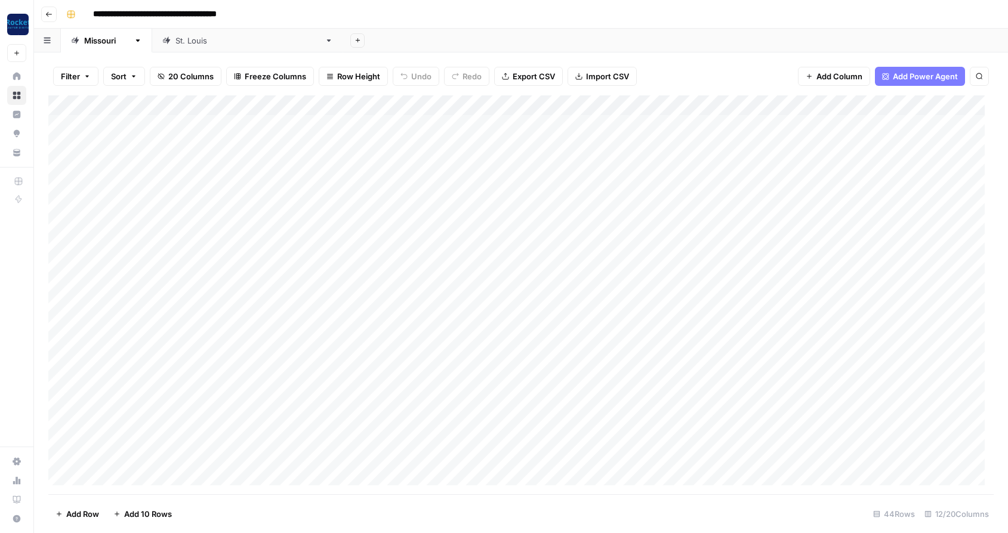
click at [499, 107] on div "Add Column" at bounding box center [520, 294] width 945 height 399
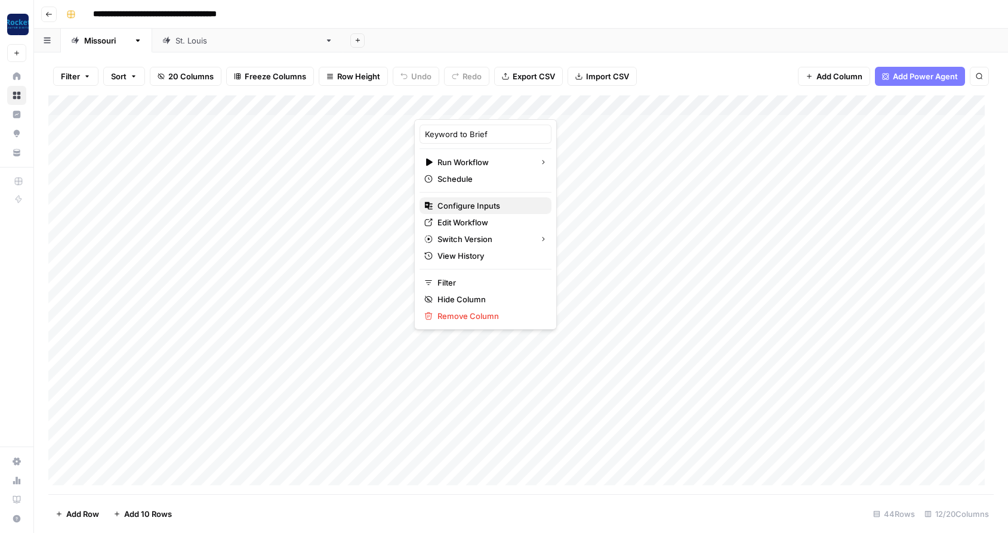
click at [473, 206] on span "Configure Inputs" at bounding box center [489, 206] width 104 height 12
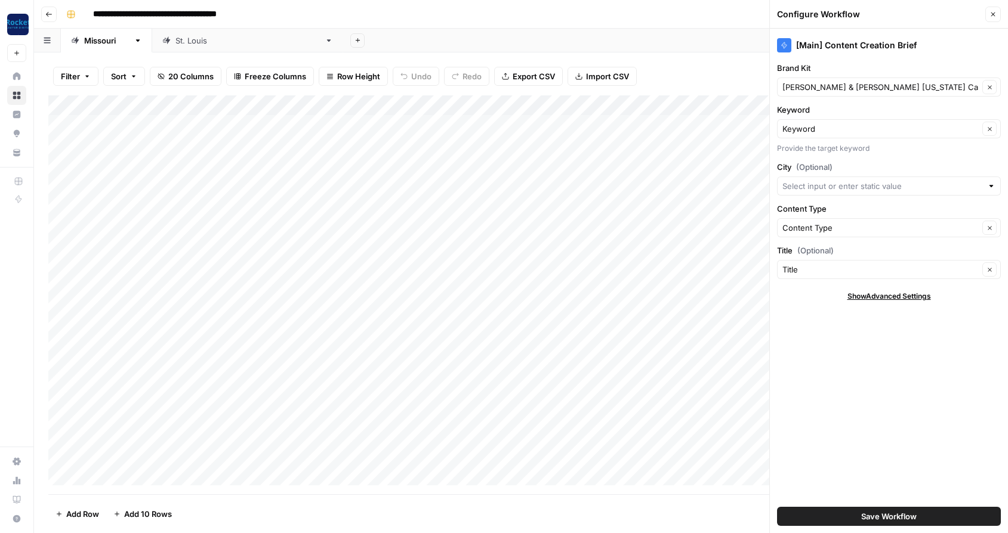
click at [990, 13] on icon "button" at bounding box center [992, 14] width 7 height 7
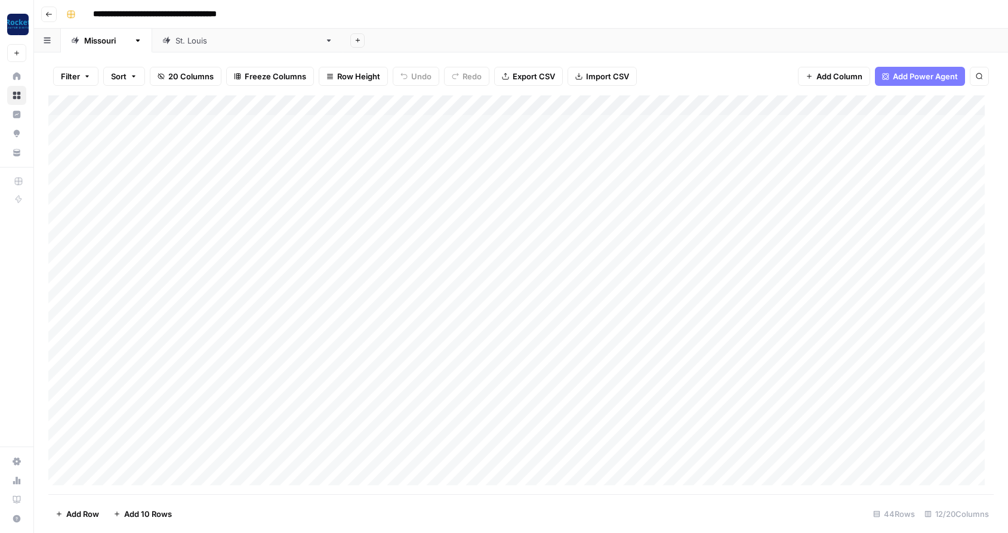
click at [822, 104] on div "Add Column" at bounding box center [520, 294] width 945 height 399
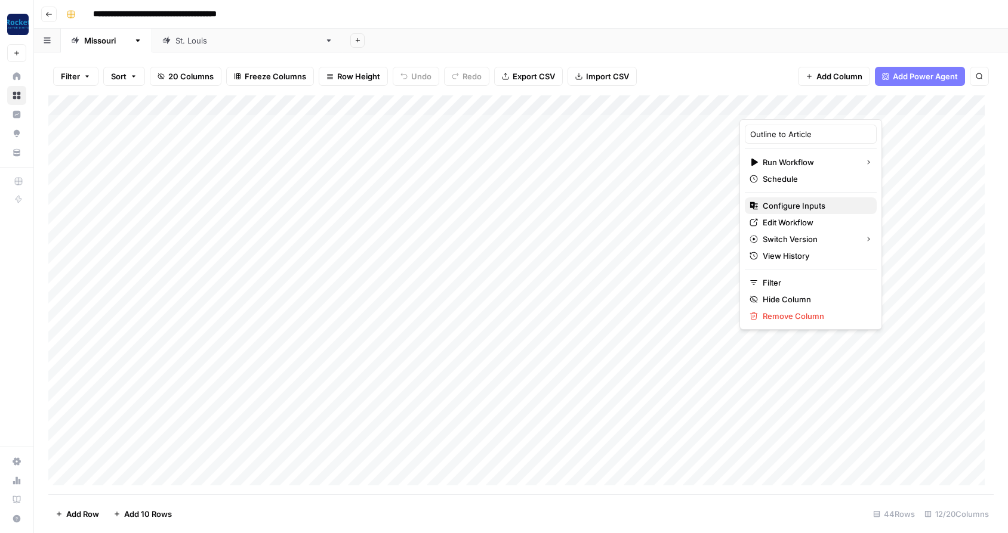
click at [801, 203] on span "Configure Inputs" at bounding box center [814, 206] width 104 height 12
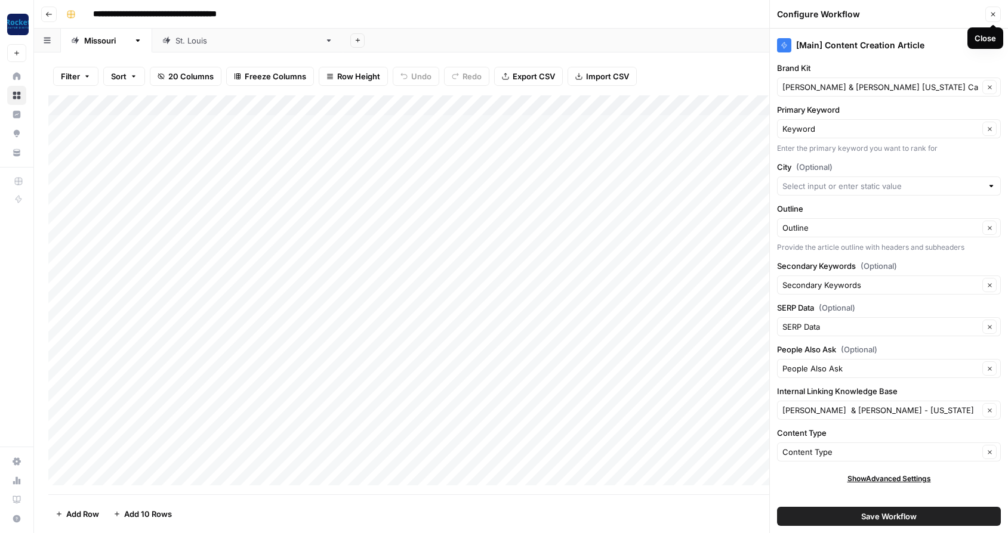
click at [990, 16] on icon "button" at bounding box center [992, 14] width 7 height 7
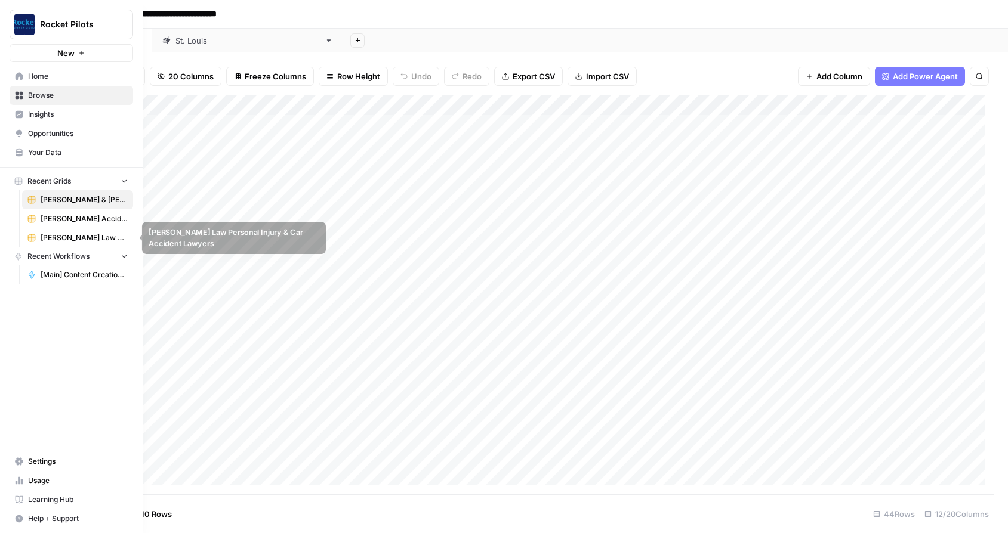
click at [57, 237] on span "[PERSON_NAME] Law Personal Injury & Car Accident Lawyers" at bounding box center [84, 238] width 87 height 11
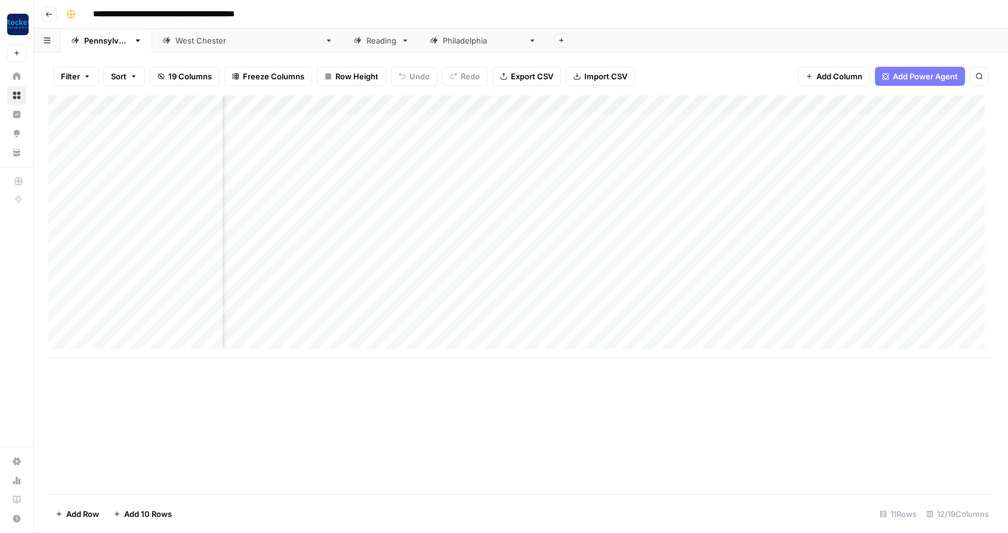
scroll to position [0, 135]
click at [394, 104] on div "Add Column" at bounding box center [520, 226] width 945 height 262
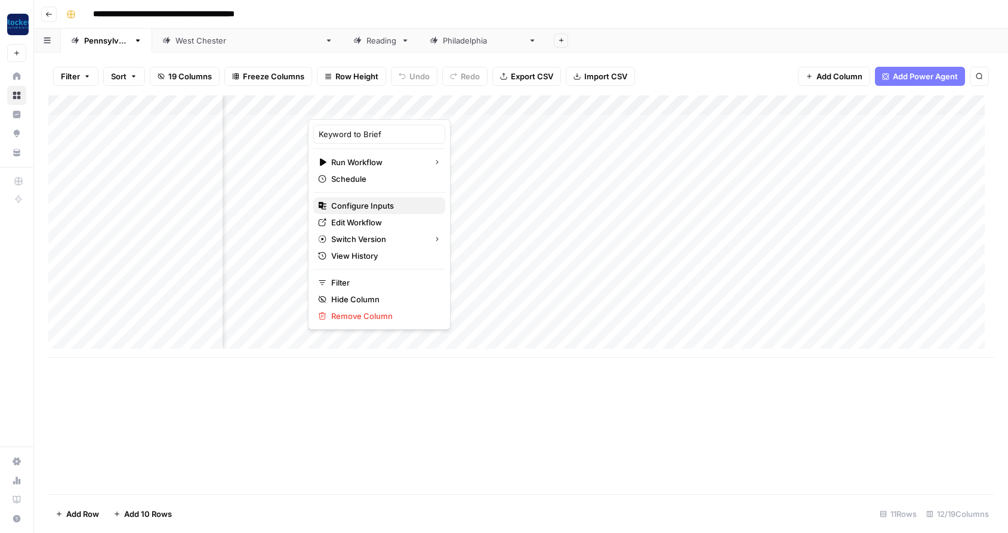
click at [369, 205] on span "Configure Inputs" at bounding box center [383, 206] width 104 height 12
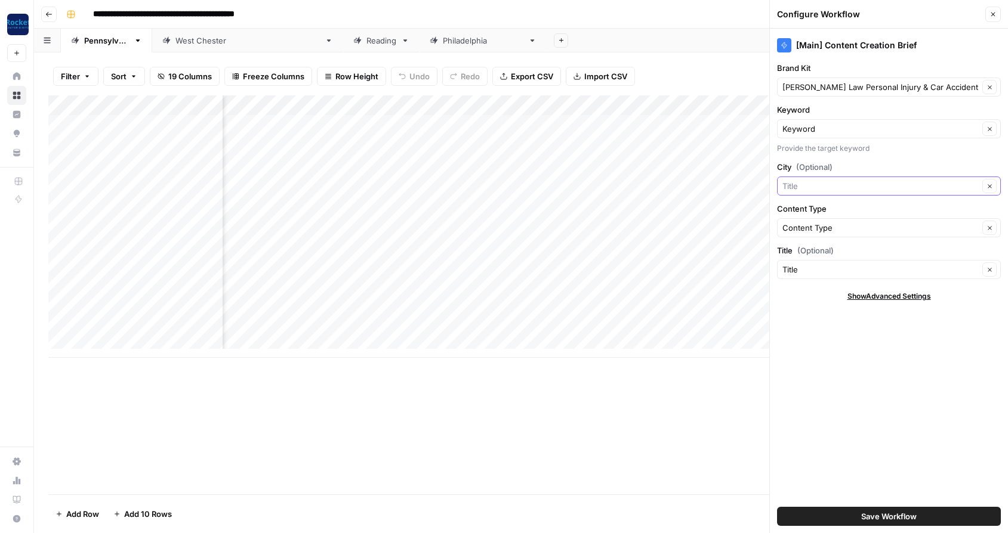
click at [862, 182] on input "City (Optional)" at bounding box center [880, 186] width 196 height 12
click at [793, 518] on button "Save Workflow" at bounding box center [889, 516] width 224 height 19
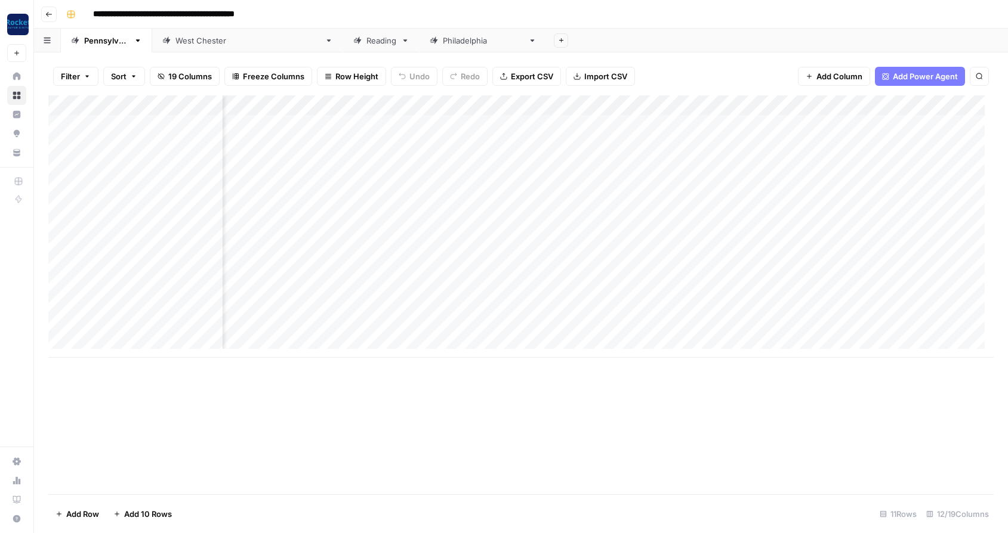
click at [716, 104] on div "Add Column" at bounding box center [520, 226] width 945 height 262
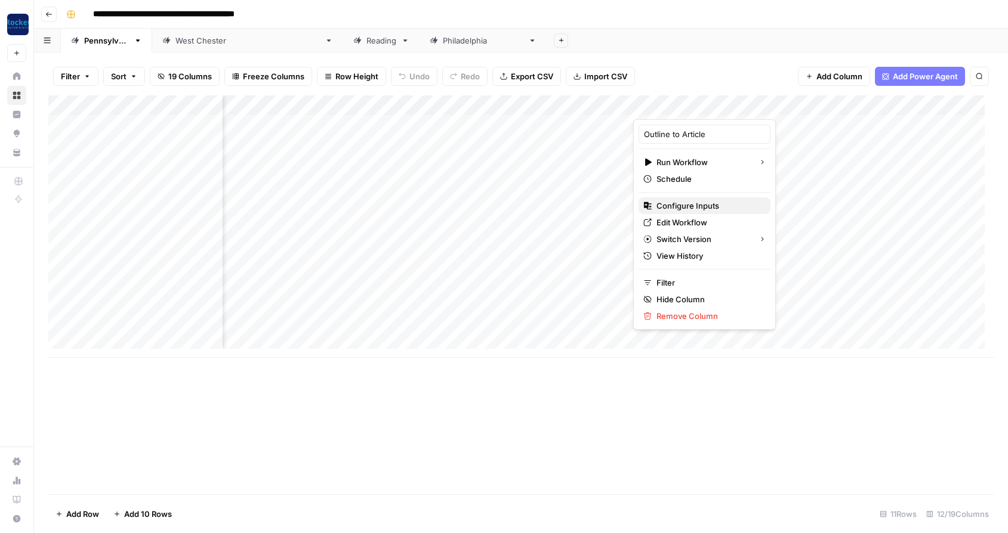
click at [675, 201] on span "Configure Inputs" at bounding box center [708, 206] width 104 height 12
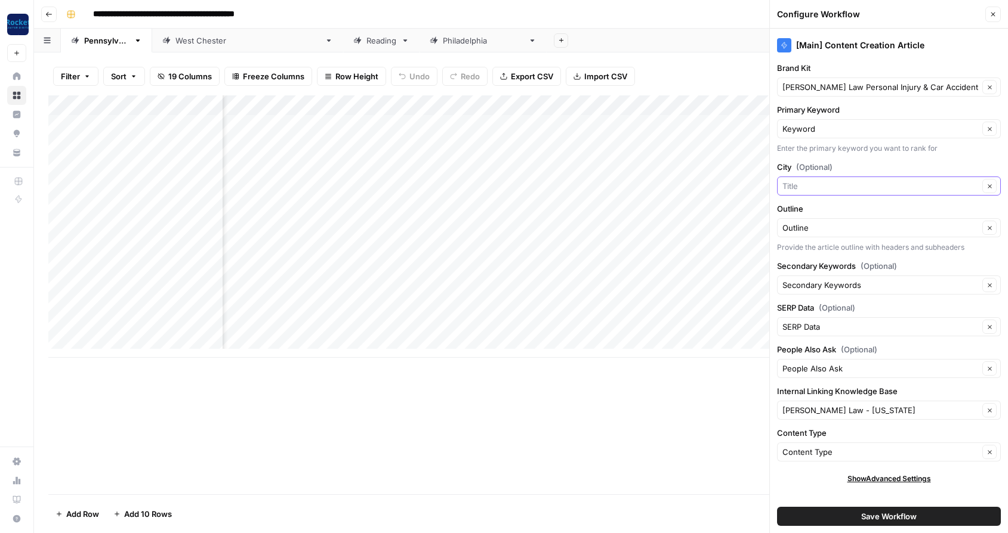
click at [836, 187] on input "City (Optional)" at bounding box center [880, 186] width 196 height 12
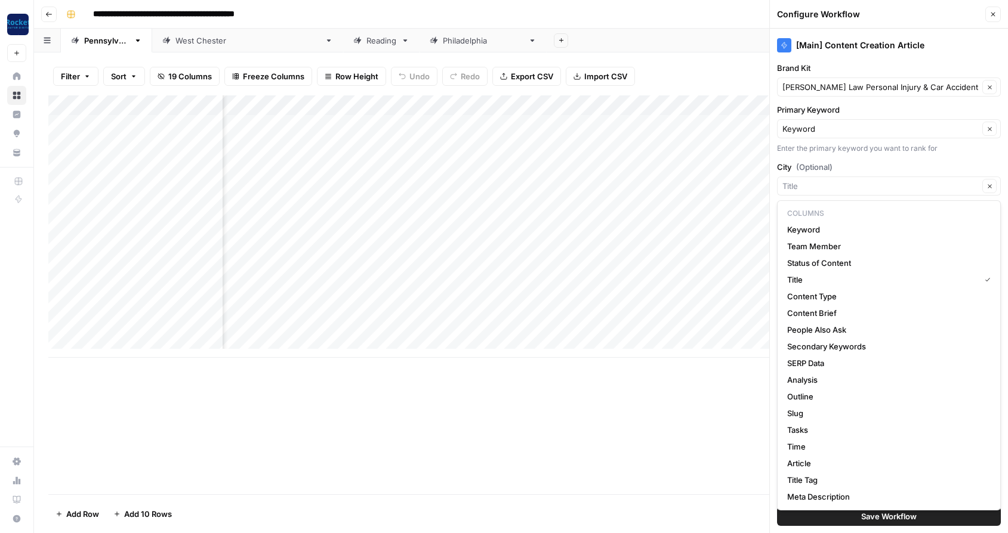
click at [847, 166] on label "City (Optional)" at bounding box center [889, 167] width 224 height 12
click at [847, 180] on input "City (Optional)" at bounding box center [880, 186] width 196 height 12
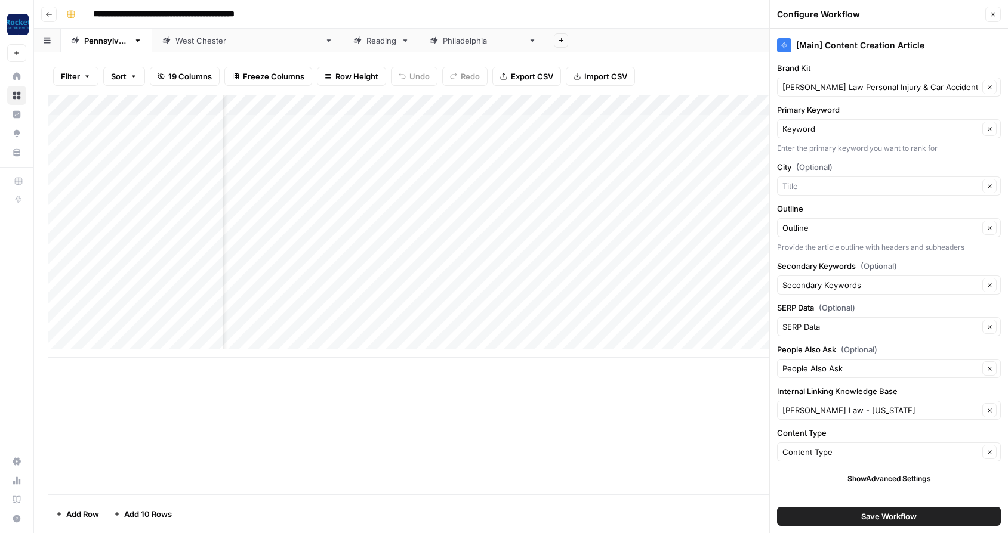
click at [892, 165] on label "City (Optional)" at bounding box center [889, 167] width 224 height 12
click at [892, 180] on input "City (Optional)" at bounding box center [880, 186] width 196 height 12
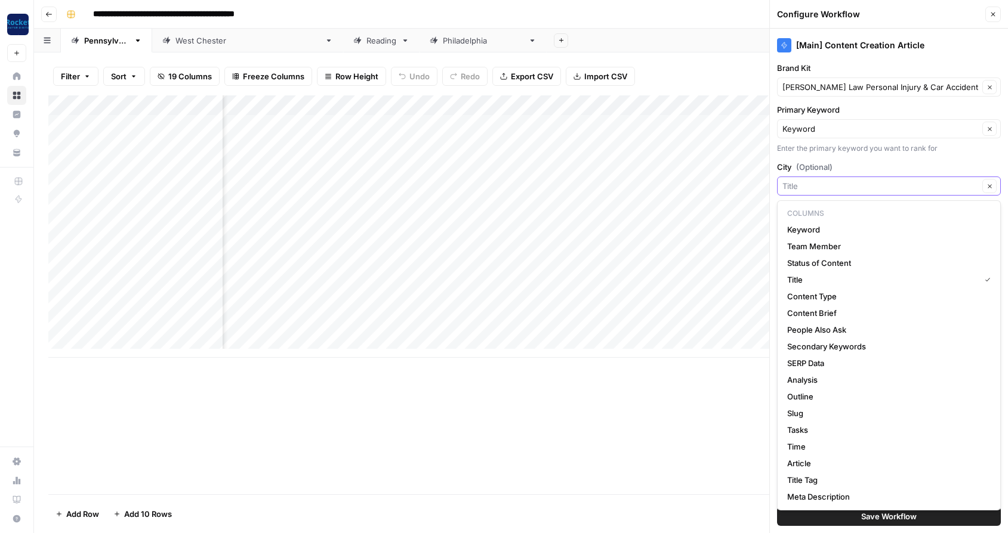
click at [991, 187] on icon "button" at bounding box center [989, 186] width 7 height 7
click at [830, 516] on button "Save Workflow" at bounding box center [889, 516] width 224 height 19
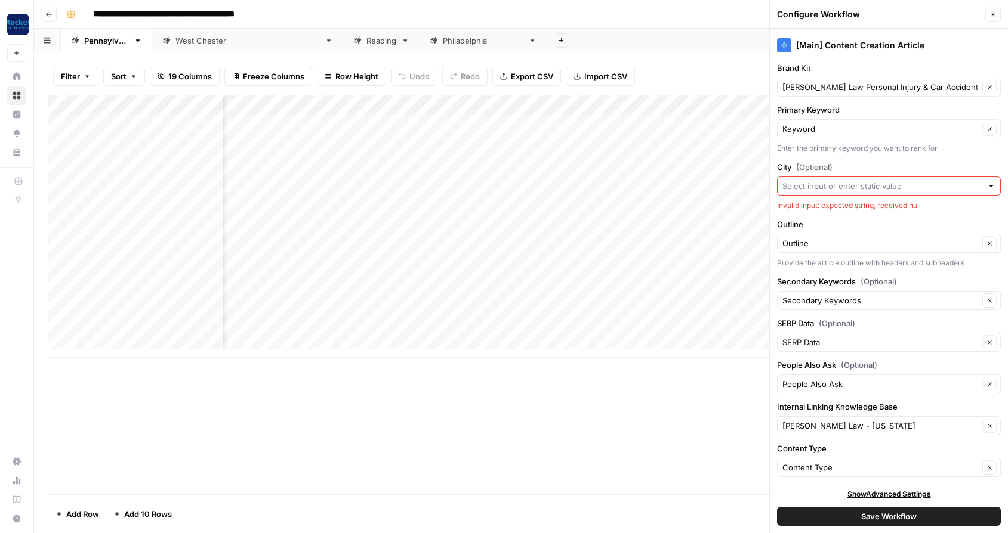
click at [810, 186] on input "City (Optional)" at bounding box center [882, 186] width 200 height 12
click at [728, 452] on div "Add Column" at bounding box center [520, 294] width 945 height 399
click at [994, 13] on icon "button" at bounding box center [992, 14] width 7 height 7
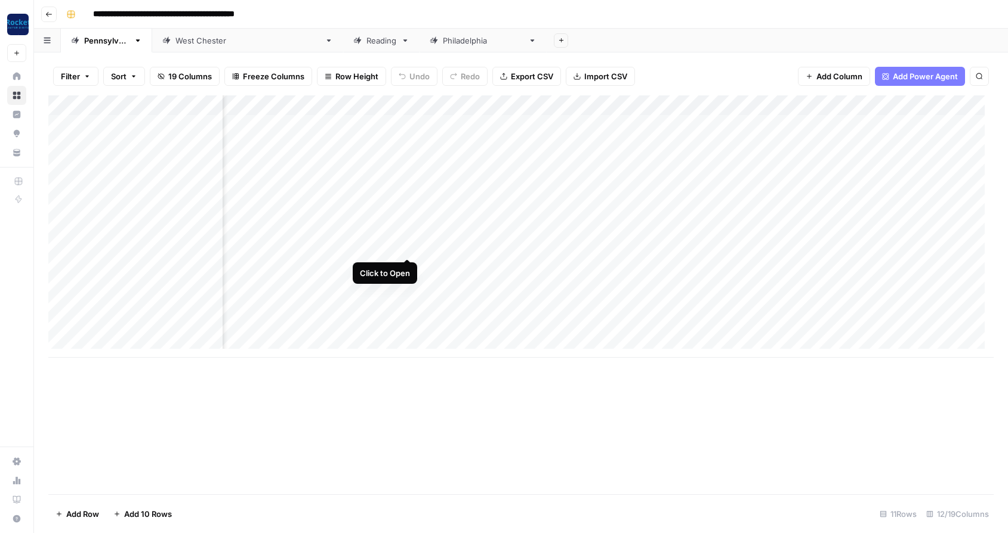
click at [406, 247] on div "Add Column" at bounding box center [520, 226] width 945 height 262
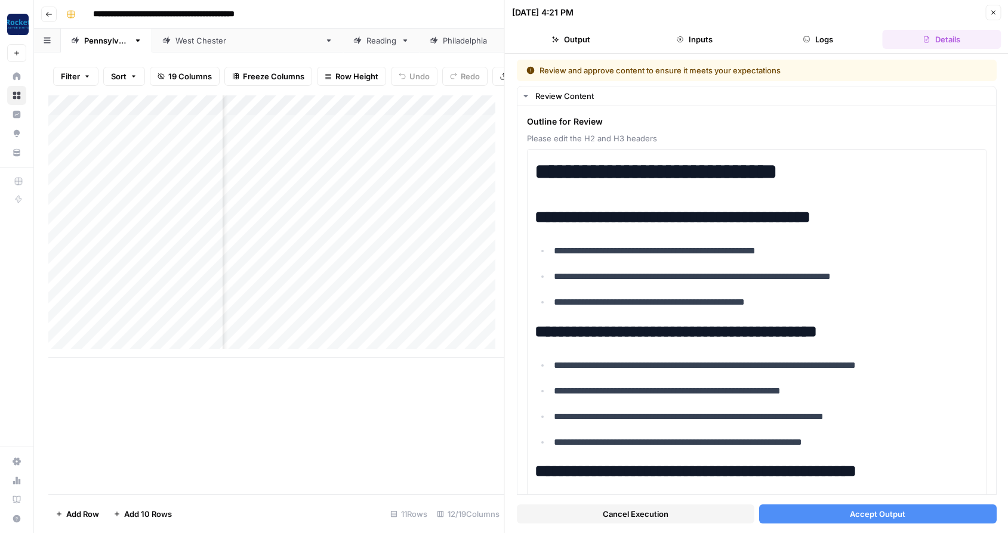
click at [826, 511] on button "Accept Output" at bounding box center [876, 514] width 237 height 19
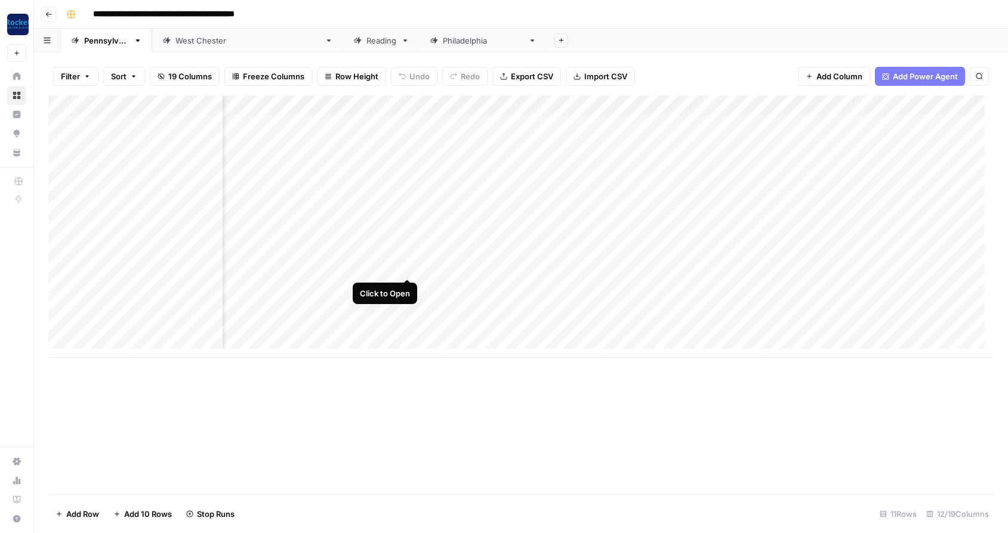
click at [407, 266] on div "Add Column" at bounding box center [520, 226] width 945 height 262
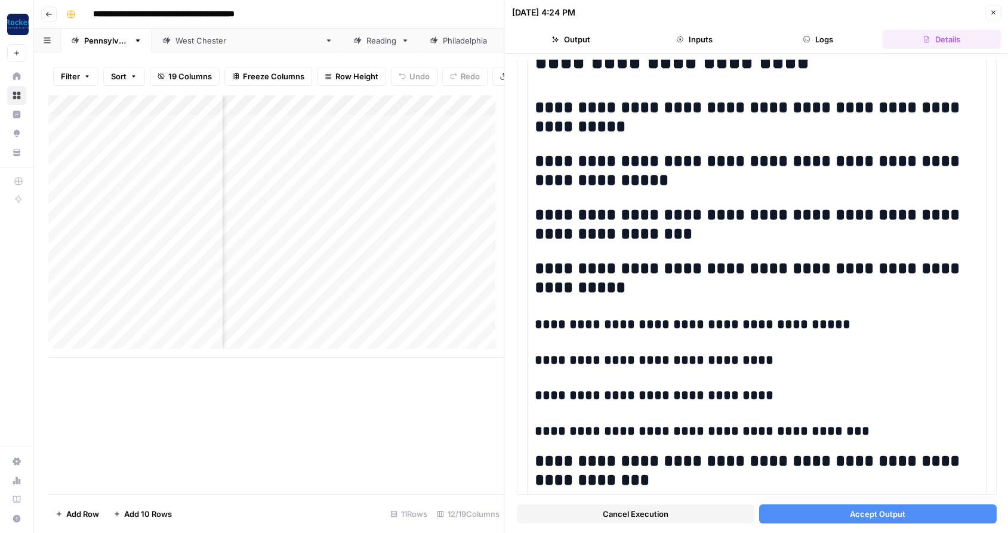
scroll to position [141, 0]
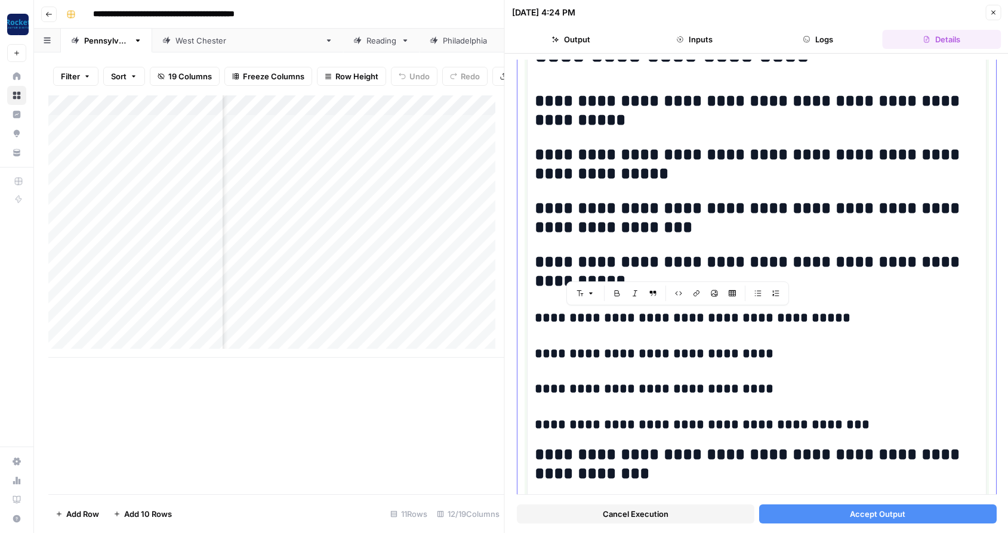
drag, startPoint x: 827, startPoint y: 426, endPoint x: 537, endPoint y: 319, distance: 308.4
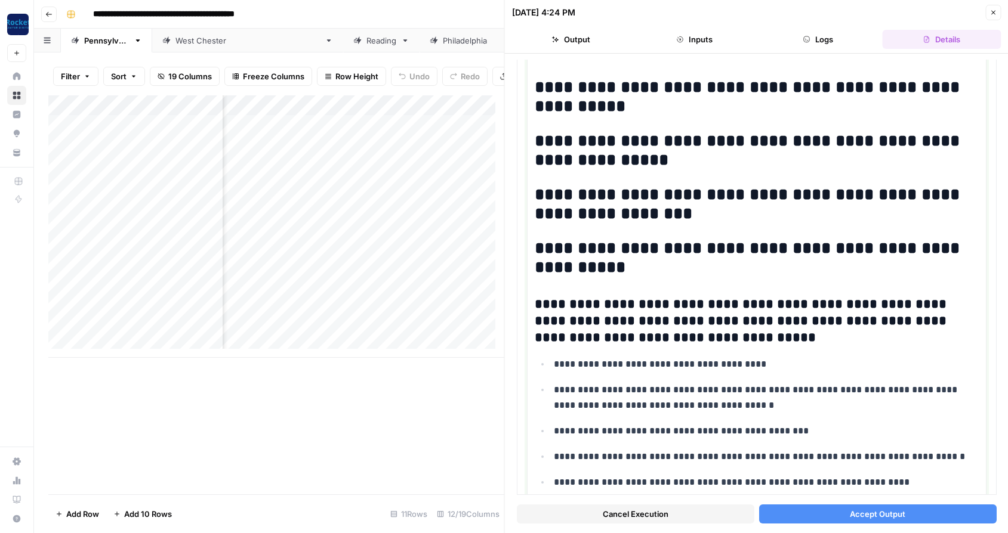
scroll to position [138, 0]
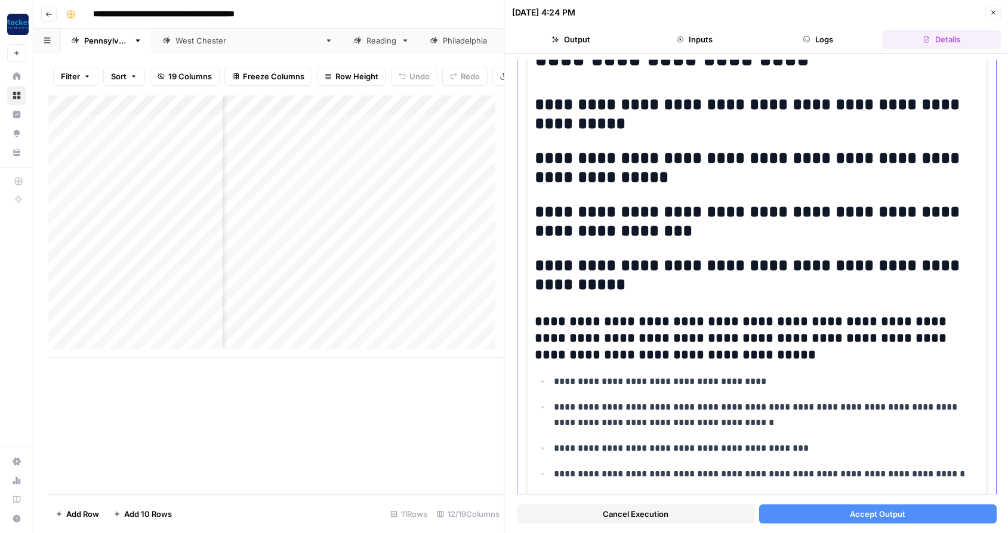
drag, startPoint x: 668, startPoint y: 228, endPoint x: 537, endPoint y: 211, distance: 131.8
click at [537, 211] on h2 "**********" at bounding box center [752, 222] width 435 height 38
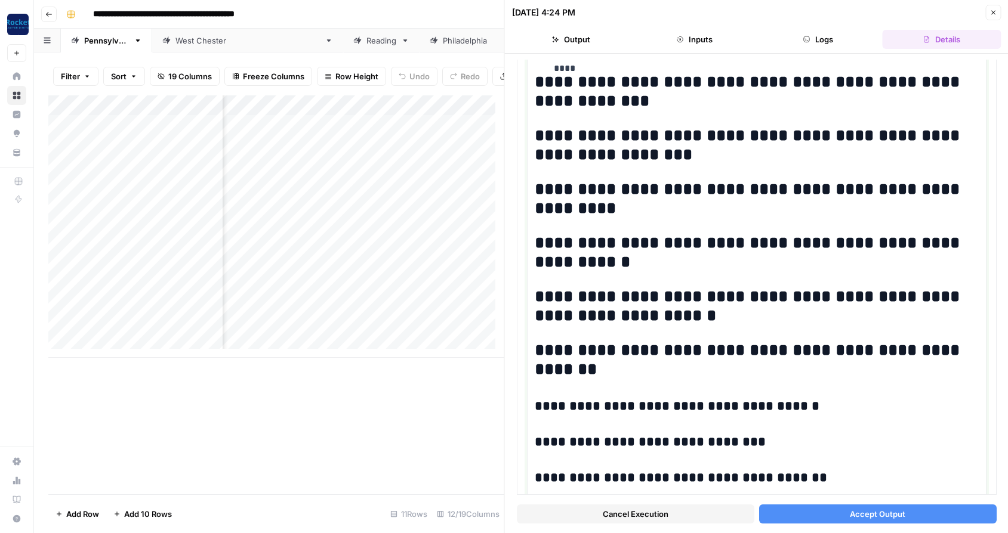
scroll to position [609, 0]
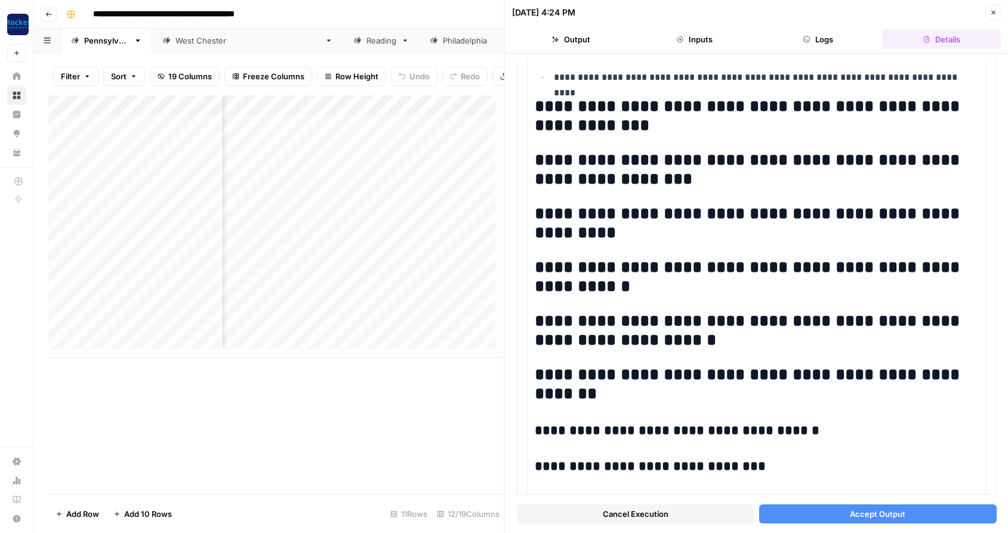
click at [861, 518] on span "Accept Output" at bounding box center [876, 514] width 55 height 12
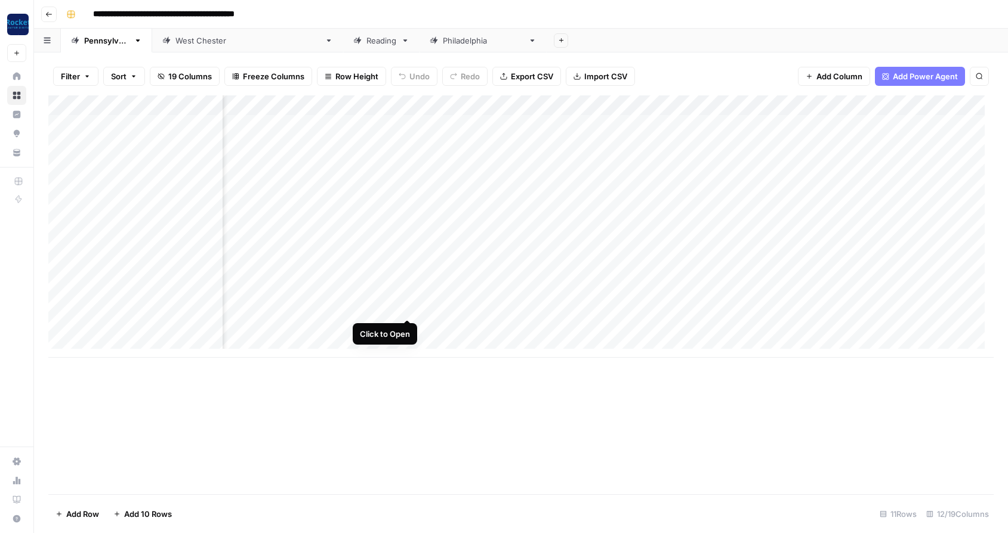
click at [408, 307] on div "Add Column" at bounding box center [520, 226] width 945 height 262
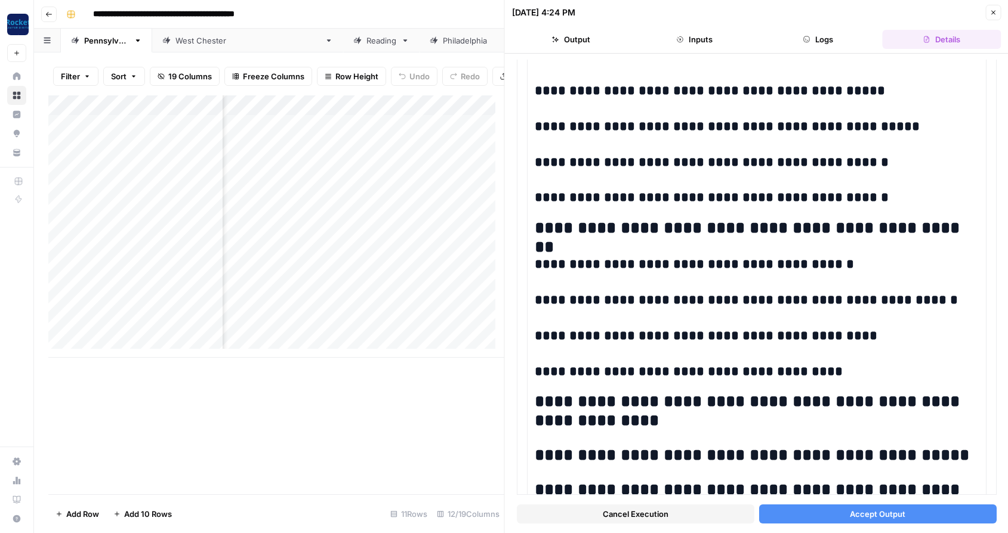
scroll to position [582, 0]
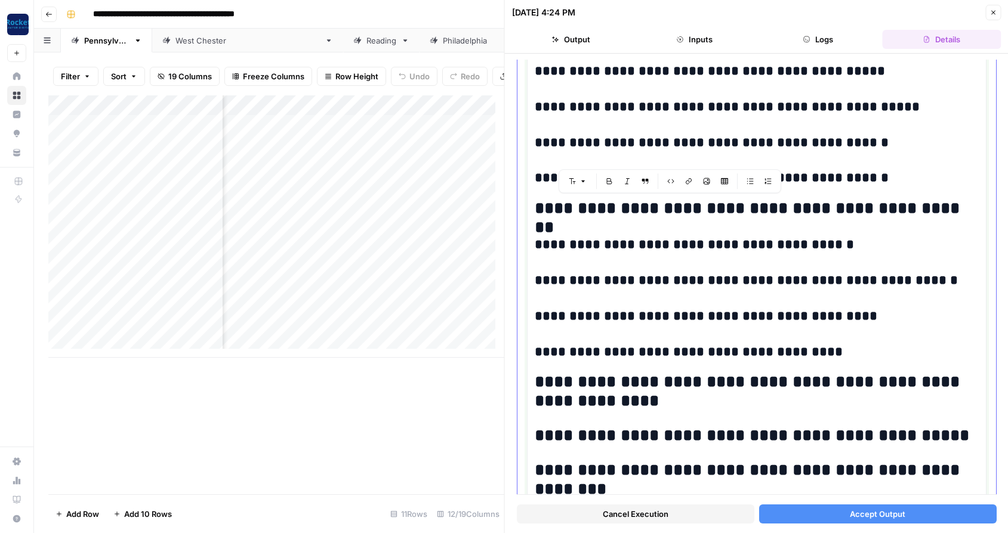
drag, startPoint x: 536, startPoint y: 206, endPoint x: 821, endPoint y: 338, distance: 313.4
click at [821, 338] on div "**********" at bounding box center [757, 212] width 444 height 1279
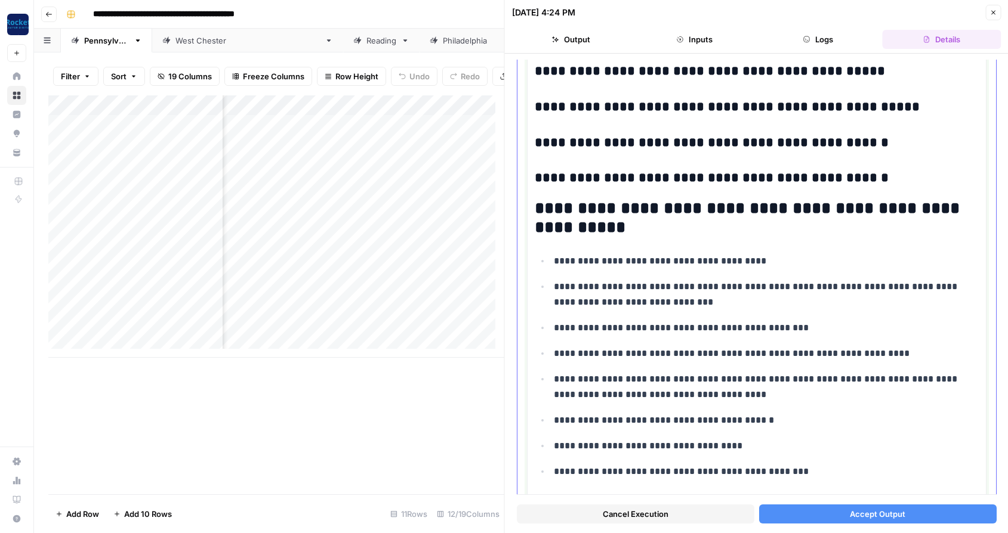
click at [636, 231] on h2 "**********" at bounding box center [752, 218] width 435 height 38
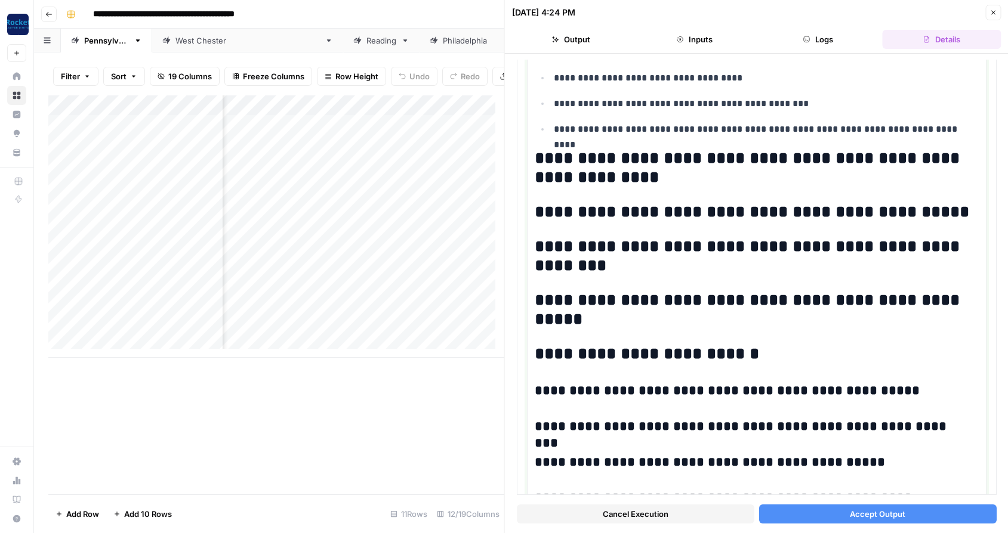
scroll to position [994, 0]
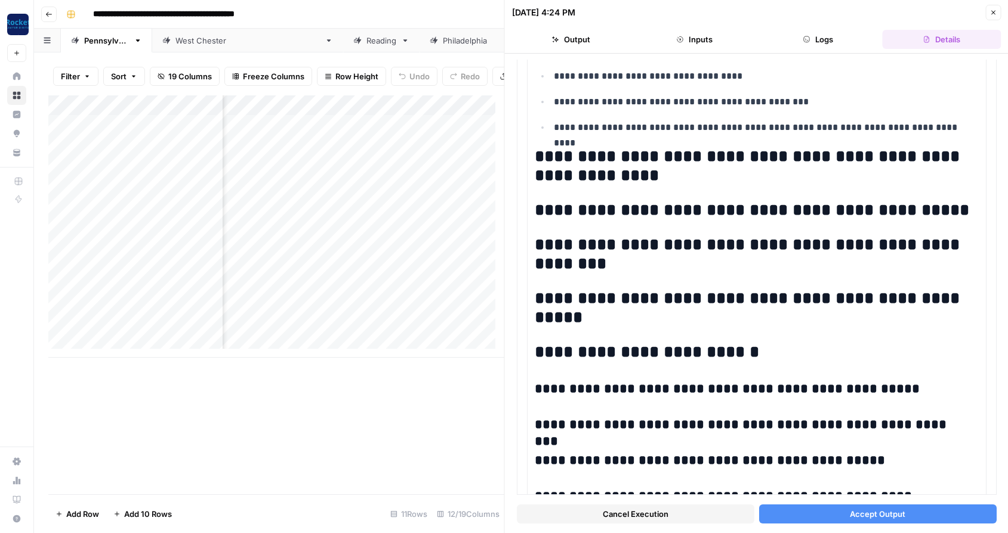
click at [869, 512] on span "Accept Output" at bounding box center [876, 514] width 55 height 12
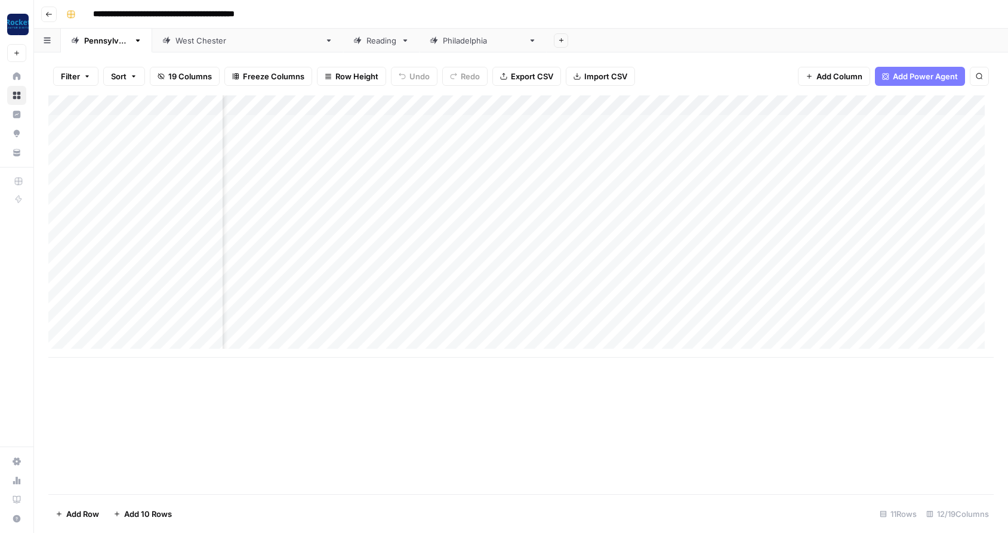
scroll to position [0, 47]
click at [496, 326] on div "Add Column" at bounding box center [520, 226] width 945 height 262
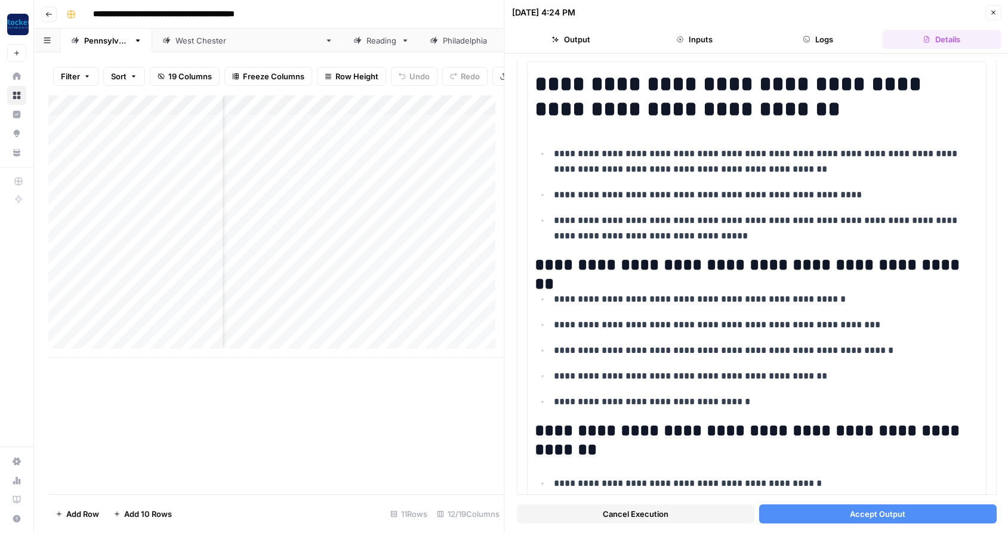
scroll to position [104, 0]
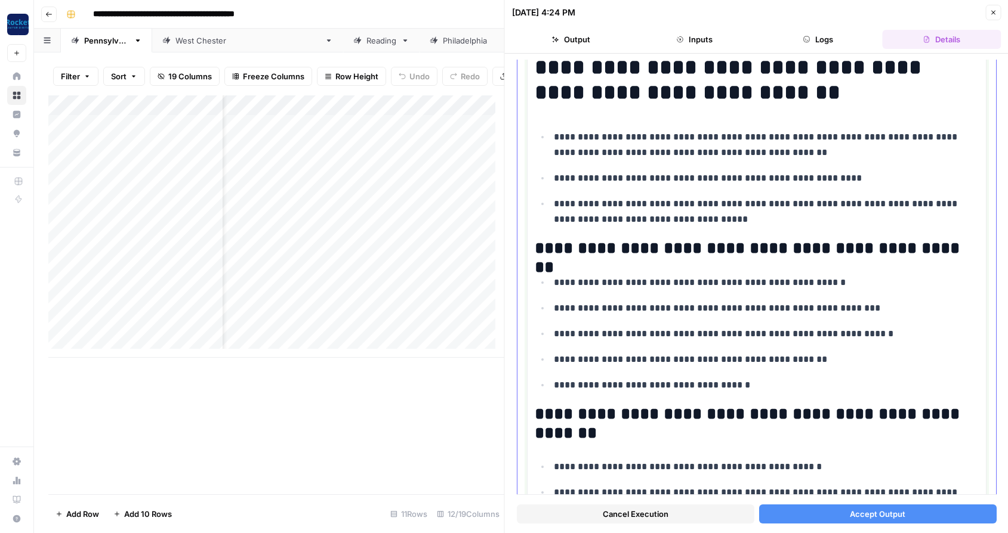
click at [772, 386] on p "**********" at bounding box center [762, 386] width 416 height 16
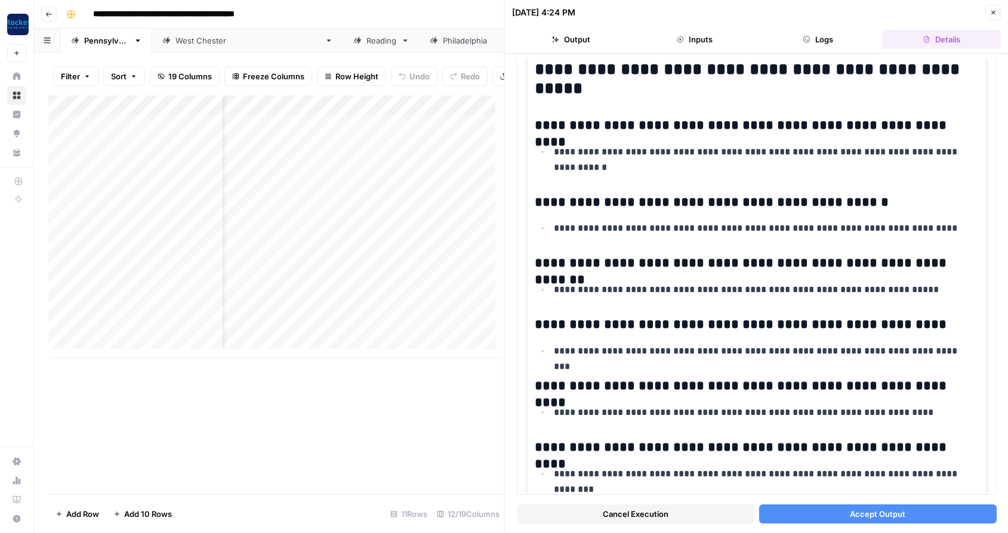
scroll to position [2828, 0]
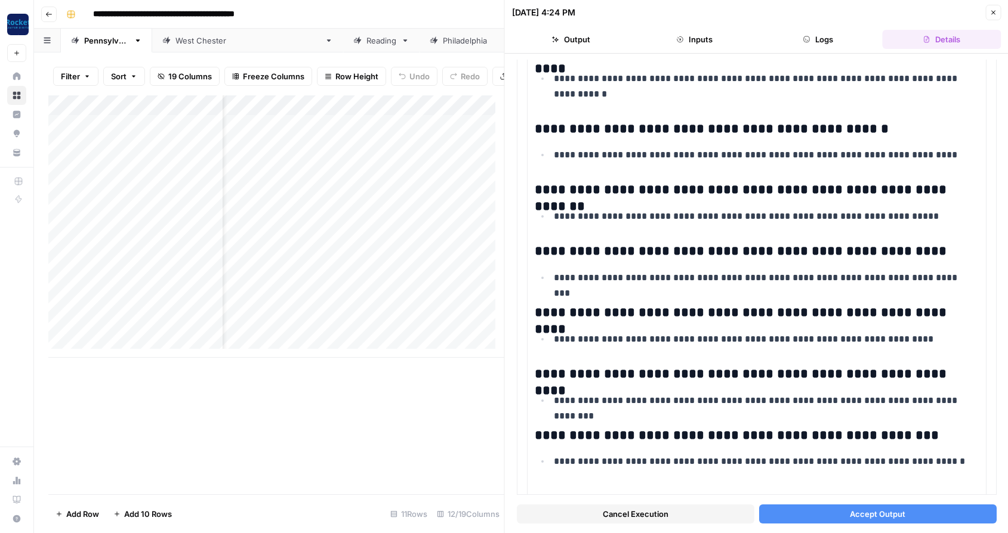
click at [872, 517] on span "Accept Output" at bounding box center [876, 514] width 55 height 12
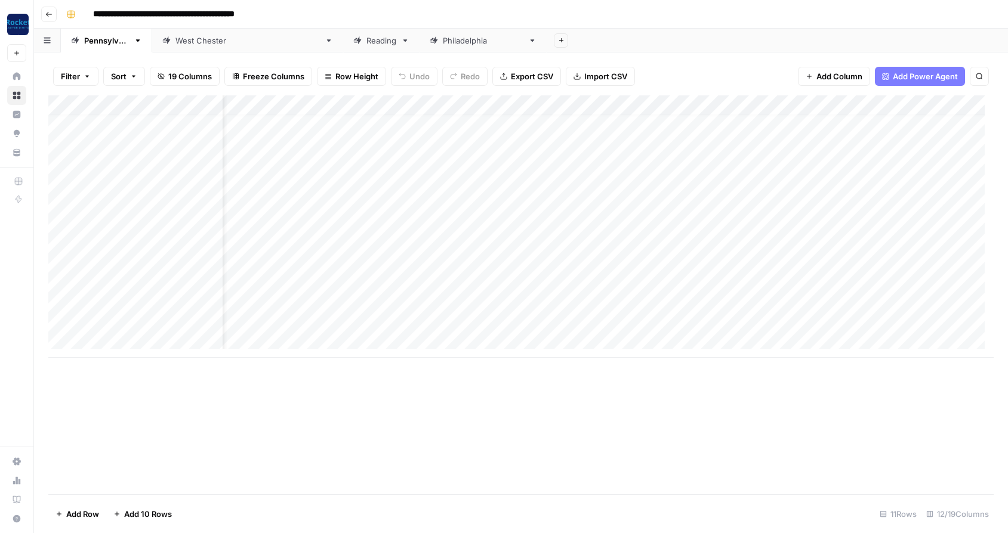
scroll to position [9, 47]
click at [774, 193] on div "Add Column" at bounding box center [520, 226] width 945 height 262
click at [776, 223] on div "Add Column" at bounding box center [520, 226] width 945 height 262
click at [773, 243] on div "Add Column" at bounding box center [520, 226] width 945 height 262
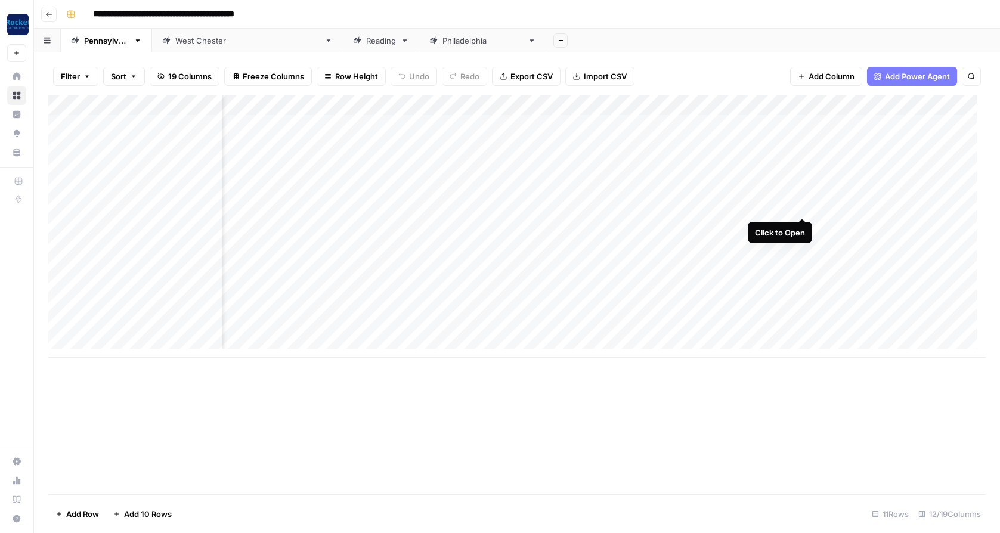
click at [801, 205] on div "Add Column" at bounding box center [517, 226] width 938 height 262
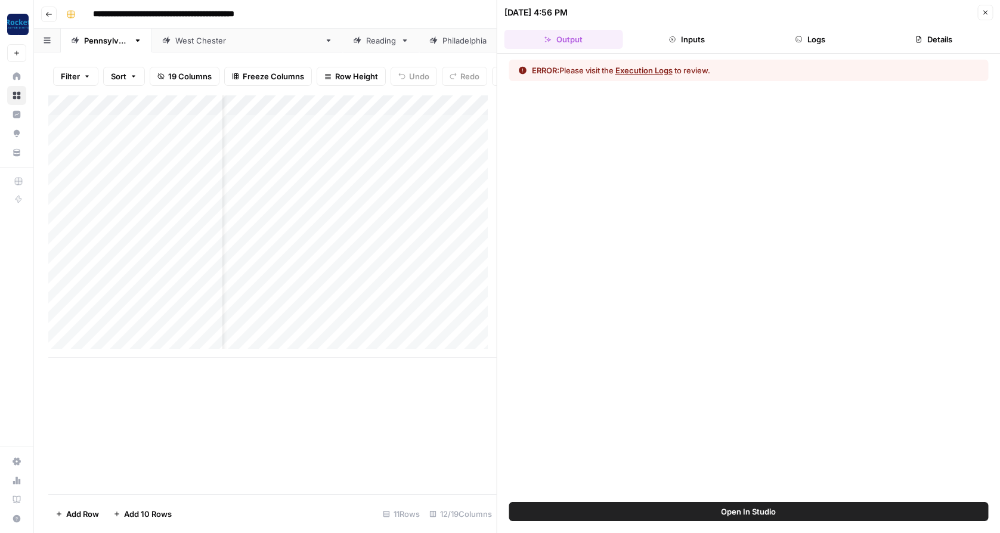
click at [654, 71] on button "Execution Logs" at bounding box center [644, 70] width 57 height 12
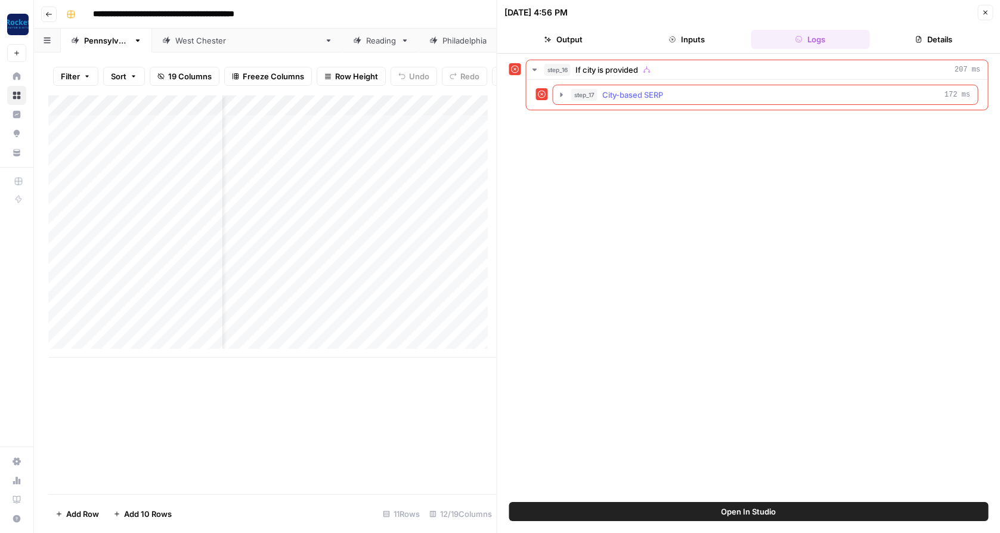
click at [645, 96] on span "City-based SERP" at bounding box center [633, 95] width 61 height 12
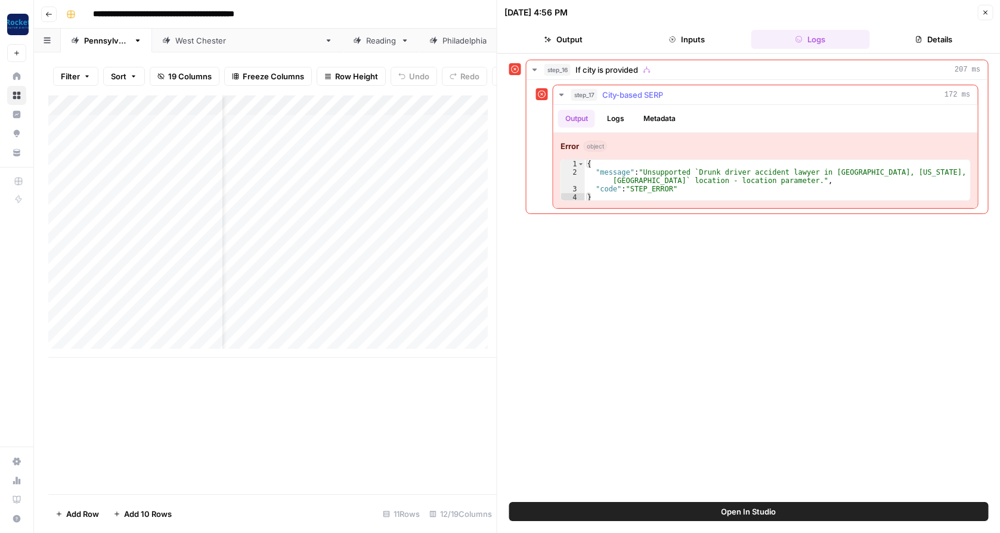
click at [622, 117] on button "Logs" at bounding box center [616, 119] width 32 height 18
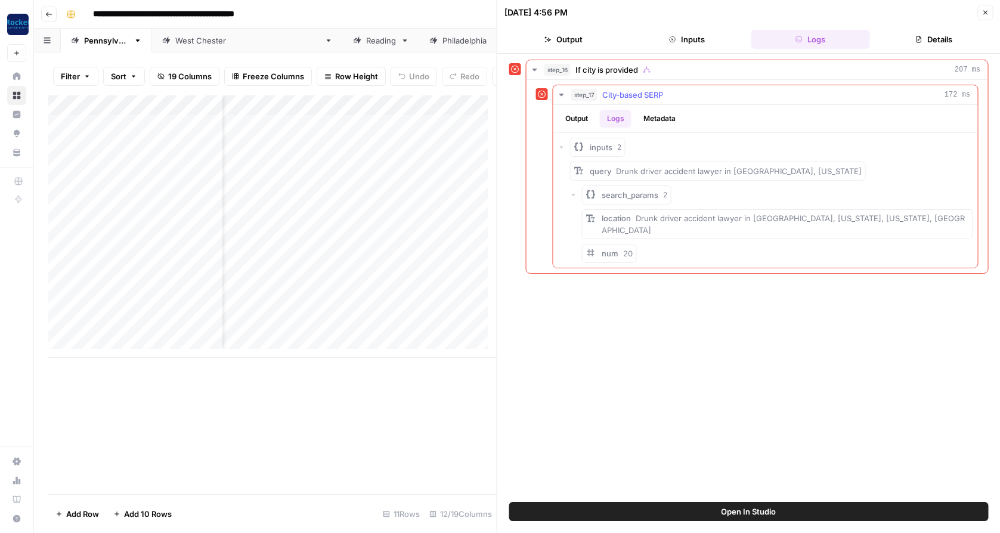
click at [621, 117] on button "Logs" at bounding box center [616, 119] width 32 height 18
click at [987, 12] on icon "button" at bounding box center [985, 12] width 7 height 7
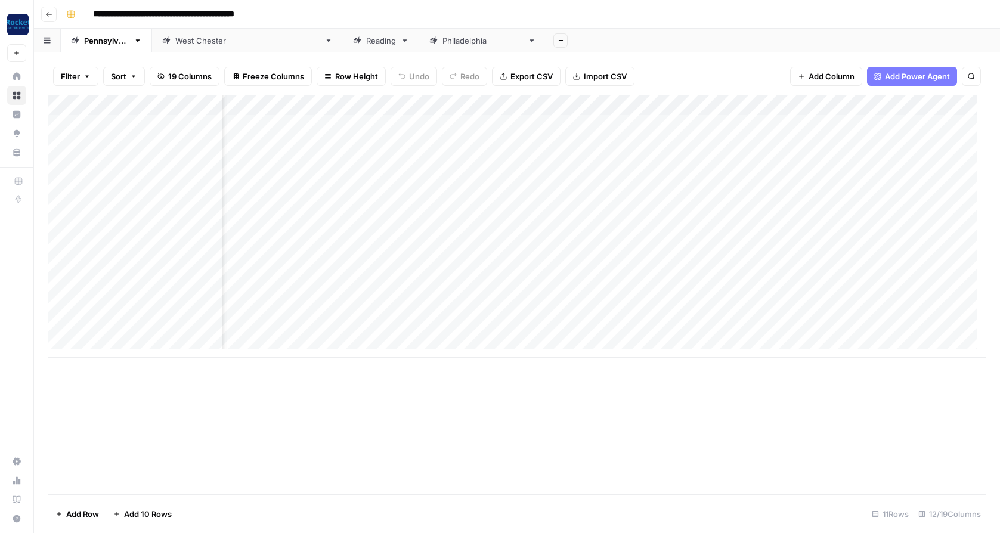
click at [190, 164] on div "Add Column" at bounding box center [517, 226] width 938 height 262
click at [805, 104] on div "Add Column" at bounding box center [517, 226] width 938 height 262
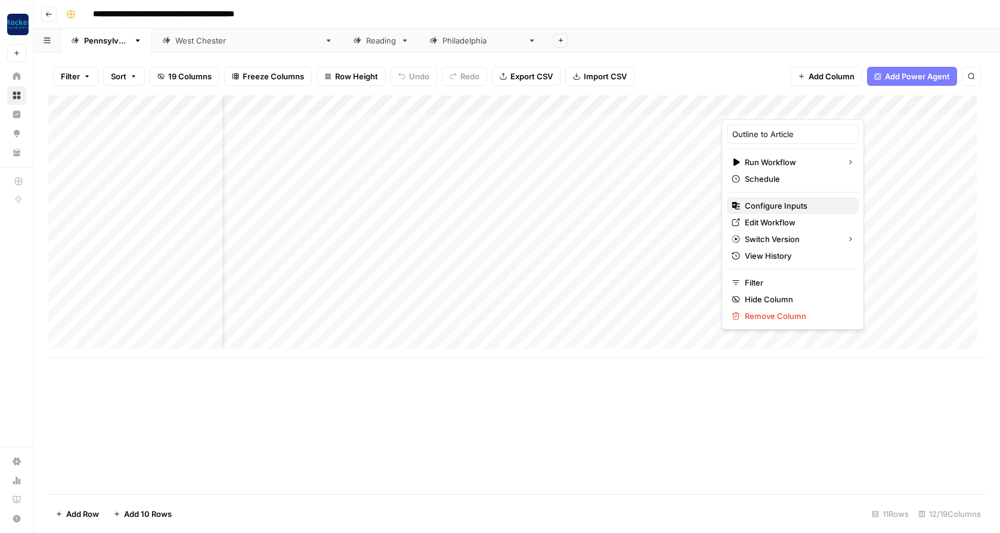
click at [781, 208] on span "Configure Inputs" at bounding box center [797, 206] width 104 height 12
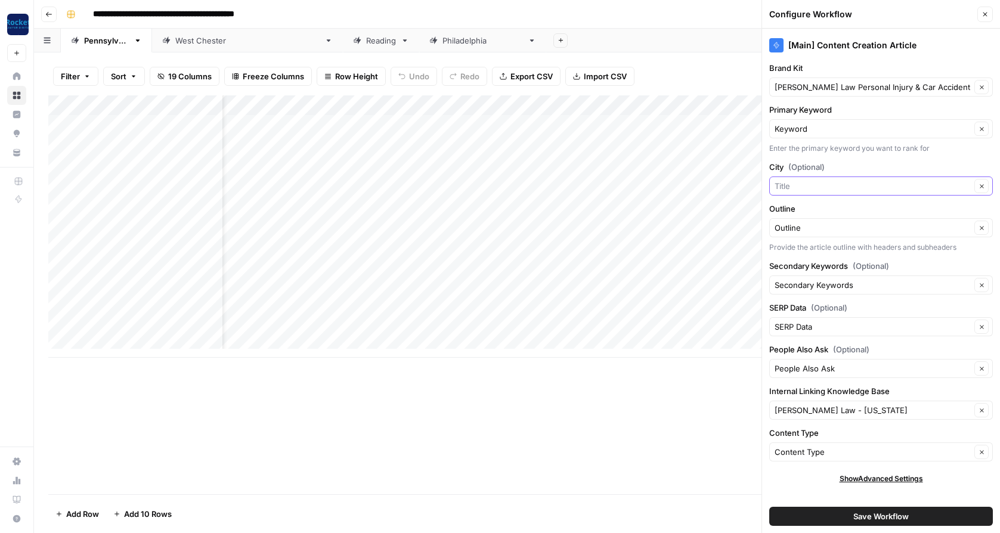
click at [813, 187] on input "City (Optional)" at bounding box center [873, 186] width 196 height 12
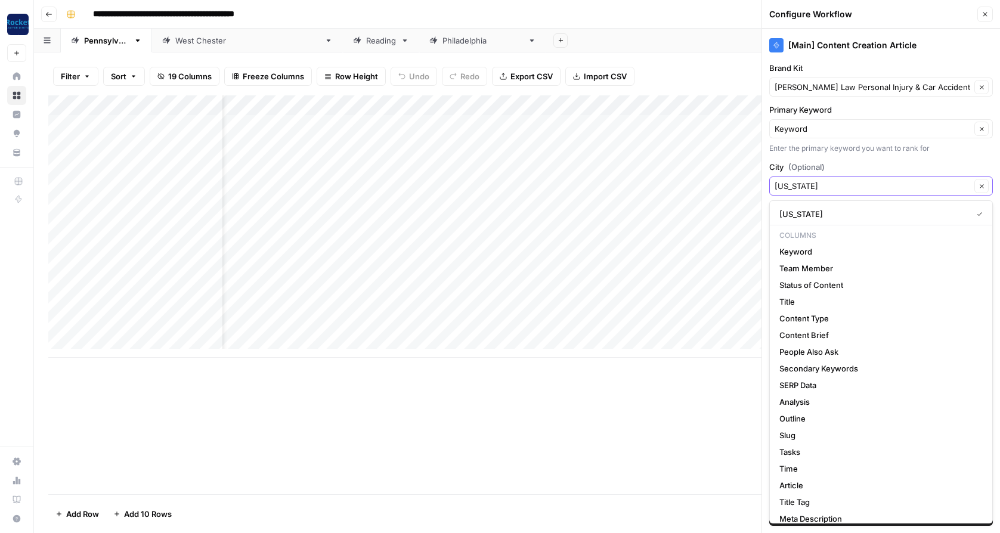
type input "[US_STATE]"
click at [978, 156] on div "[Main] Content Creation Article Brand Kit [PERSON_NAME] Law Personal Injury & C…" at bounding box center [881, 281] width 238 height 505
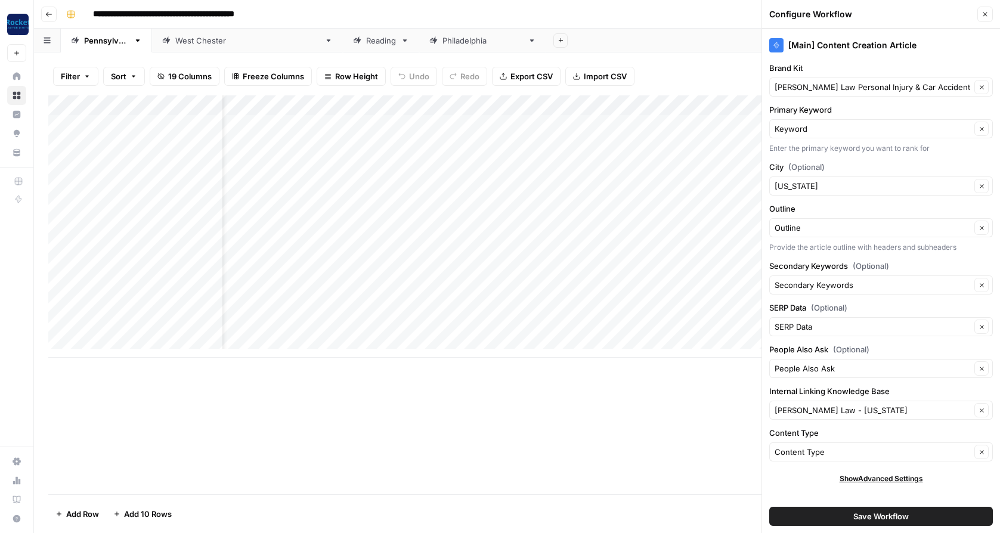
click at [844, 517] on button "Save Workflow" at bounding box center [882, 516] width 224 height 19
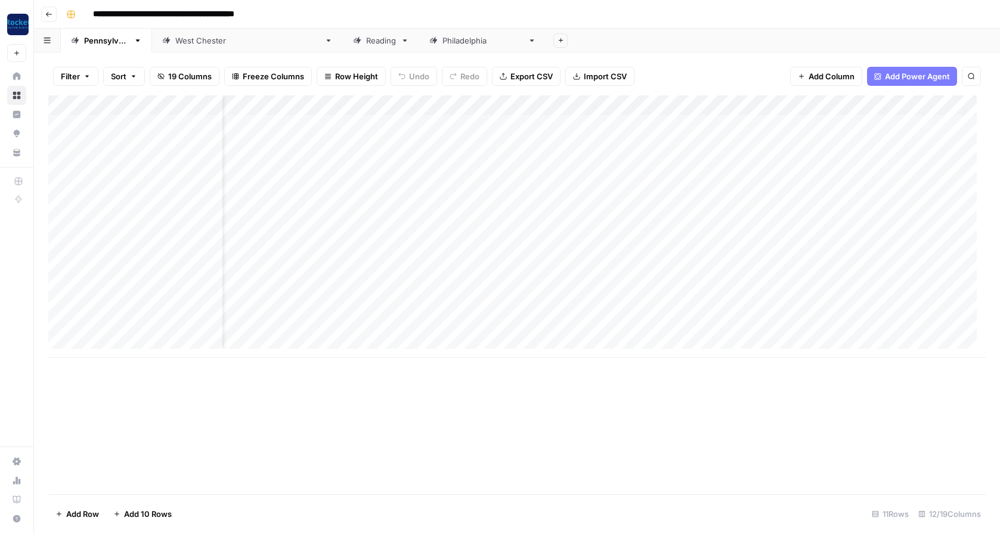
click at [187, 161] on div "Add Column" at bounding box center [517, 226] width 938 height 262
drag, startPoint x: 240, startPoint y: 166, endPoint x: 296, endPoint y: 167, distance: 56.7
click at [296, 167] on body "**********" at bounding box center [500, 266] width 1000 height 533
type textarea "**********"
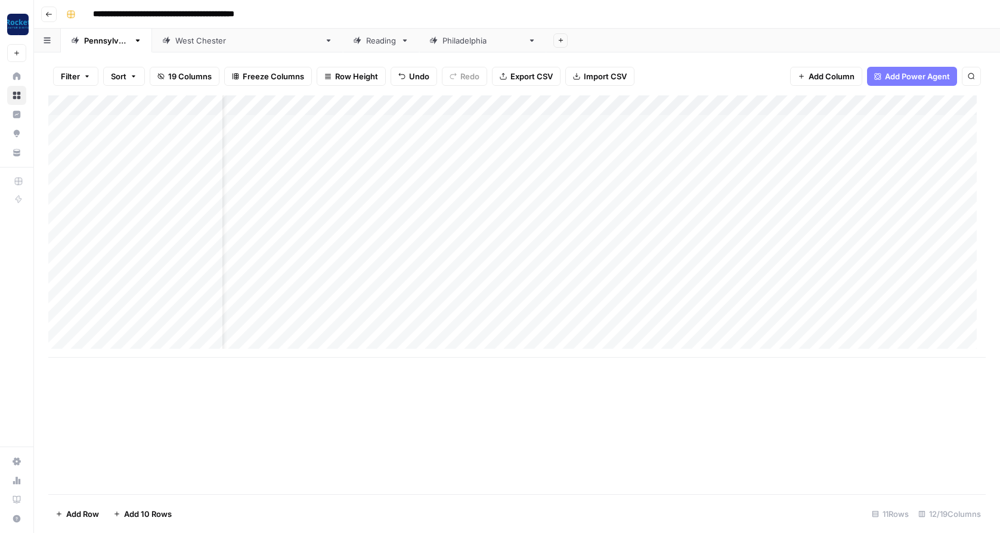
click at [186, 184] on div "Add Column" at bounding box center [517, 226] width 938 height 262
click at [193, 165] on div "Add Column" at bounding box center [517, 226] width 938 height 262
click at [248, 163] on div "Add Column" at bounding box center [517, 226] width 938 height 262
drag, startPoint x: 321, startPoint y: 168, endPoint x: 406, endPoint y: 168, distance: 85.3
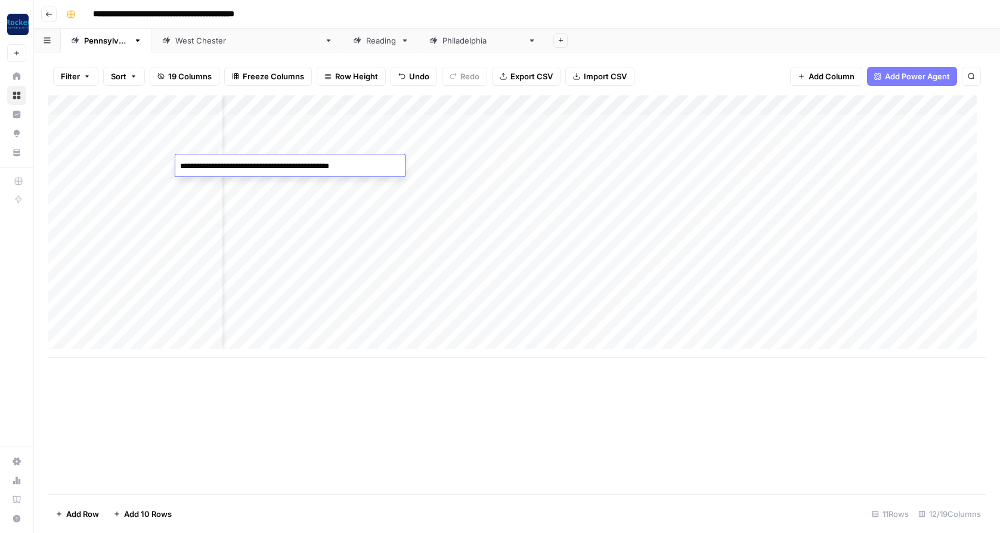
click at [406, 168] on body "**********" at bounding box center [500, 266] width 1000 height 533
click at [804, 164] on div "Add Column" at bounding box center [517, 226] width 938 height 262
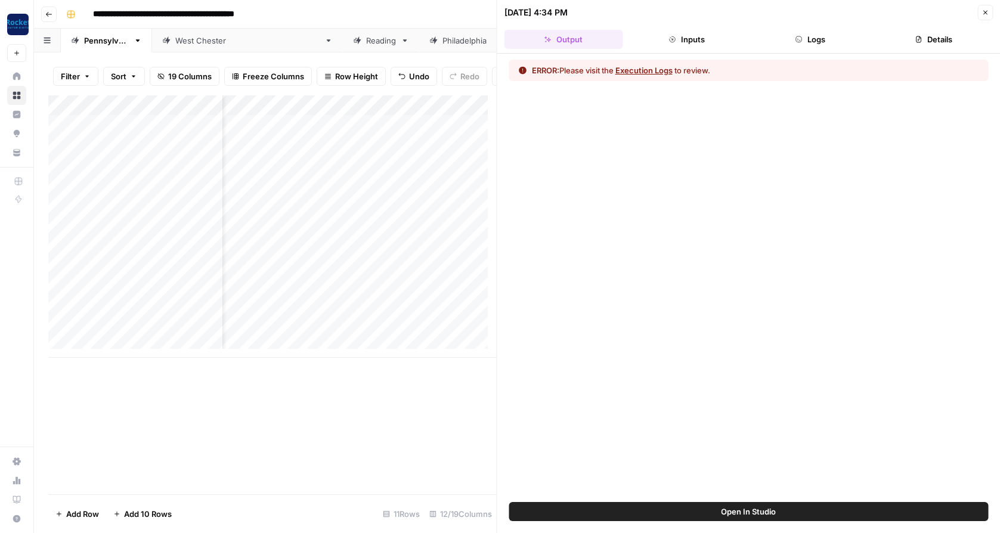
click at [651, 69] on button "Execution Logs" at bounding box center [644, 70] width 57 height 12
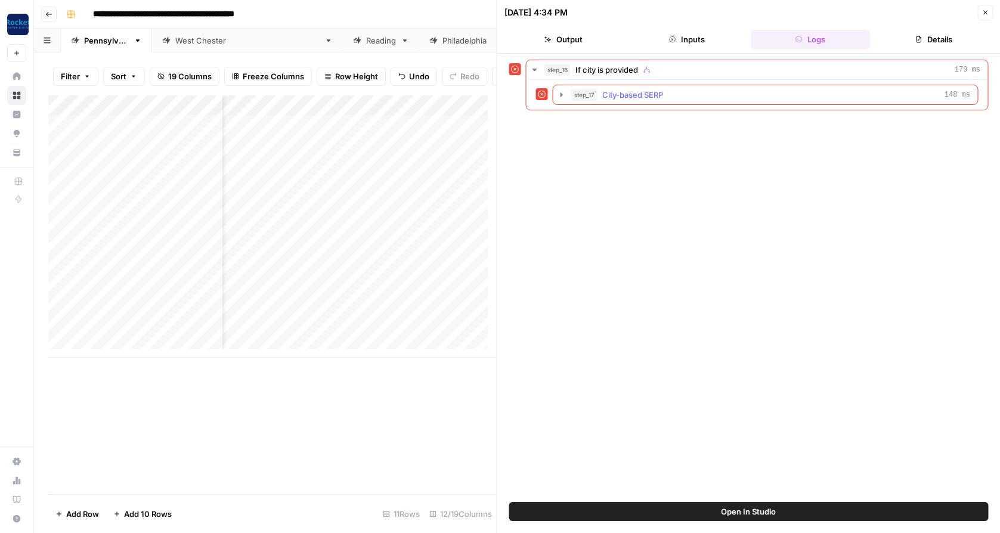
click at [659, 91] on span "City-based SERP" at bounding box center [633, 95] width 61 height 12
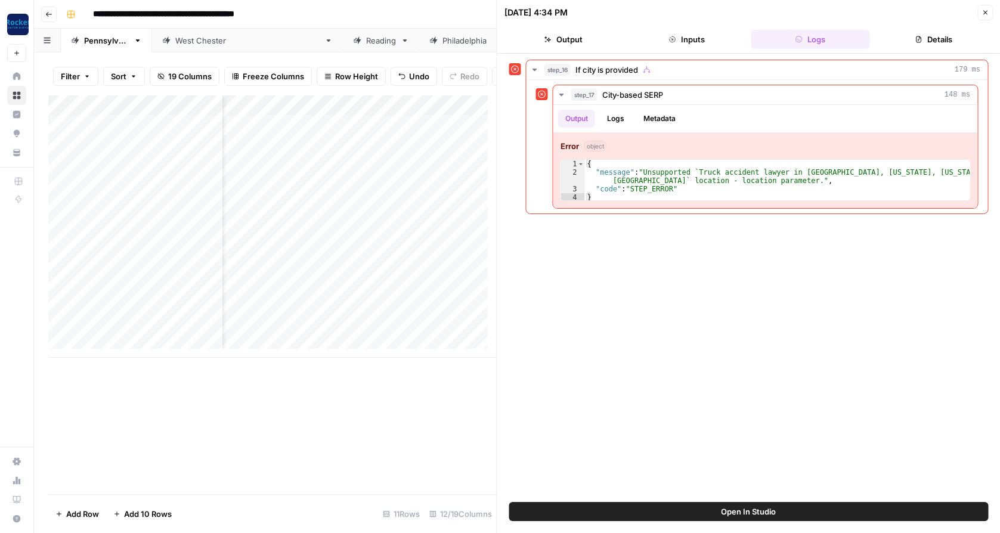
click at [984, 11] on icon "button" at bounding box center [986, 13] width 4 height 4
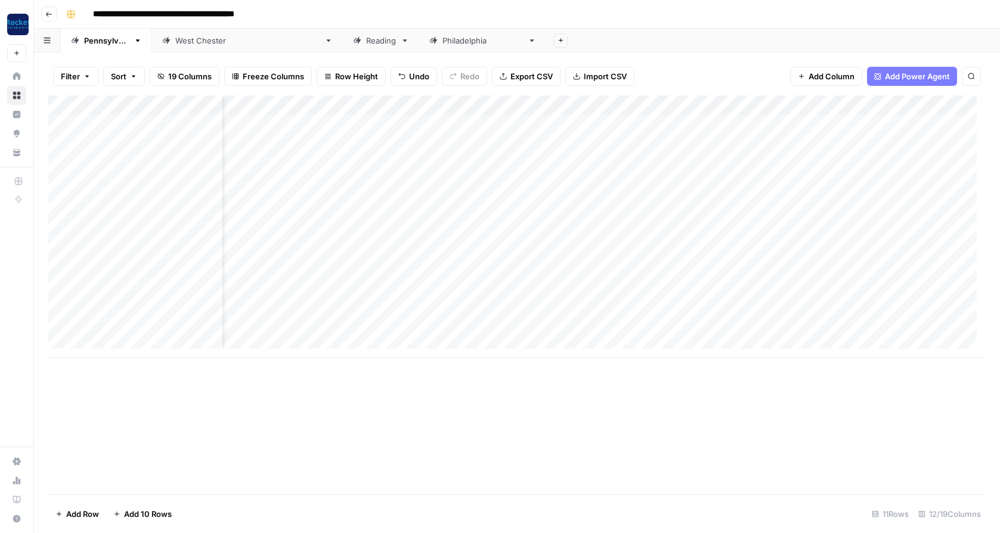
click at [196, 168] on div "Add Column" at bounding box center [517, 226] width 938 height 262
click at [265, 141] on div "Add Column" at bounding box center [517, 226] width 938 height 262
click at [263, 166] on div "Add Column" at bounding box center [517, 226] width 938 height 262
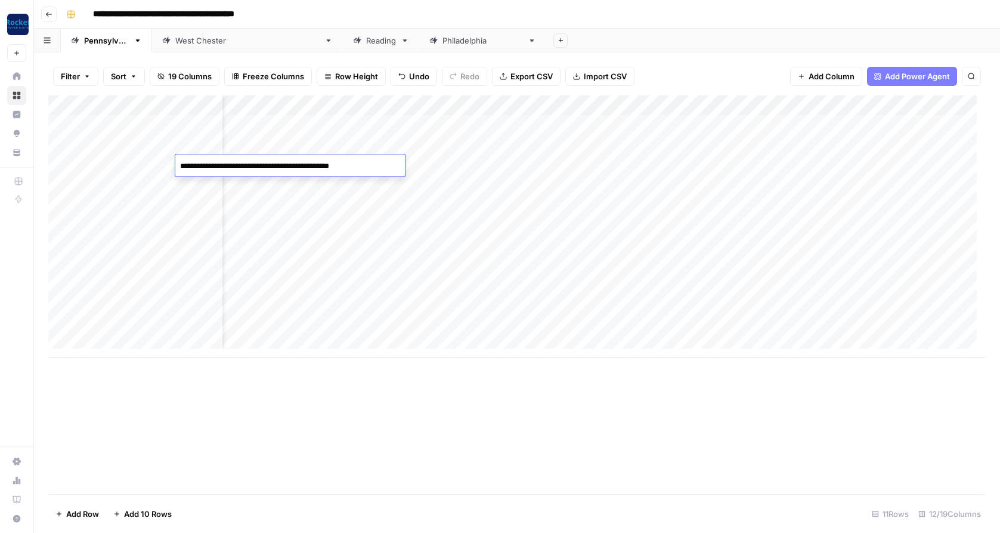
drag, startPoint x: 322, startPoint y: 168, endPoint x: 393, endPoint y: 168, distance: 71.0
click at [393, 168] on body "**********" at bounding box center [500, 266] width 1000 height 533
type textarea "**********"
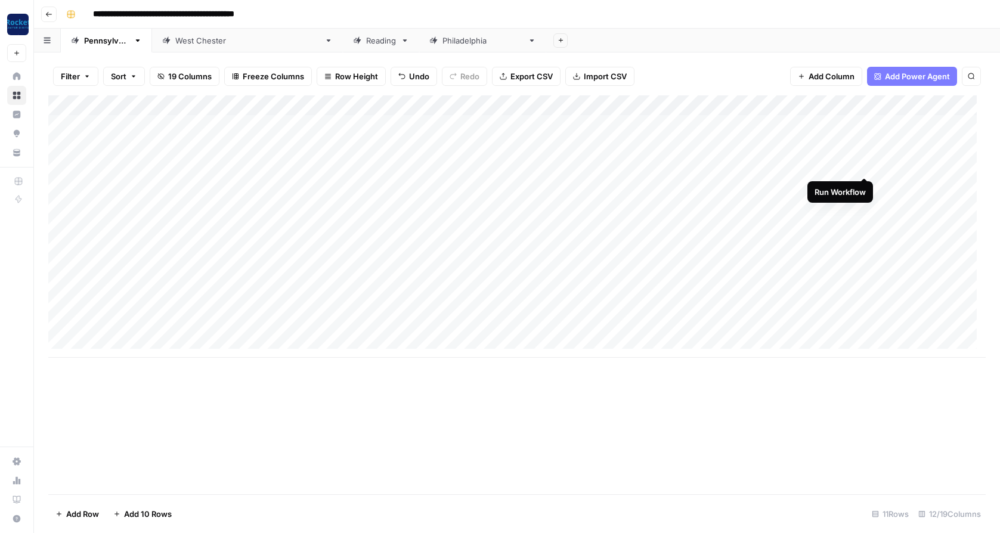
click at [867, 165] on div "Add Column" at bounding box center [517, 226] width 938 height 262
click at [851, 104] on div "Add Column" at bounding box center [517, 226] width 938 height 262
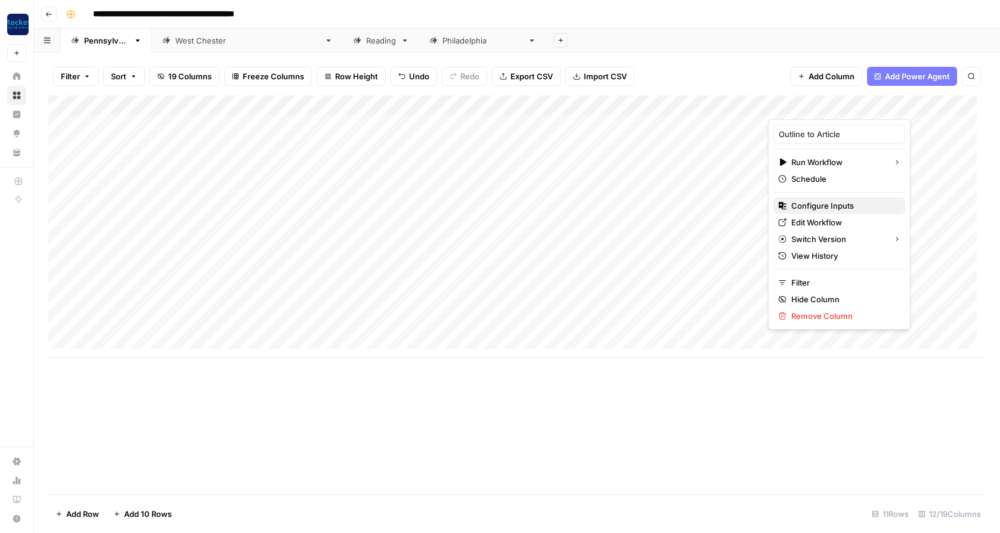
click at [812, 202] on span "Configure Inputs" at bounding box center [844, 206] width 104 height 12
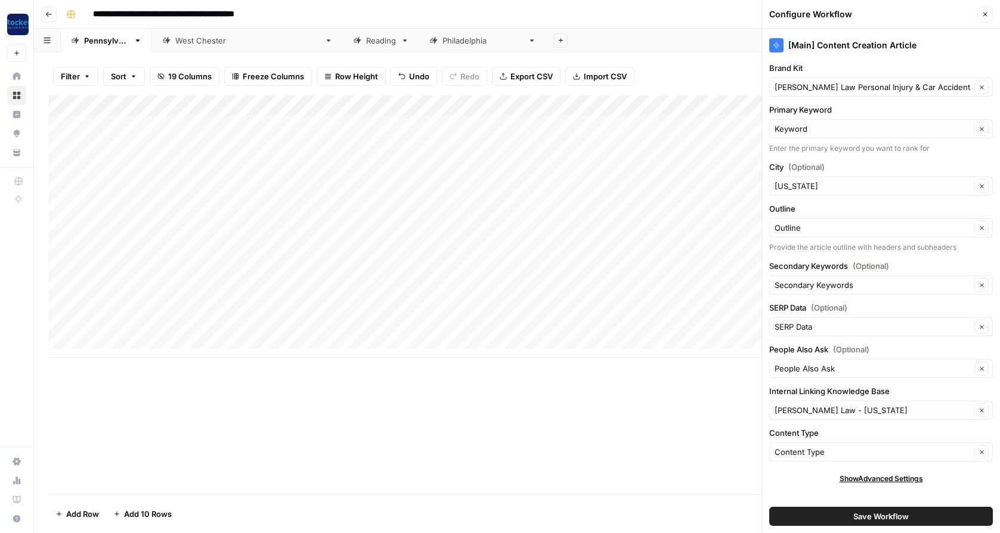
click at [984, 10] on button "Close" at bounding box center [986, 15] width 16 height 16
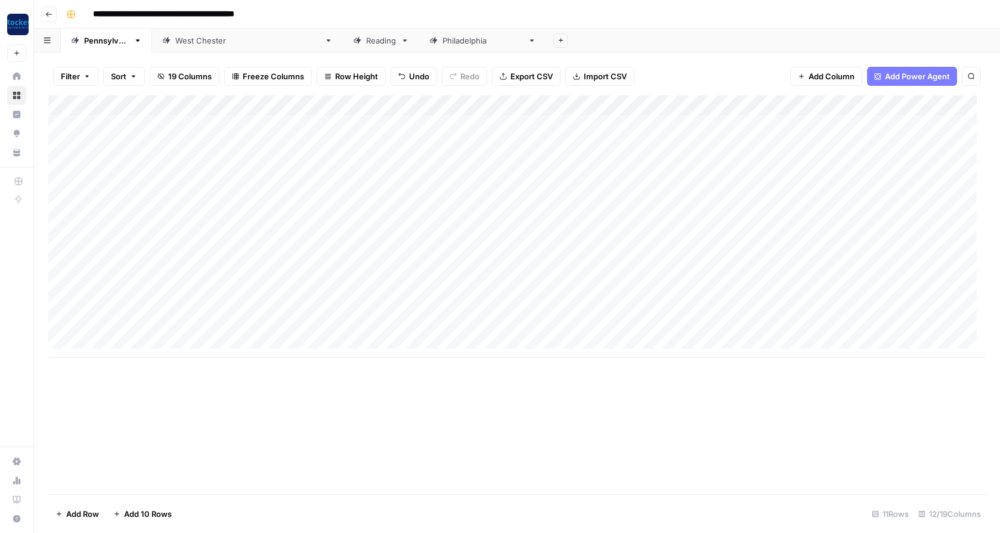
click at [529, 104] on div "Add Column" at bounding box center [517, 226] width 938 height 262
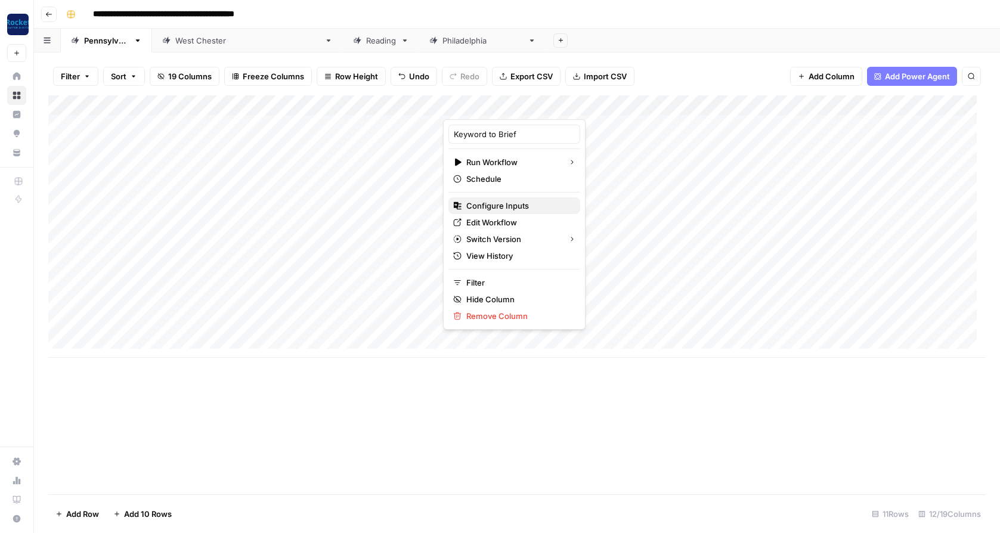
click at [489, 206] on span "Configure Inputs" at bounding box center [518, 206] width 104 height 12
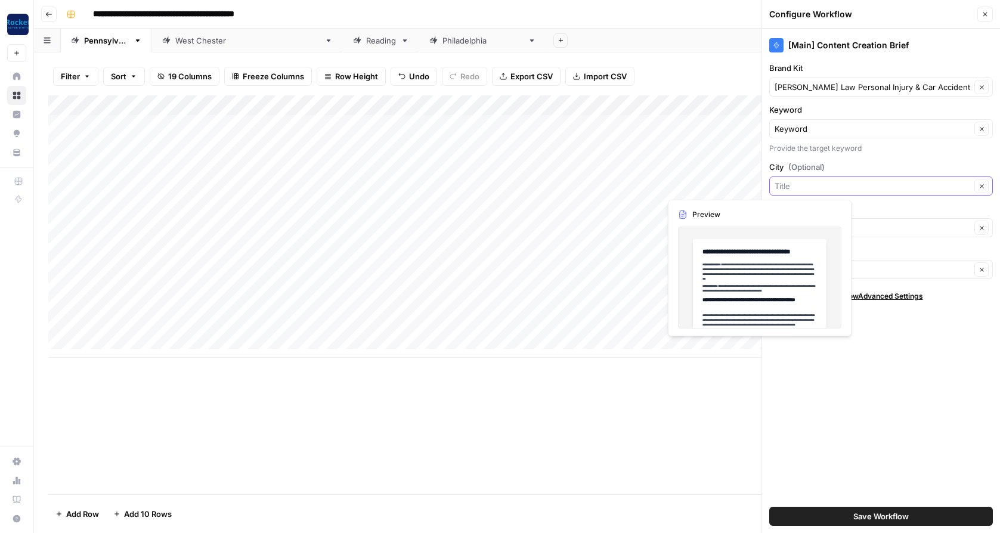
click at [816, 187] on input "City (Optional)" at bounding box center [873, 186] width 196 height 12
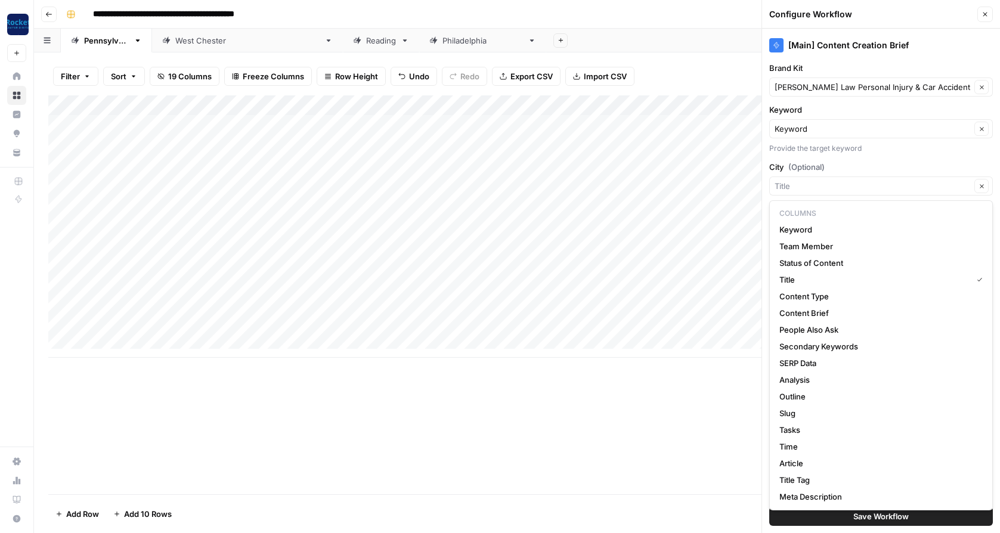
type input "Title"
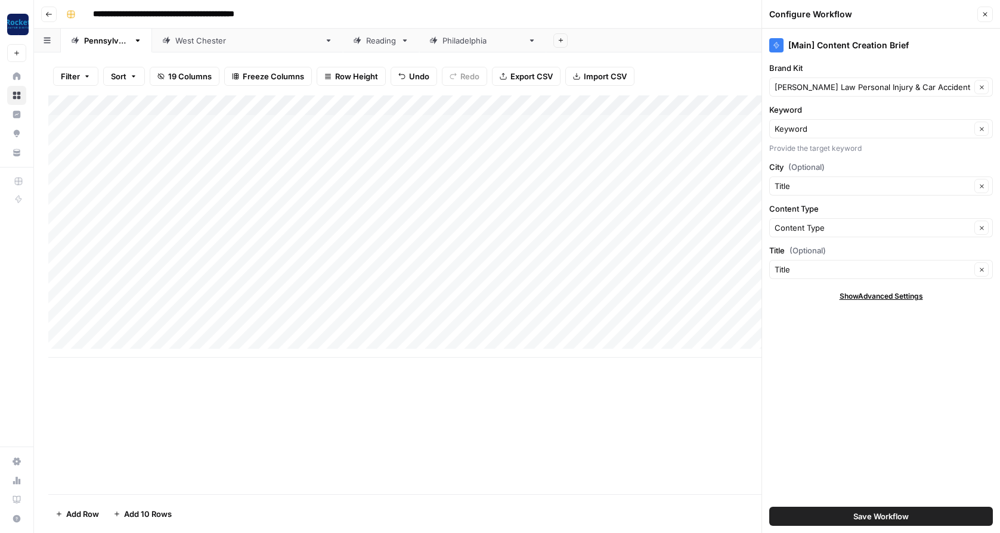
click at [659, 405] on div "Add Column" at bounding box center [517, 294] width 938 height 399
click at [938, 187] on input "City (Optional)" at bounding box center [873, 186] width 196 height 12
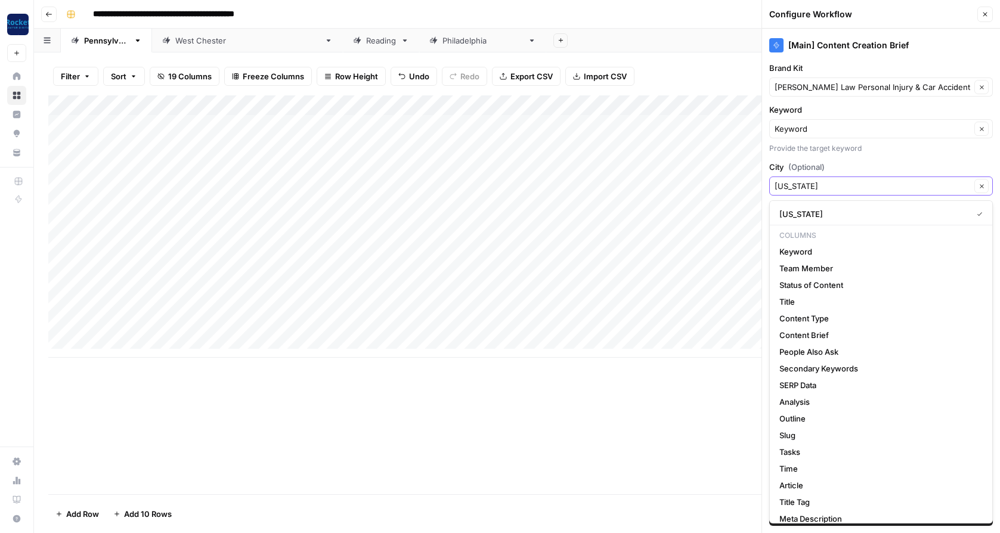
type input "[US_STATE]"
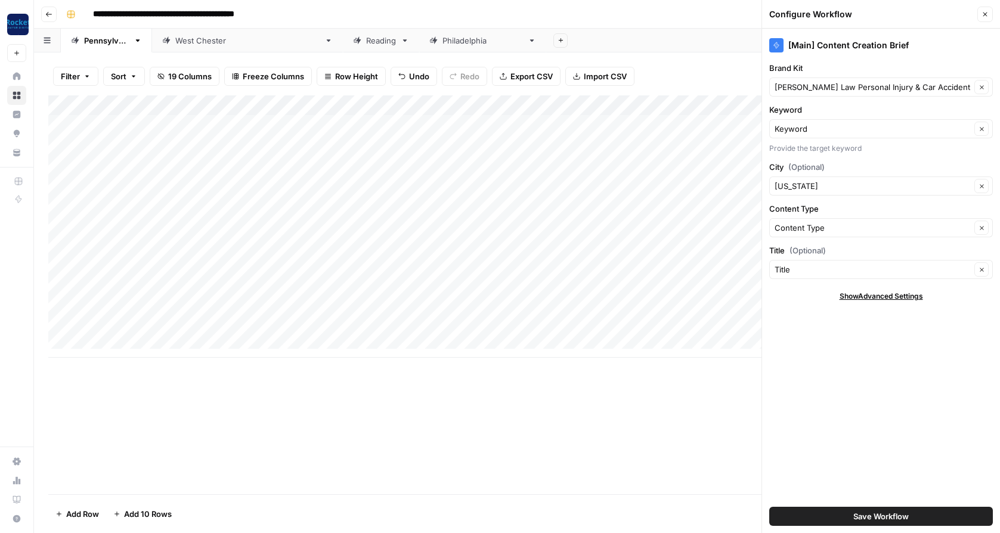
click at [722, 393] on div "Add Column" at bounding box center [517, 294] width 938 height 399
click at [840, 515] on button "Save Workflow" at bounding box center [882, 516] width 224 height 19
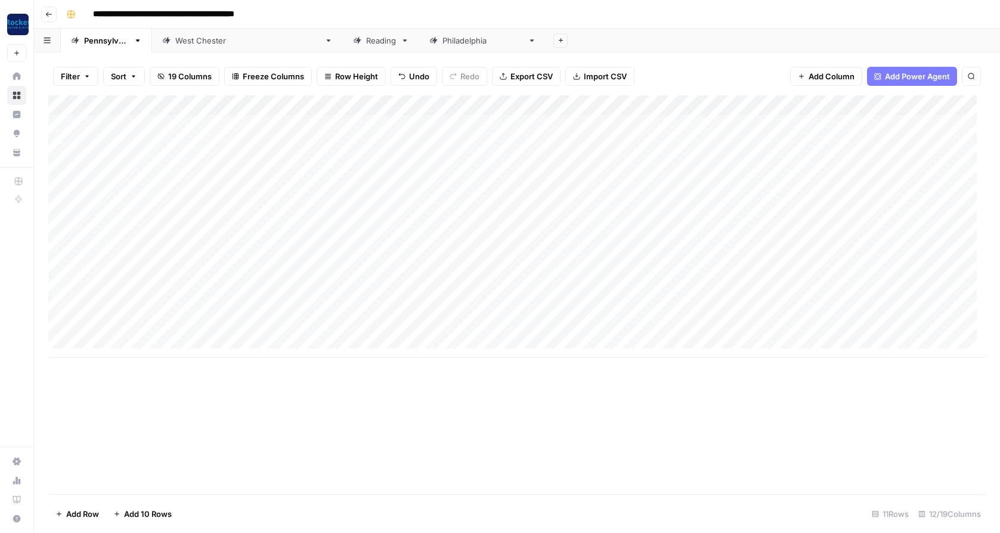
click at [190, 201] on div "Add Column" at bounding box center [517, 226] width 938 height 262
drag, startPoint x: 243, startPoint y: 208, endPoint x: 319, endPoint y: 208, distance: 75.8
click at [319, 208] on body "**********" at bounding box center [500, 266] width 1000 height 533
type textarea "**********"
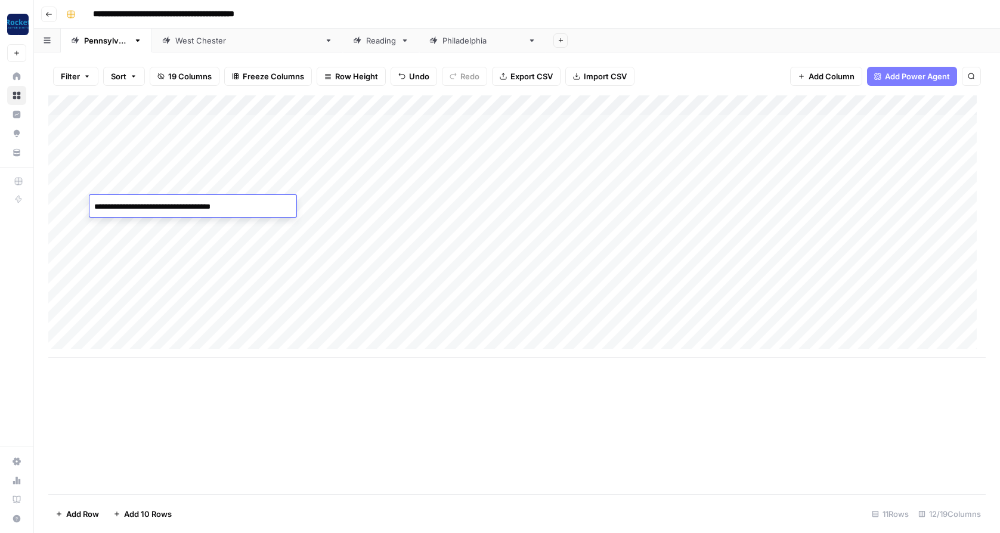
click at [301, 205] on div "Add Column" at bounding box center [517, 226] width 938 height 262
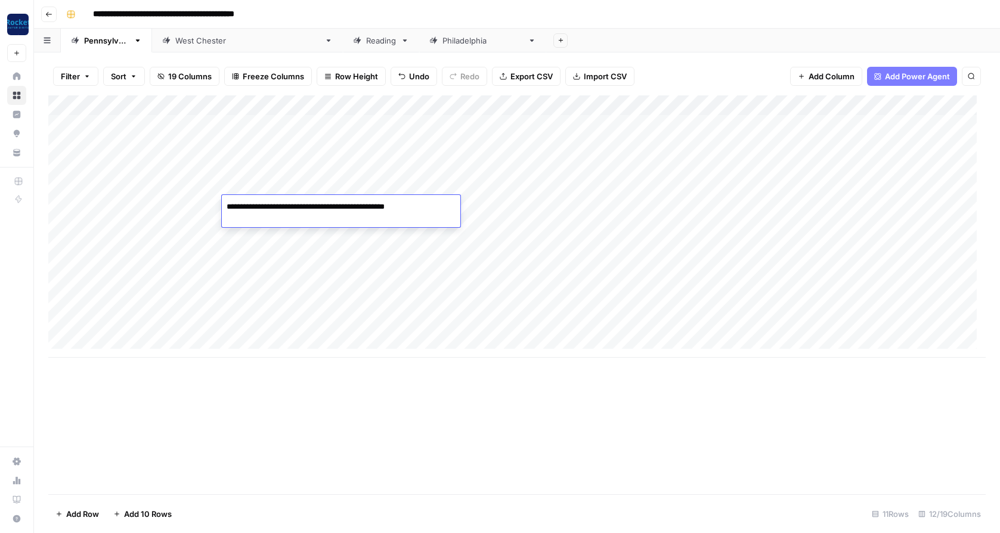
drag, startPoint x: 377, startPoint y: 206, endPoint x: 440, endPoint y: 206, distance: 62.6
click at [440, 206] on body "**********" at bounding box center [500, 266] width 1000 height 533
type textarea "**********"
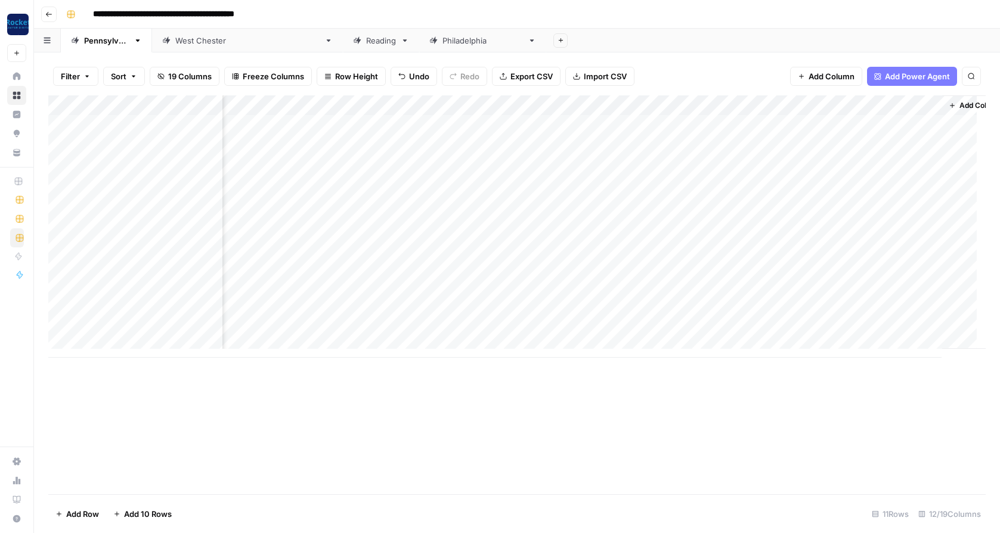
scroll to position [0, 468]
click at [682, 122] on div "Add Column" at bounding box center [517, 226] width 938 height 262
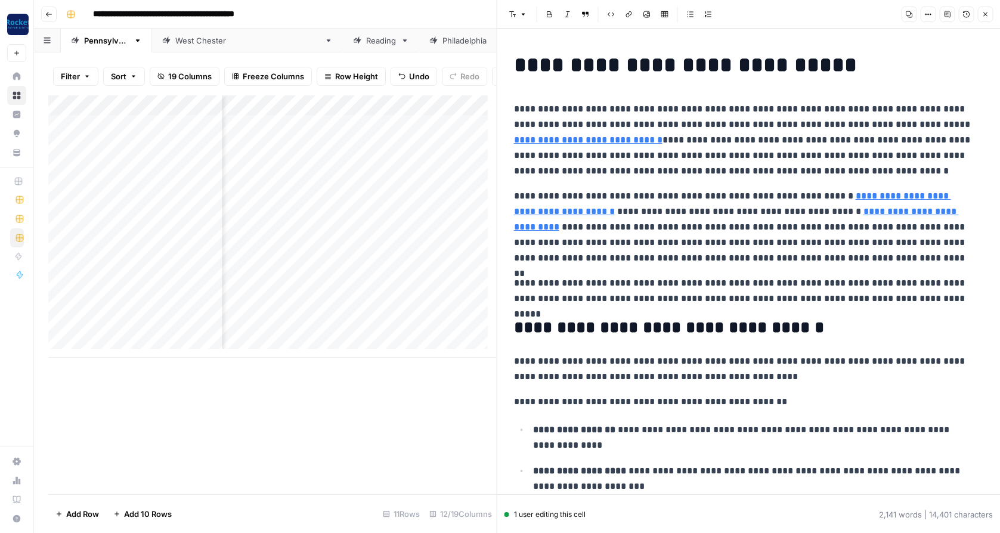
click at [657, 140] on p "**********" at bounding box center [744, 140] width 461 height 78
copy div "**********"
click at [665, 140] on p "**********" at bounding box center [744, 140] width 461 height 78
click at [987, 13] on icon "button" at bounding box center [986, 15] width 4 height 4
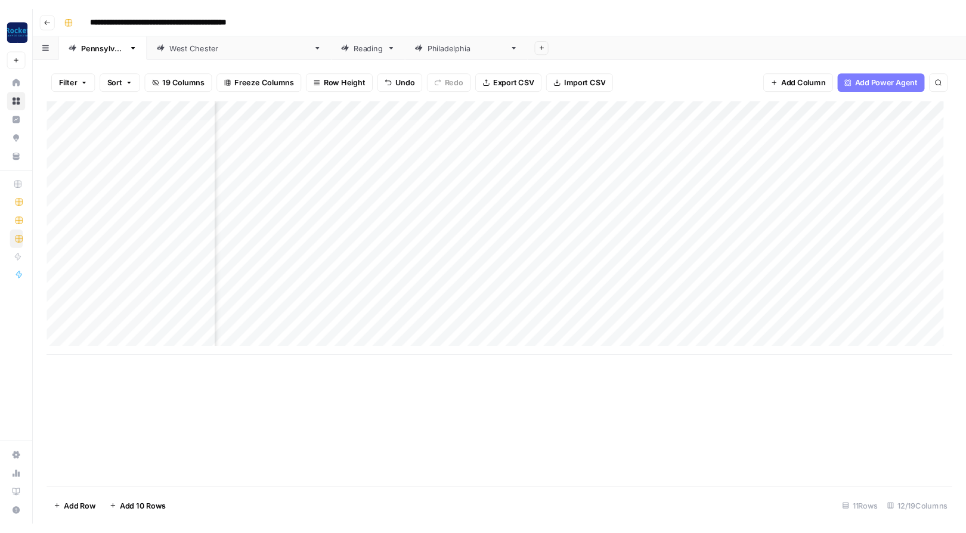
scroll to position [0, 169]
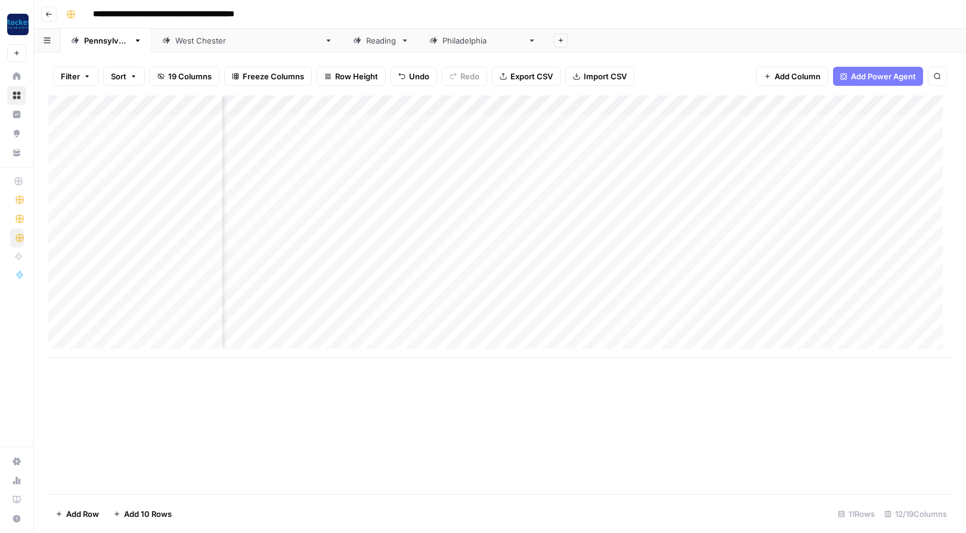
click at [374, 6] on div "**********" at bounding box center [507, 14] width 893 height 19
click at [443, 41] on div "[GEOGRAPHIC_DATA]" at bounding box center [483, 41] width 81 height 12
click at [589, 106] on div "Add Column" at bounding box center [500, 114] width 904 height 39
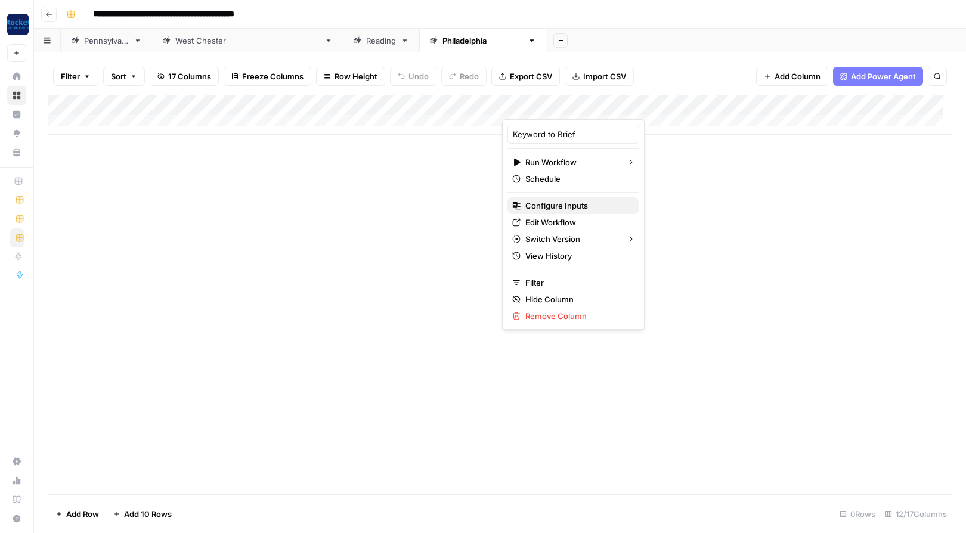
click at [552, 209] on span "Configure Inputs" at bounding box center [578, 206] width 104 height 12
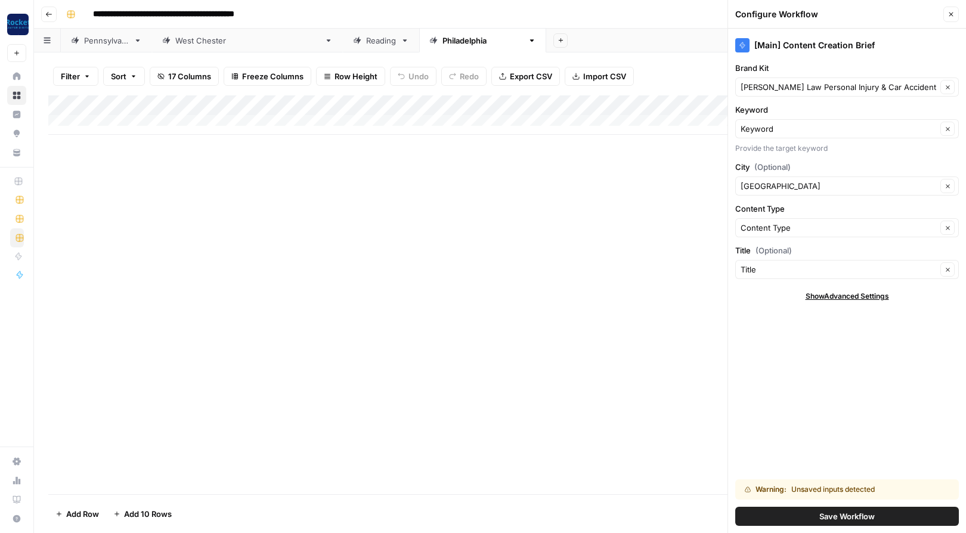
click at [801, 513] on button "Save Workflow" at bounding box center [848, 516] width 224 height 19
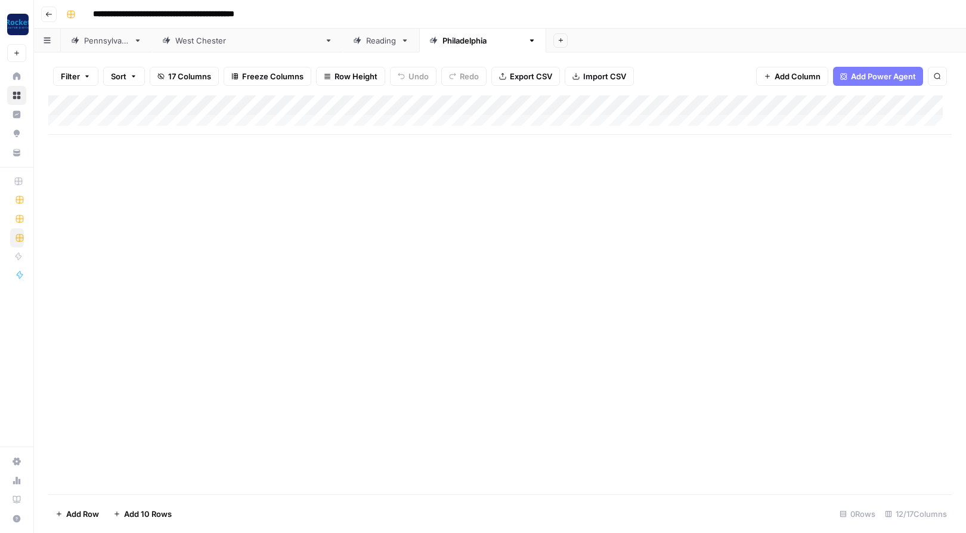
click at [925, 106] on div "Add Column" at bounding box center [500, 114] width 904 height 39
click at [366, 42] on div "Reading" at bounding box center [381, 41] width 30 height 12
click at [209, 44] on div "[GEOGRAPHIC_DATA][PERSON_NAME]" at bounding box center [247, 41] width 144 height 12
click at [528, 39] on icon at bounding box center [532, 40] width 8 height 8
click at [528, 39] on icon "button" at bounding box center [532, 40] width 8 height 8
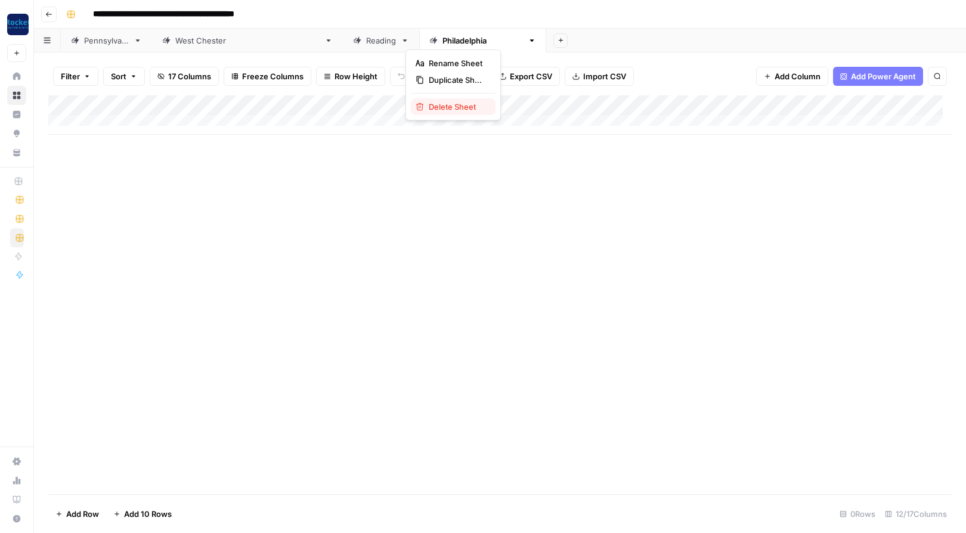
click at [432, 106] on span "Delete Sheet" at bounding box center [457, 107] width 57 height 12
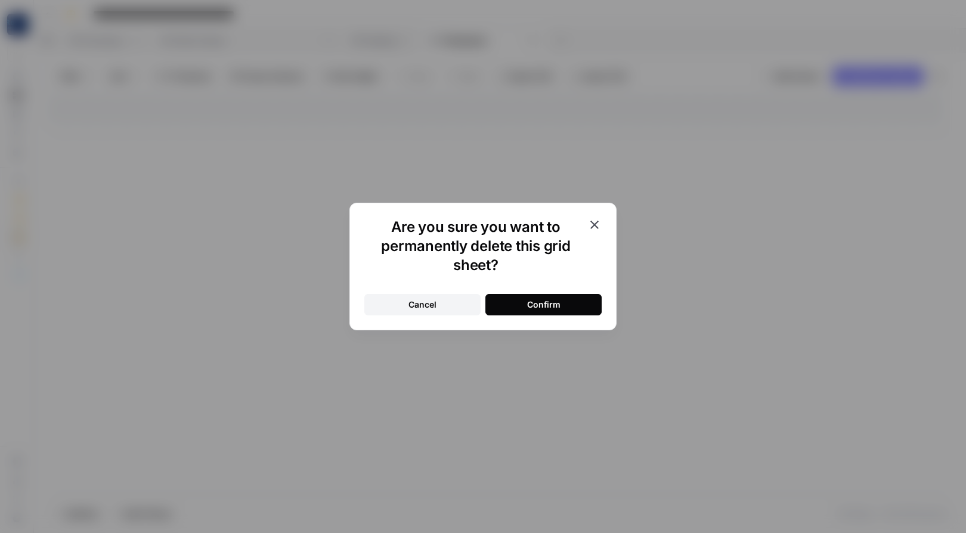
click at [538, 306] on div "Confirm" at bounding box center [543, 305] width 33 height 12
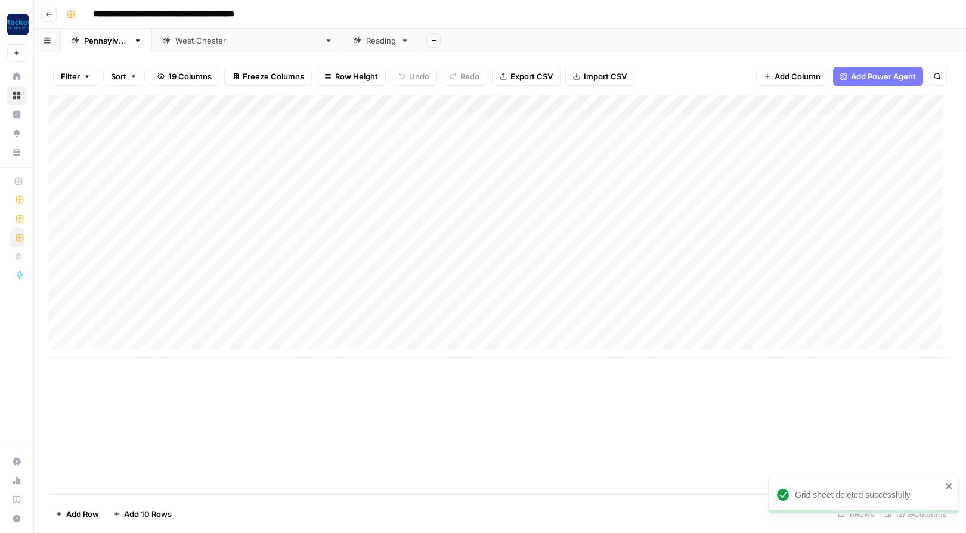
click at [366, 39] on div "Reading" at bounding box center [381, 41] width 30 height 12
click at [401, 38] on icon "button" at bounding box center [405, 40] width 8 height 8
click at [348, 107] on span "Delete Sheet" at bounding box center [364, 107] width 57 height 12
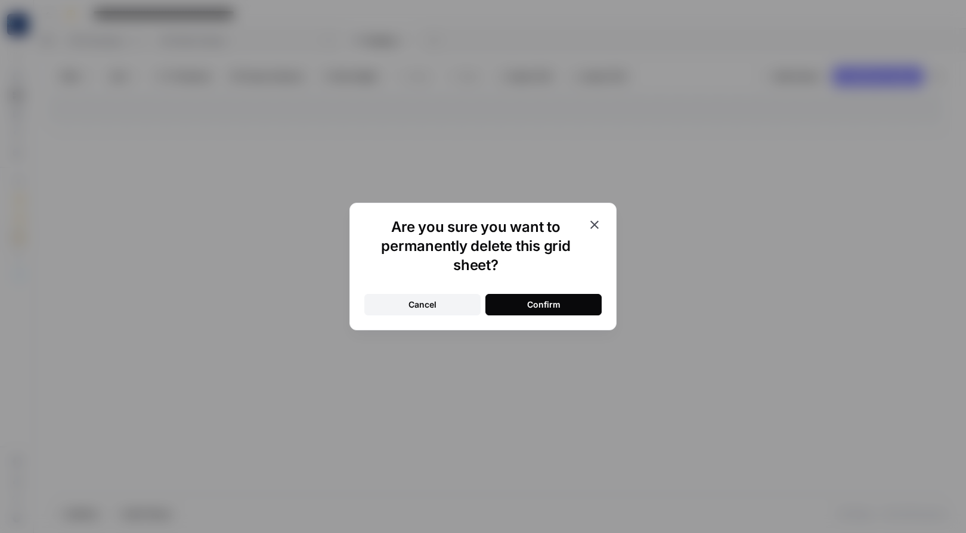
click at [558, 303] on div "Confirm" at bounding box center [543, 305] width 33 height 12
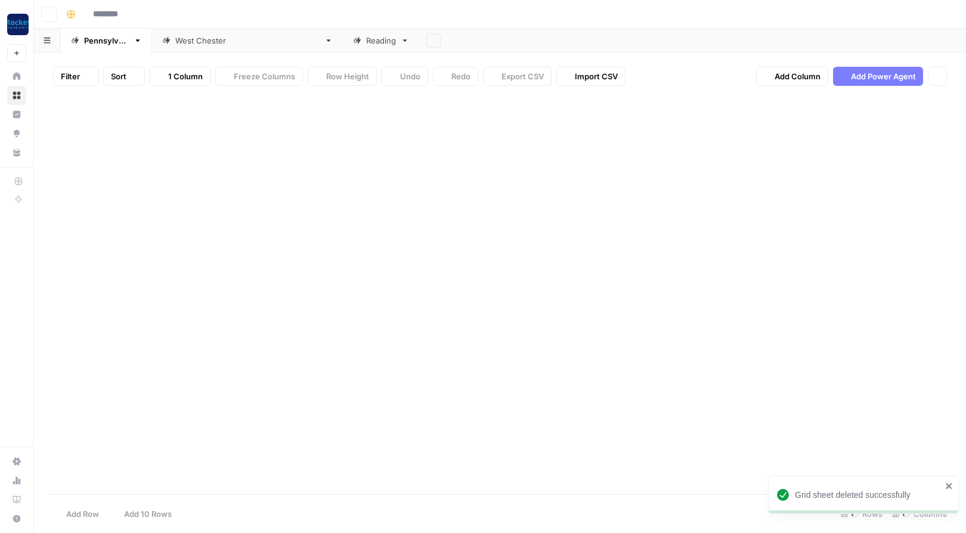
type input "**********"
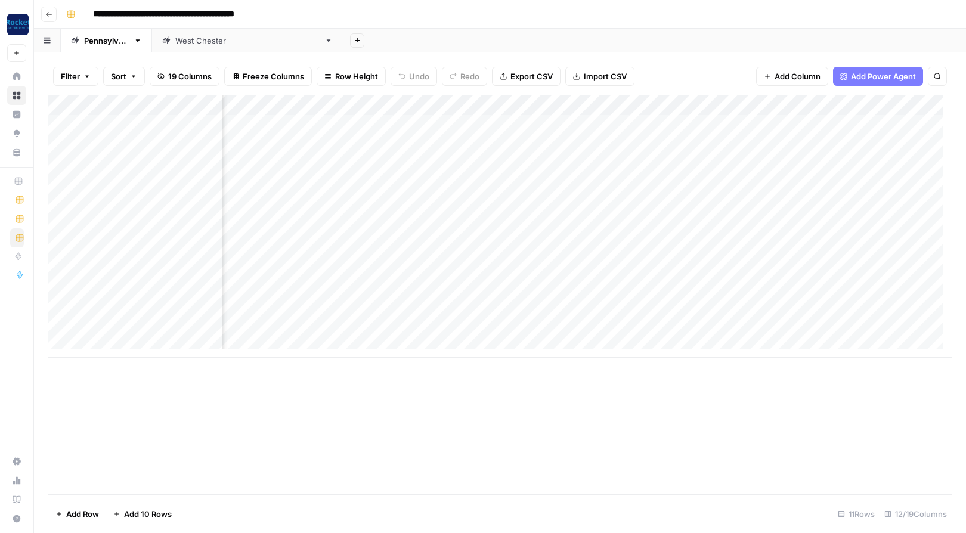
scroll to position [0, 314]
click at [534, 246] on div "Add Column" at bounding box center [500, 226] width 904 height 262
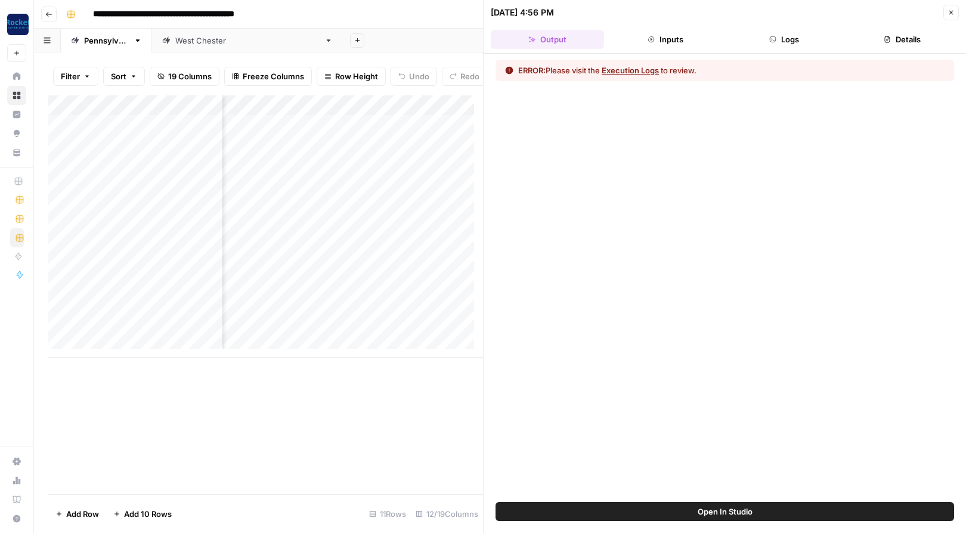
click at [631, 69] on button "Execution Logs" at bounding box center [630, 70] width 57 height 12
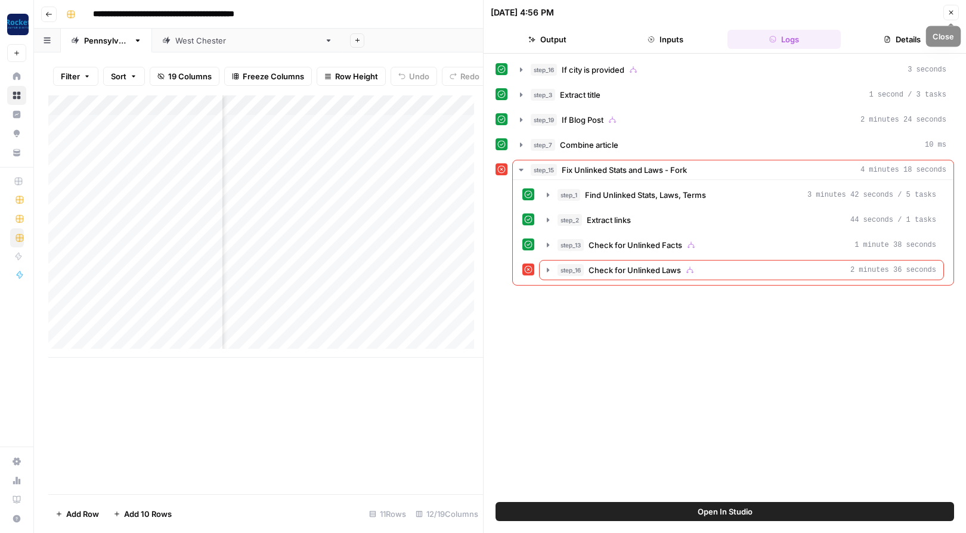
click at [953, 12] on icon "button" at bounding box center [951, 12] width 7 height 7
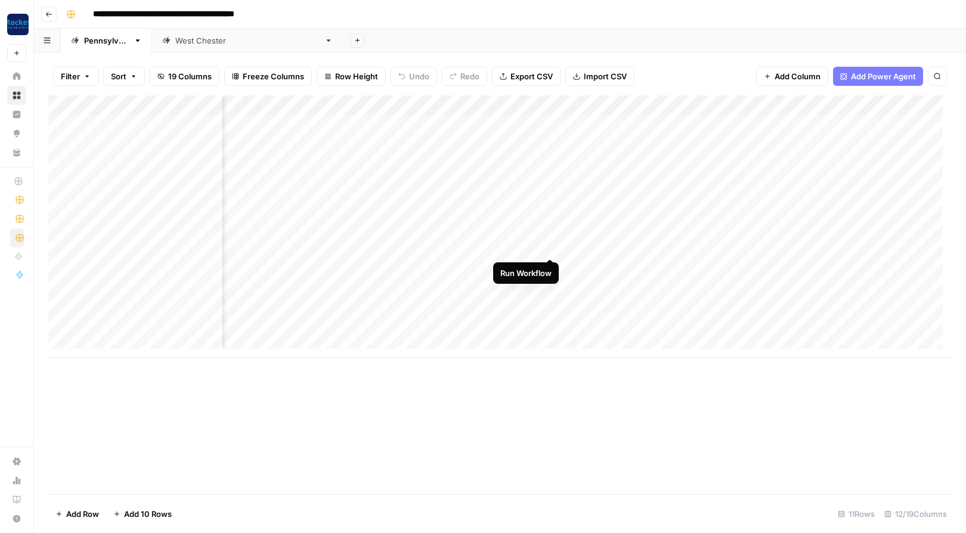
click at [552, 245] on div "Add Column" at bounding box center [500, 226] width 904 height 262
